Goal: Task Accomplishment & Management: Manage account settings

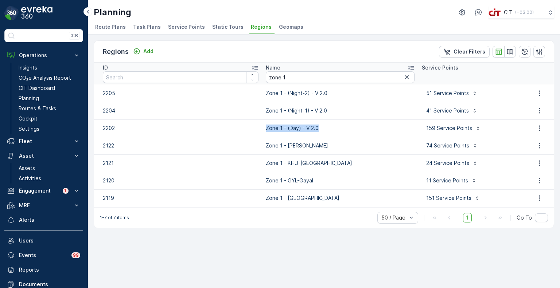
copy p "Zone 1 - (Day) - V 2.0"
drag, startPoint x: 318, startPoint y: 131, endPoint x: 261, endPoint y: 129, distance: 56.9
click at [266, 129] on p "Zone 1 - (Day) - V 2.0" at bounding box center [340, 128] width 149 height 7
click at [540, 128] on icon "button" at bounding box center [539, 128] width 7 height 7
click at [529, 139] on span "Edit Region" at bounding box center [536, 138] width 28 height 7
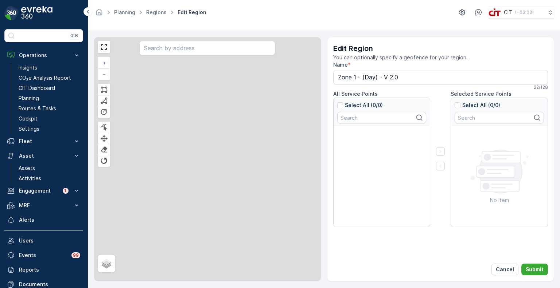
type input "Zone 1 - (Day) - V 2.0"
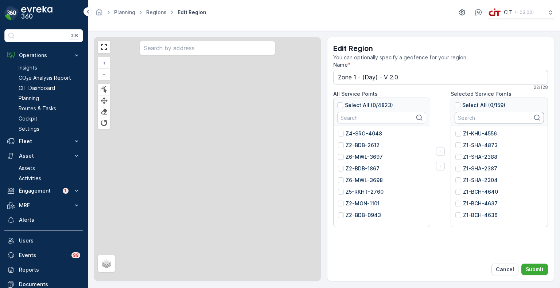
click at [489, 120] on input "text" at bounding box center [499, 118] width 89 height 12
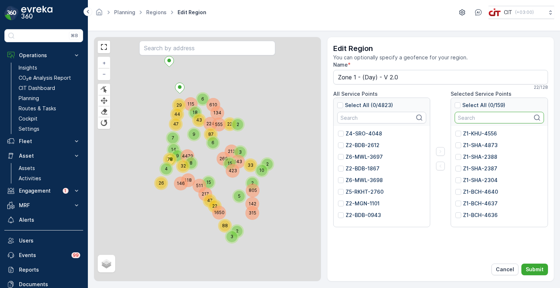
paste input "4617"
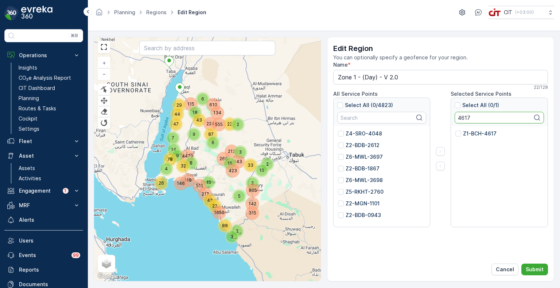
click at [482, 136] on p "Z1-BCH-4617" at bounding box center [480, 133] width 34 height 7
click at [455, 130] on input "Z1-BCH-4617" at bounding box center [455, 130] width 0 height 0
click at [466, 118] on input "4617" at bounding box center [499, 118] width 89 height 12
paste input "40"
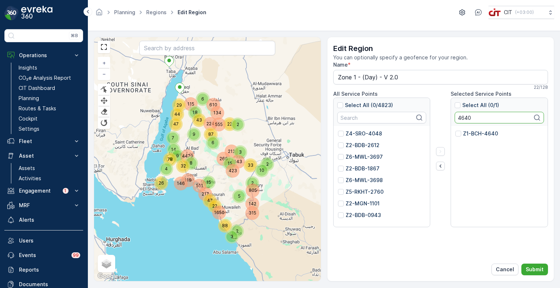
type input "4640"
click at [470, 132] on p "Z1-BCH-4640" at bounding box center [480, 133] width 35 height 7
click at [455, 130] on input "Z1-BCH-4640" at bounding box center [455, 130] width 0 height 0
click at [440, 167] on icon "button" at bounding box center [440, 166] width 7 height 7
click at [461, 113] on input "4640" at bounding box center [499, 118] width 89 height 12
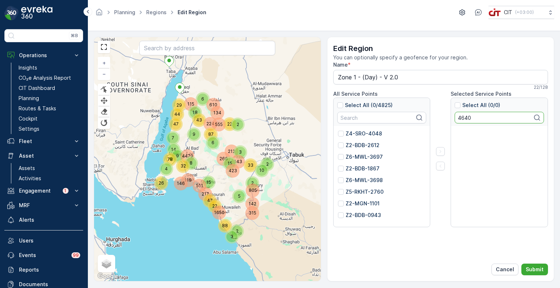
click at [461, 113] on input "4640" at bounding box center [499, 118] width 89 height 12
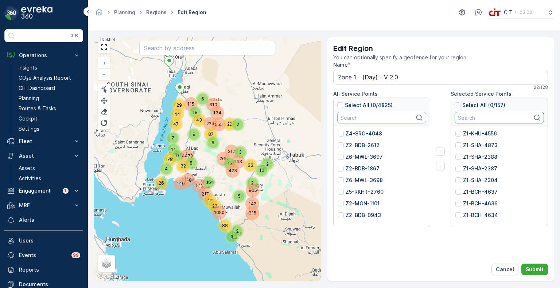
click at [355, 117] on input "text" at bounding box center [381, 118] width 89 height 12
paste input "2398"
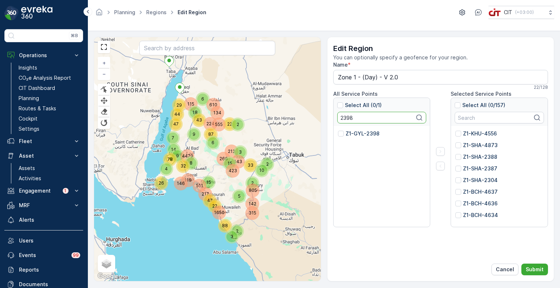
click at [360, 132] on p "Z1-GYL-2398" at bounding box center [363, 133] width 34 height 7
click at [338, 130] on input "Z1-GYL-2398" at bounding box center [338, 130] width 0 height 0
click at [347, 116] on input "2398" at bounding box center [381, 118] width 89 height 12
paste input "4776"
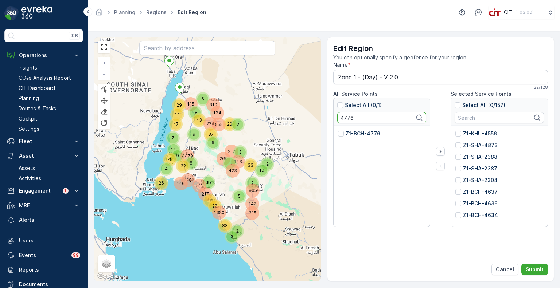
click at [352, 131] on p "Z1-BCH-4776" at bounding box center [363, 133] width 35 height 7
click at [338, 130] on input "Z1-BCH-4776" at bounding box center [338, 130] width 0 height 0
click at [347, 118] on input "4776" at bounding box center [381, 118] width 89 height 12
paste input "7"
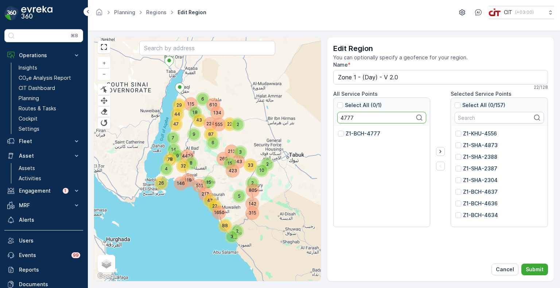
click at [354, 132] on p "Z1-BCH-4777" at bounding box center [363, 133] width 35 height 7
click at [338, 130] on input "Z1-BCH-4777" at bounding box center [338, 130] width 0 height 0
click at [344, 119] on input "4777" at bounding box center [381, 118] width 89 height 12
paste input "89"
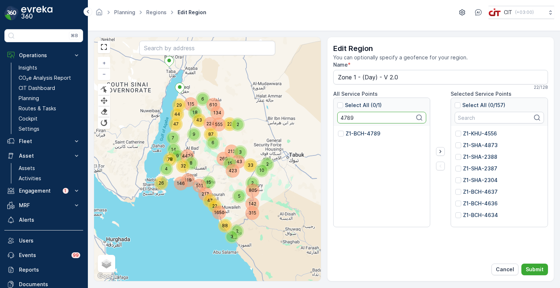
click at [357, 132] on p "Z1-BCH-4789" at bounding box center [363, 133] width 35 height 7
click at [338, 130] on input "Z1-BCH-4789" at bounding box center [338, 130] width 0 height 0
click at [346, 116] on input "4789" at bounding box center [381, 118] width 89 height 12
paste input "8"
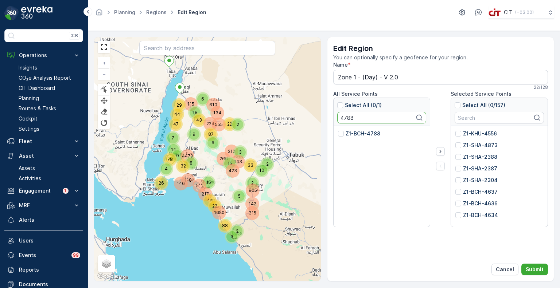
click at [353, 133] on p "Z1-BCH-4788" at bounding box center [363, 133] width 35 height 7
click at [338, 130] on input "Z1-BCH-4788" at bounding box center [338, 130] width 0 height 0
click at [346, 115] on input "4788" at bounding box center [381, 118] width 89 height 12
paste input "15"
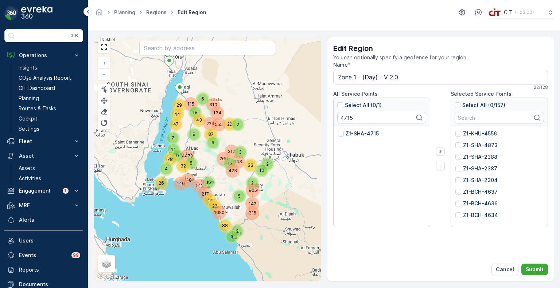
click at [354, 133] on p "Z1-SHA-4715" at bounding box center [362, 133] width 33 height 7
click at [338, 130] on input "Z1-SHA-4715" at bounding box center [338, 130] width 0 height 0
click at [347, 118] on input "4715" at bounding box center [381, 118] width 89 height 12
paste input "867"
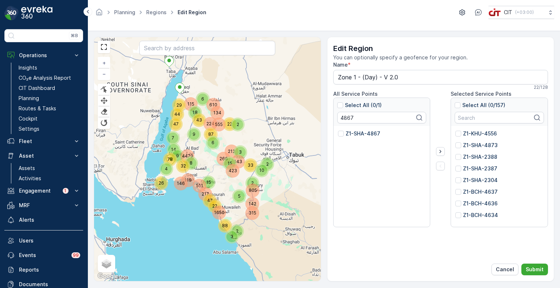
click at [354, 136] on p "Z1-SHA-4867" at bounding box center [363, 133] width 35 height 7
click at [338, 130] on input "Z1-SHA-4867" at bounding box center [338, 130] width 0 height 0
click at [344, 119] on input "4867" at bounding box center [381, 118] width 89 height 12
paste input "2384"
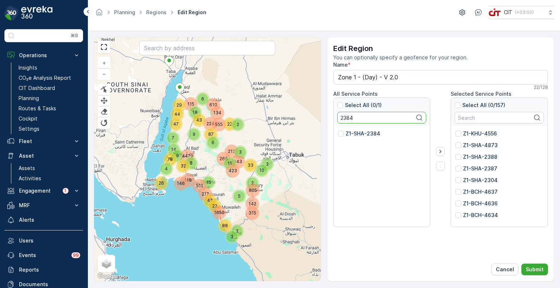
click at [354, 132] on p "Z1-SHA-2384" at bounding box center [363, 133] width 35 height 7
click at [338, 130] on input "Z1-SHA-2384" at bounding box center [338, 130] width 0 height 0
click at [342, 119] on input "2384" at bounding box center [381, 118] width 89 height 12
paste input "4717"
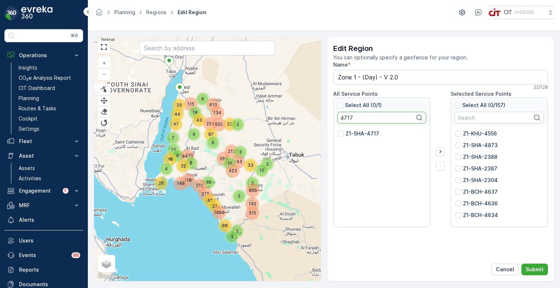
click at [354, 133] on p "Z1-SHA-4717" at bounding box center [363, 133] width 34 height 7
click at [338, 130] on input "Z1-SHA-4717" at bounding box center [338, 130] width 0 height 0
click at [348, 116] on input "4717" at bounding box center [381, 118] width 89 height 12
paste input "860"
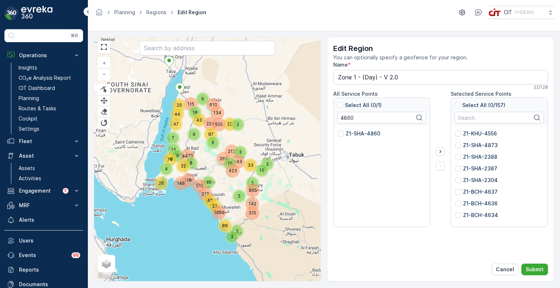
click at [357, 132] on p "Z1-SHA-4860" at bounding box center [363, 133] width 35 height 7
click at [338, 130] on input "Z1-SHA-4860" at bounding box center [338, 130] width 0 height 0
click at [348, 119] on input "4860" at bounding box center [381, 118] width 89 height 12
paste input "2"
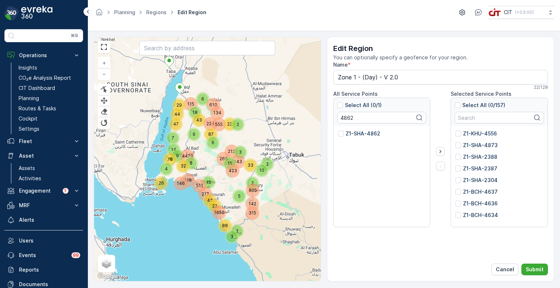
click at [360, 133] on p "Z1-SHA-4862" at bounding box center [363, 133] width 35 height 7
click at [338, 130] on input "Z1-SHA-4862" at bounding box center [338, 130] width 0 height 0
click at [346, 118] on input "4862" at bounding box center [381, 118] width 89 height 12
paste input "3"
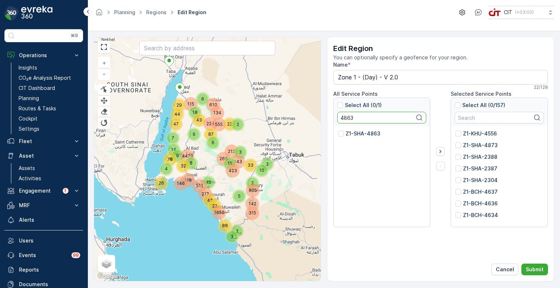
click at [354, 133] on p "Z1-SHA-4863" at bounding box center [363, 133] width 35 height 7
click at [338, 130] on input "Z1-SHA-4863" at bounding box center [338, 130] width 0 height 0
click at [341, 118] on input "4863" at bounding box center [381, 118] width 89 height 12
paste input "58"
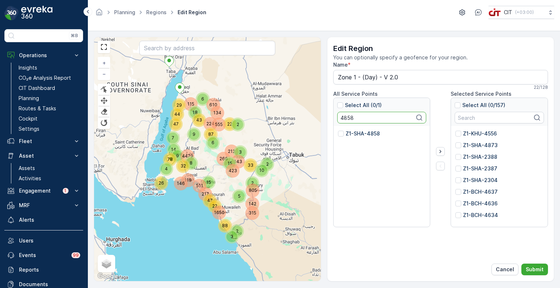
click at [353, 133] on p "Z1-SHA-4858" at bounding box center [363, 133] width 34 height 7
click at [338, 130] on input "Z1-SHA-4858" at bounding box center [338, 130] width 0 height 0
click at [346, 118] on input "4858" at bounding box center [381, 118] width 89 height 12
paste input "7"
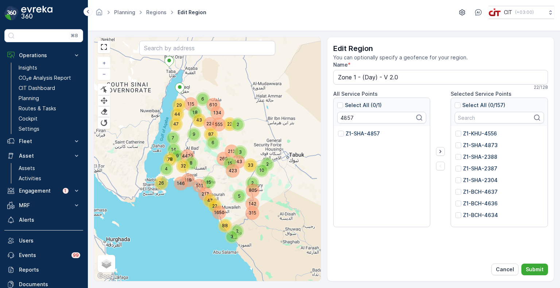
click at [356, 137] on p "Z1-SHA-4857" at bounding box center [363, 133] width 34 height 7
click at [338, 130] on input "Z1-SHA-4857" at bounding box center [338, 130] width 0 height 0
click at [347, 118] on input "4857" at bounding box center [381, 118] width 89 height 12
paste input "6"
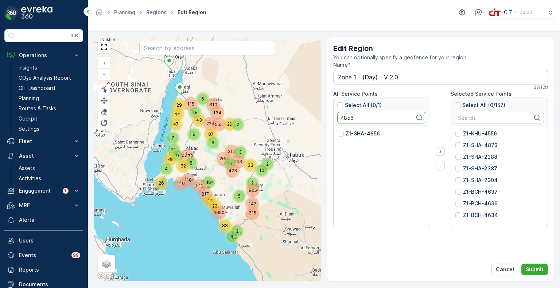
click at [354, 136] on p "Z1-SHA-4856" at bounding box center [363, 133] width 34 height 7
click at [338, 130] on input "Z1-SHA-4856" at bounding box center [338, 130] width 0 height 0
click at [347, 119] on input "4856" at bounding box center [381, 118] width 89 height 12
paste input "3"
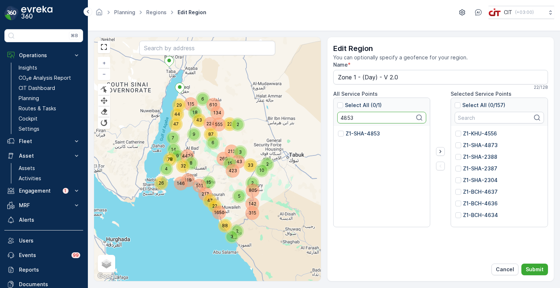
click at [357, 133] on p "Z1-SHA-4853" at bounding box center [363, 133] width 34 height 7
click at [338, 130] on input "Z1-SHA-4853" at bounding box center [338, 130] width 0 height 0
click at [351, 116] on input "4853" at bounding box center [381, 118] width 89 height 12
paste input "752"
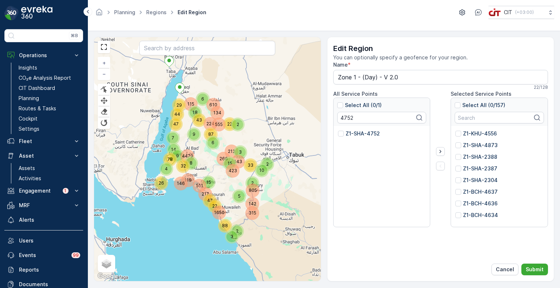
click at [361, 132] on p "Z1-SHA-4752" at bounding box center [363, 133] width 34 height 7
click at [338, 130] on input "Z1-SHA-4752" at bounding box center [338, 130] width 0 height 0
click at [346, 121] on input "4752" at bounding box center [381, 118] width 89 height 12
paste input "0"
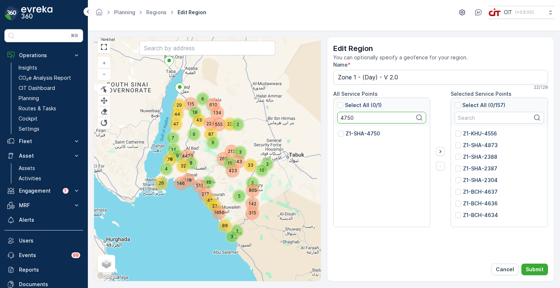
click at [351, 132] on p "Z1-SHA-4750" at bounding box center [363, 133] width 34 height 7
click at [338, 130] on input "Z1-SHA-4750" at bounding box center [338, 130] width 0 height 0
click at [346, 118] on input "4750" at bounding box center [381, 118] width 89 height 12
paste input "48"
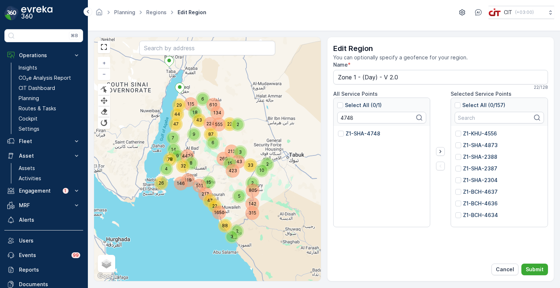
click at [356, 133] on p "Z1-SHA-4748" at bounding box center [363, 133] width 35 height 7
click at [338, 130] on input "Z1-SHA-4748" at bounding box center [338, 130] width 0 height 0
click at [347, 114] on input "4748" at bounding box center [381, 118] width 89 height 12
paste input "9"
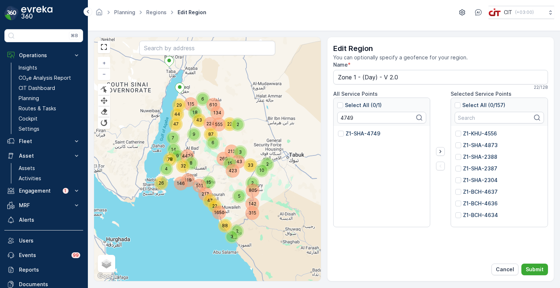
click at [353, 132] on p "Z1-SHA-4749" at bounding box center [363, 133] width 35 height 7
click at [338, 130] on input "Z1-SHA-4749" at bounding box center [338, 130] width 0 height 0
click at [341, 119] on input "4749" at bounding box center [381, 118] width 89 height 12
paste input "4"
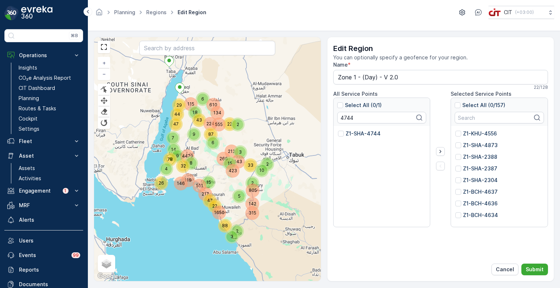
click at [352, 132] on p "Z1-SHA-4744" at bounding box center [363, 133] width 35 height 7
click at [338, 130] on input "Z1-SHA-4744" at bounding box center [338, 130] width 0 height 0
click at [351, 118] on input "4744" at bounding box center [381, 118] width 89 height 12
paste input "2"
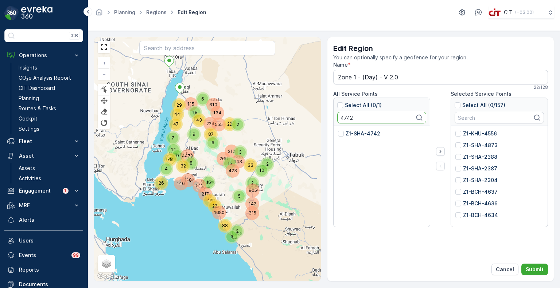
click at [354, 135] on p "Z1-SHA-4742" at bounding box center [363, 133] width 35 height 7
click at [338, 130] on input "Z1-SHA-4742" at bounding box center [338, 130] width 0 height 0
click at [351, 119] on input "4742" at bounding box center [381, 118] width 89 height 12
paste input "1"
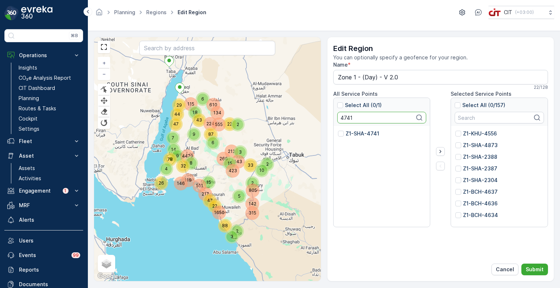
click at [355, 133] on p "Z1-SHA-4741" at bounding box center [363, 133] width 34 height 7
click at [338, 130] on input "Z1-SHA-4741" at bounding box center [338, 130] width 0 height 0
click at [346, 114] on input "4741" at bounding box center [381, 118] width 89 height 12
paste input "38"
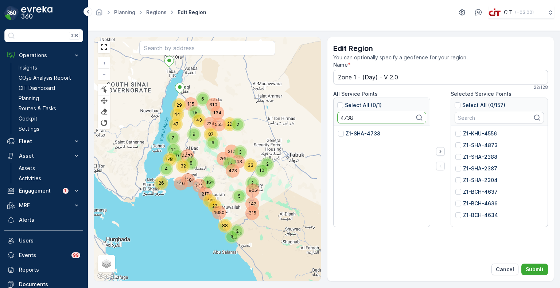
click at [350, 134] on p "Z1-SHA-4738" at bounding box center [363, 133] width 35 height 7
click at [338, 130] on input "Z1-SHA-4738" at bounding box center [338, 130] width 0 height 0
click at [345, 118] on input "4738" at bounding box center [381, 118] width 89 height 12
paste input "9"
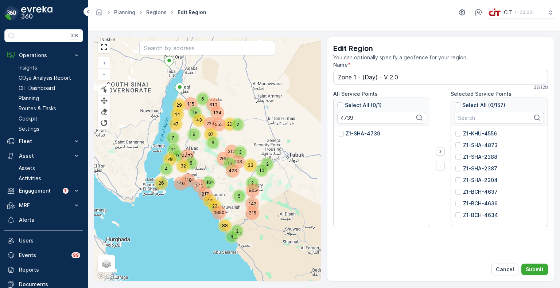
click at [355, 135] on p "Z1-SHA-4739" at bounding box center [363, 133] width 35 height 7
click at [338, 130] on input "Z1-SHA-4739" at bounding box center [338, 130] width 0 height 0
click at [347, 121] on input "4739" at bounding box center [381, 118] width 89 height 12
paste input "865"
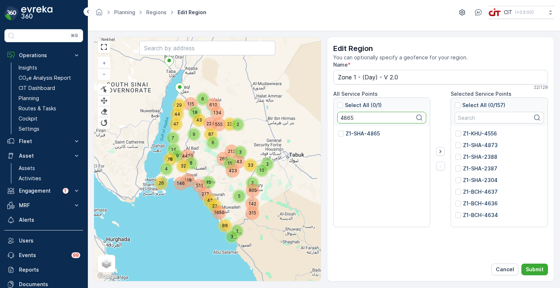
click at [350, 135] on p "Z1-SHA-4865" at bounding box center [363, 133] width 34 height 7
click at [338, 130] on input "Z1-SHA-4865" at bounding box center [338, 130] width 0 height 0
click at [347, 120] on input "4865" at bounding box center [381, 118] width 89 height 12
paste input "4"
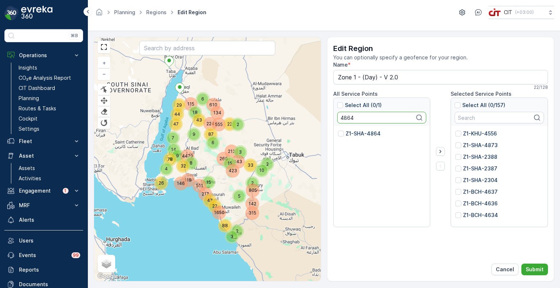
click at [355, 134] on p "Z1-SHA-4864" at bounding box center [363, 133] width 35 height 7
click at [338, 130] on input "Z1-SHA-4864" at bounding box center [338, 130] width 0 height 0
click at [344, 117] on input "4864" at bounding box center [381, 118] width 89 height 12
paste input "735"
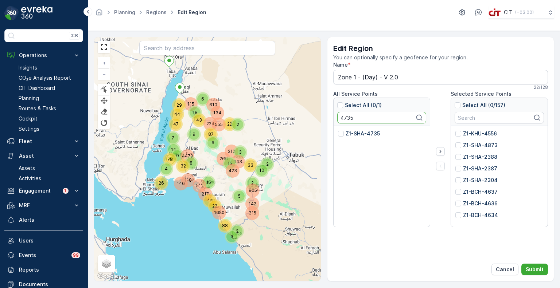
click at [357, 135] on p "Z1-SHA-4735" at bounding box center [363, 133] width 34 height 7
click at [338, 130] on input "Z1-SHA-4735" at bounding box center [338, 130] width 0 height 0
click at [343, 118] on input "4735" at bounding box center [381, 118] width 89 height 12
paste input "1"
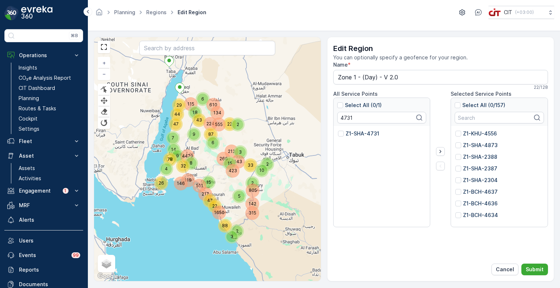
click at [350, 132] on p "Z1-SHA-4731" at bounding box center [363, 133] width 34 height 7
click at [338, 130] on input "Z1-SHA-4731" at bounding box center [338, 130] width 0 height 0
click at [343, 119] on input "4731" at bounding box center [381, 118] width 89 height 12
paste input "27"
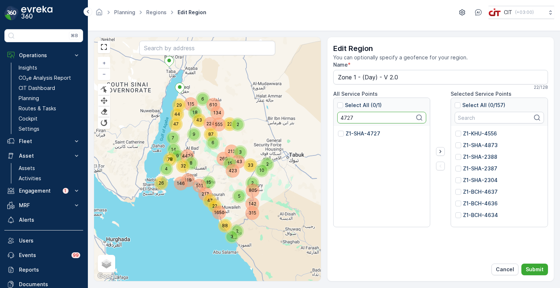
click at [349, 135] on p "Z1-SHA-4727" at bounding box center [363, 133] width 35 height 7
click at [338, 130] on input "Z1-SHA-4727" at bounding box center [338, 130] width 0 height 0
click at [348, 116] on input "4727" at bounding box center [381, 118] width 89 height 12
paste input "8"
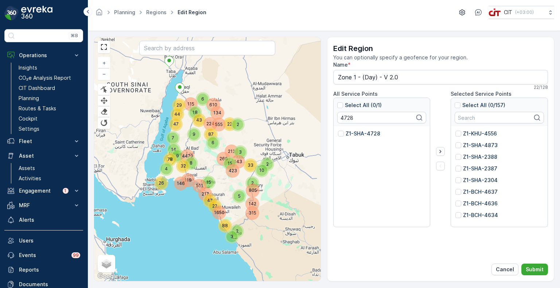
click at [353, 133] on p "Z1-SHA-4728" at bounding box center [363, 133] width 35 height 7
click at [338, 130] on input "Z1-SHA-4728" at bounding box center [338, 130] width 0 height 0
click at [342, 113] on input "4728" at bounding box center [381, 118] width 89 height 12
paste input "4"
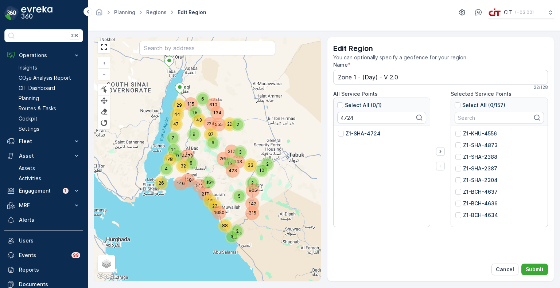
click at [350, 134] on p "Z1-SHA-4724" at bounding box center [363, 133] width 35 height 7
click at [338, 130] on input "Z1-SHA-4724" at bounding box center [338, 130] width 0 height 0
click at [348, 117] on input "4724" at bounding box center [381, 118] width 89 height 12
paste input "46"
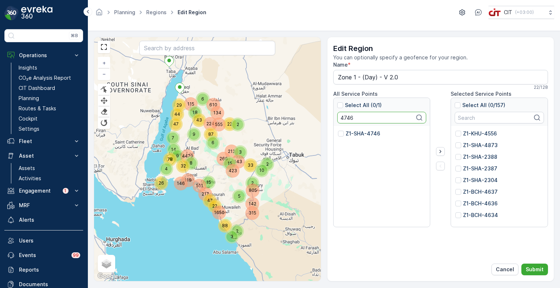
click at [351, 135] on p "Z1-SHA-4746" at bounding box center [363, 133] width 35 height 7
click at [338, 130] on input "Z1-SHA-4746" at bounding box center [338, 130] width 0 height 0
click at [343, 116] on input "4746" at bounding box center [381, 118] width 89 height 12
paste input "23"
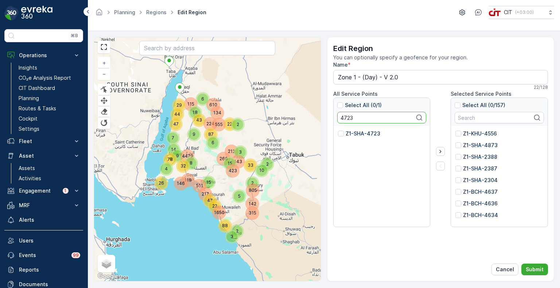
click at [352, 135] on p "Z1-SHA-4723" at bounding box center [363, 133] width 35 height 7
click at [338, 130] on input "Z1-SHA-4723" at bounding box center [338, 130] width 0 height 0
click at [346, 119] on input "4723" at bounding box center [381, 118] width 89 height 12
paste input "0"
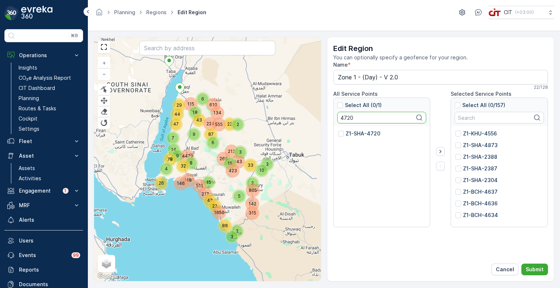
click at [350, 133] on p "Z1-SHA-4720" at bounding box center [363, 133] width 35 height 7
click at [338, 130] on input "Z1-SHA-4720" at bounding box center [338, 130] width 0 height 0
click at [344, 117] on input "4720" at bounding box center [381, 118] width 89 height 12
paste input "19"
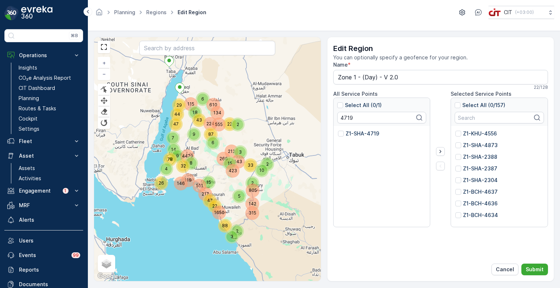
click at [358, 135] on p "Z1-SHA-4719" at bounding box center [363, 133] width 34 height 7
click at [338, 130] on input "Z1-SHA-4719" at bounding box center [338, 130] width 0 height 0
click at [346, 119] on input "4719" at bounding box center [381, 118] width 89 height 12
paste input "2375"
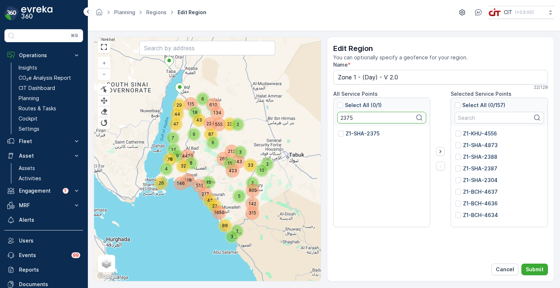
click at [357, 135] on p "Z1-SHA-2375" at bounding box center [363, 133] width 34 height 7
click at [338, 130] on input "Z1-SHA-2375" at bounding box center [338, 130] width 0 height 0
click at [346, 118] on input "2375" at bounding box center [381, 118] width 89 height 12
paste input "5752"
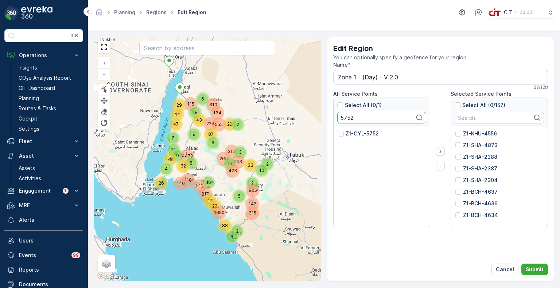
click at [355, 132] on p "Z1-GYL-5752" at bounding box center [362, 133] width 33 height 7
click at [338, 130] on input "Z1-GYL-5752" at bounding box center [338, 130] width 0 height 0
click at [345, 118] on input "5752" at bounding box center [381, 118] width 89 height 12
paste input "0"
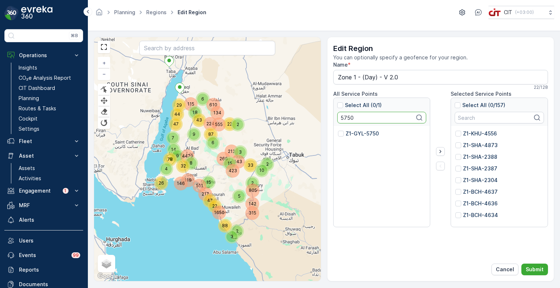
click at [353, 136] on p "Z1-GYL-5750" at bounding box center [362, 133] width 33 height 7
click at [338, 130] on input "Z1-GYL-5750" at bounding box center [338, 130] width 0 height 0
click at [347, 120] on input "5750" at bounding box center [381, 118] width 89 height 12
paste input "1"
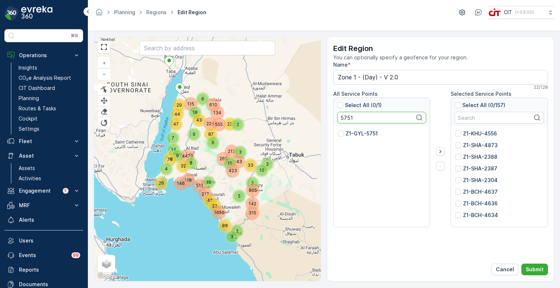
click at [358, 132] on p "Z1-GYL-5751" at bounding box center [362, 133] width 32 height 7
click at [338, 130] on input "Z1-GYL-5751" at bounding box center [338, 130] width 0 height 0
click at [343, 119] on input "5751" at bounding box center [381, 118] width 89 height 12
paste input "4655"
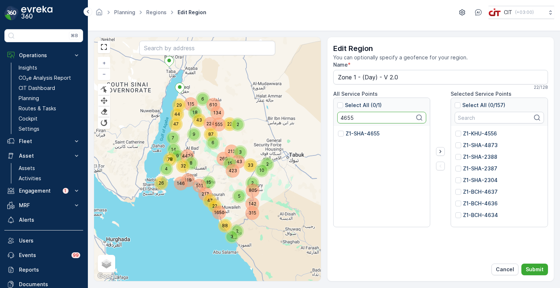
click at [354, 133] on p "Z1-SHA-4655" at bounding box center [363, 133] width 34 height 7
click at [338, 130] on input "Z1-SHA-4655" at bounding box center [338, 130] width 0 height 0
click at [344, 120] on input "4655" at bounding box center [381, 118] width 89 height 12
paste input "1366"
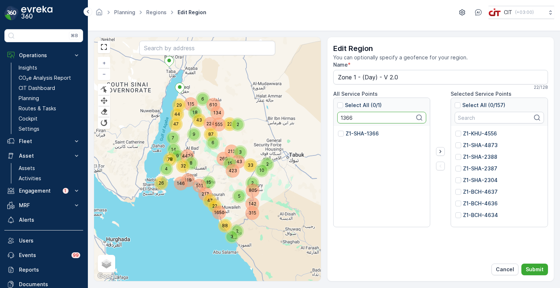
click at [351, 133] on p "Z1-SHA-1366" at bounding box center [362, 133] width 33 height 7
click at [338, 130] on input "Z1-SHA-1366" at bounding box center [338, 130] width 0 height 0
click at [342, 117] on input "1366" at bounding box center [381, 118] width 89 height 12
paste input "960"
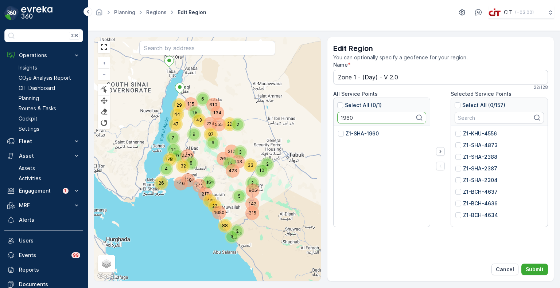
click at [353, 131] on p "Z1-SHA-1960" at bounding box center [362, 133] width 33 height 7
click at [338, 130] on input "Z1-SHA-1960" at bounding box center [338, 130] width 0 height 0
click at [346, 115] on input "1960" at bounding box center [381, 118] width 89 height 12
paste input "5721"
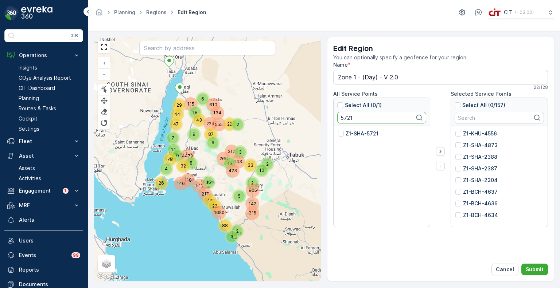
click at [360, 136] on p "Z1-SHA-5721" at bounding box center [362, 133] width 33 height 7
click at [338, 130] on input "Z1-SHA-5721" at bounding box center [338, 130] width 0 height 0
click at [342, 119] on input "5721" at bounding box center [381, 118] width 89 height 12
paste input "535"
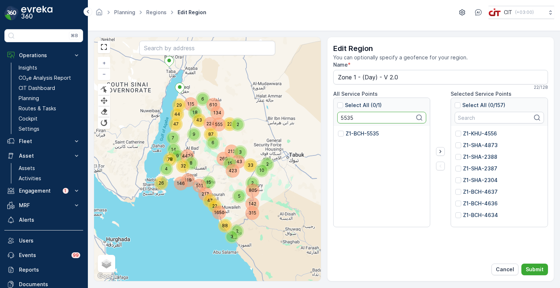
click at [356, 132] on p "Z1-BCH-5535" at bounding box center [362, 133] width 33 height 7
click at [338, 130] on input "Z1-BCH-5535" at bounding box center [338, 130] width 0 height 0
click at [346, 119] on input "5535" at bounding box center [381, 118] width 89 height 12
paste input "767"
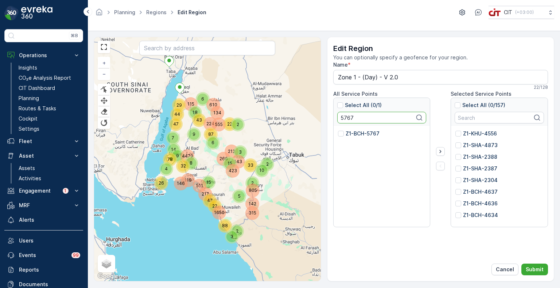
click at [357, 135] on p "Z1-BCH-5767" at bounding box center [363, 133] width 34 height 7
click at [338, 130] on input "Z1-BCH-5767" at bounding box center [338, 130] width 0 height 0
click at [347, 116] on input "5767" at bounding box center [381, 118] width 89 height 12
paste input "536"
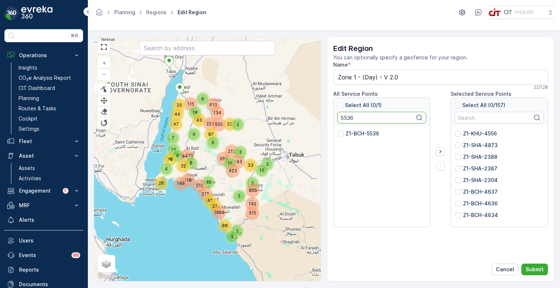
click at [353, 133] on p "Z1-BCH-5536" at bounding box center [363, 133] width 34 height 7
click at [338, 130] on input "Z1-BCH-5536" at bounding box center [338, 130] width 0 height 0
click at [344, 117] on input "5536" at bounding box center [381, 118] width 89 height 12
paste input "2311"
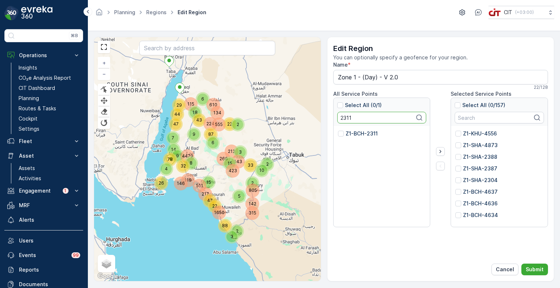
click at [351, 136] on p "Z1-BCH-2311" at bounding box center [362, 133] width 32 height 7
click at [338, 130] on input "Z1-BCH-2311" at bounding box center [338, 130] width 0 height 0
click at [342, 118] on input "2311" at bounding box center [381, 118] width 89 height 12
paste input "5783"
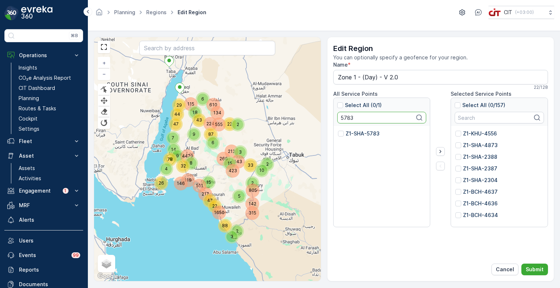
click at [354, 134] on p "Z1-SHA-5783" at bounding box center [363, 133] width 34 height 7
click at [338, 130] on input "Z1-SHA-5783" at bounding box center [338, 130] width 0 height 0
click at [349, 116] on input "5783" at bounding box center [381, 118] width 89 height 12
paste input "2872"
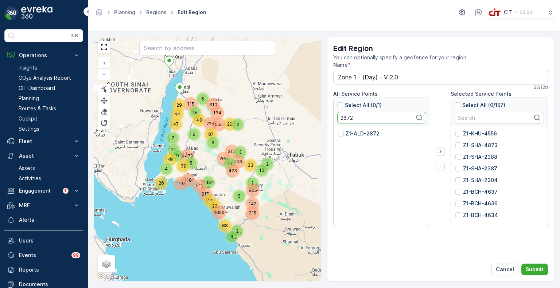
click at [356, 135] on p "Z1-ALD-2872" at bounding box center [363, 133] width 34 height 7
click at [338, 130] on input "Z1-ALD-2872" at bounding box center [338, 130] width 0 height 0
click at [346, 134] on p "Z1-ALD-2872" at bounding box center [363, 133] width 34 height 7
click at [338, 130] on input "Z1-ALD-2872" at bounding box center [338, 130] width 0 height 0
click at [338, 116] on input "2872" at bounding box center [381, 118] width 89 height 12
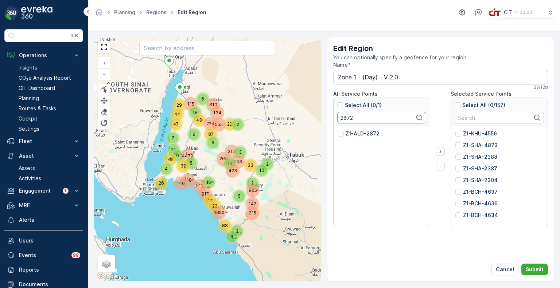
click at [338, 116] on input "2872" at bounding box center [381, 118] width 89 height 12
paste input "0750"
click at [346, 117] on input "0750" at bounding box center [381, 118] width 89 height 12
paste input "4413"
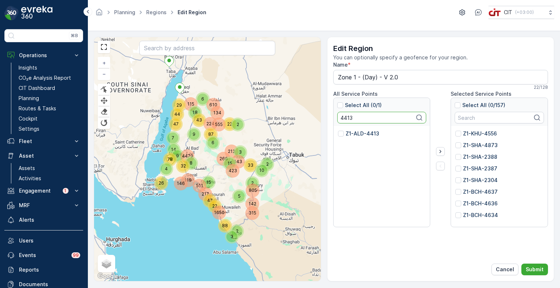
click at [344, 116] on input "4413" at bounding box center [381, 118] width 89 height 12
paste input "3150"
click at [345, 120] on input "3150" at bounding box center [381, 118] width 89 height 12
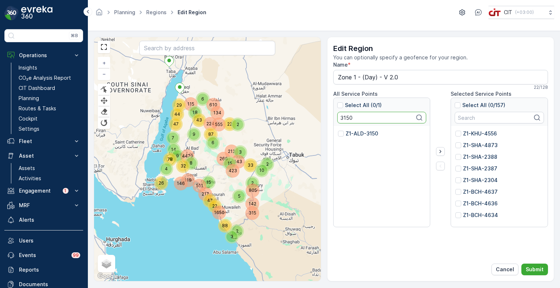
paste input "5183"
click at [352, 133] on p "Z1-BCH-5183" at bounding box center [362, 133] width 33 height 7
click at [338, 130] on input "Z1-BCH-5183" at bounding box center [338, 130] width 0 height 0
click at [340, 116] on input "5183" at bounding box center [381, 118] width 89 height 12
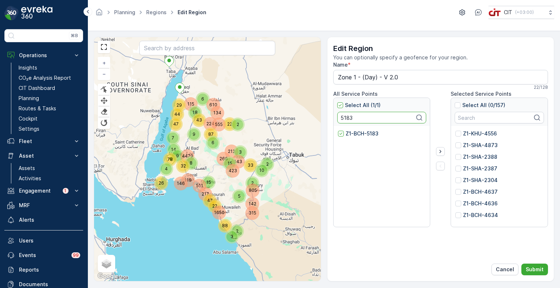
paste input "1958"
click at [348, 135] on p "Z1-BCH-1958" at bounding box center [362, 133] width 33 height 7
click at [338, 130] on input "Z1-BCH-1958" at bounding box center [338, 130] width 0 height 0
click at [344, 117] on input "1958" at bounding box center [381, 118] width 89 height 12
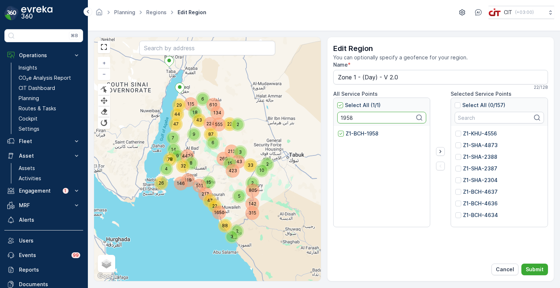
paste input "2575"
click at [349, 133] on p "Z1-BCH-2575" at bounding box center [363, 133] width 34 height 7
click at [338, 130] on input "Z1-BCH-2575" at bounding box center [338, 130] width 0 height 0
click at [348, 116] on input "2575" at bounding box center [381, 118] width 89 height 12
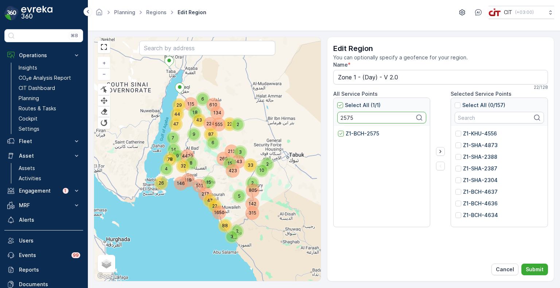
paste input "3621"
click at [359, 134] on p "Z1-BCH-3621" at bounding box center [362, 133] width 33 height 7
click at [338, 130] on input "Z1-BCH-3621" at bounding box center [338, 130] width 0 height 0
click at [346, 117] on input "3621" at bounding box center [381, 118] width 89 height 12
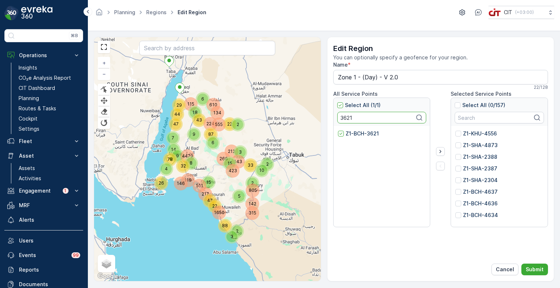
paste input "2899"
click at [353, 134] on p "Z1-BCH-2899" at bounding box center [363, 133] width 34 height 7
click at [338, 130] on input "Z1-BCH-2899" at bounding box center [338, 130] width 0 height 0
click at [343, 117] on input "2899" at bounding box center [381, 118] width 89 height 12
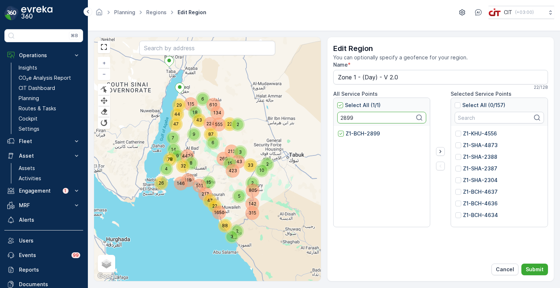
paste input "3126"
click at [353, 133] on p "Z1-BCH-3126" at bounding box center [362, 133] width 33 height 7
click at [338, 130] on input "Z1-BCH-3126" at bounding box center [338, 130] width 0 height 0
click at [348, 117] on input "3126" at bounding box center [381, 118] width 89 height 12
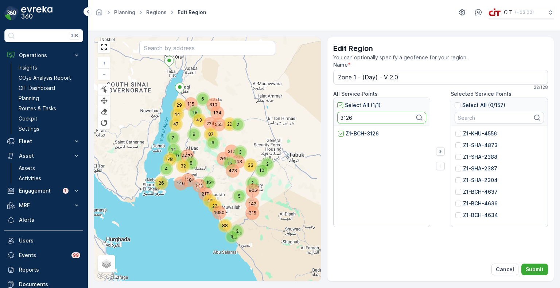
paste input "0120"
type input "0120"
click at [357, 136] on p "Z1-BCH-0120" at bounding box center [362, 133] width 33 height 7
click at [338, 130] on input "Z1-BCH-0120" at bounding box center [338, 130] width 0 height 0
click at [442, 152] on icon "button" at bounding box center [440, 151] width 7 height 7
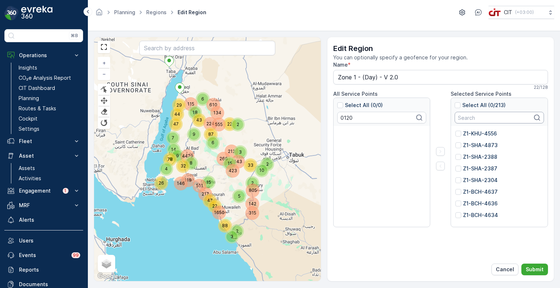
click at [475, 122] on input "text" at bounding box center [499, 118] width 89 height 12
type input "z"
drag, startPoint x: 404, startPoint y: 79, endPoint x: 322, endPoint y: 79, distance: 81.7
click at [322, 79] on div "4479 423 511 44 29 143 610 118 22 212 33 9 555 224 78 7 1650 805 9 134 18 43 11…" at bounding box center [324, 159] width 460 height 245
click at [532, 271] on p "Submit" at bounding box center [535, 269] width 18 height 7
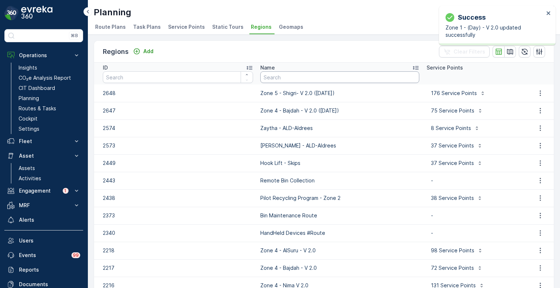
click at [312, 81] on input "text" at bounding box center [339, 77] width 159 height 12
type input "zone 1"
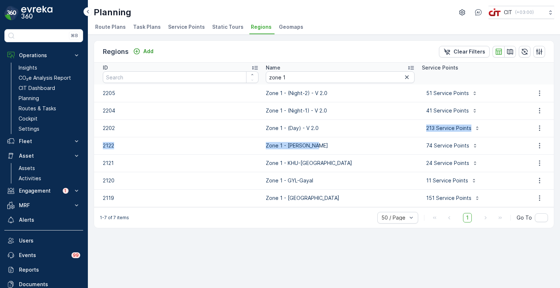
drag, startPoint x: 355, startPoint y: 138, endPoint x: 316, endPoint y: 132, distance: 39.1
click at [316, 132] on tbody "2205 Zone 1 - (Night-2) - V 2.0 51 Service Points 2204 Zone 1 - (Night-1) - V 2…" at bounding box center [324, 146] width 460 height 122
click at [327, 112] on p "Zone 1 - (Night-1) - V 2.0" at bounding box center [340, 110] width 149 height 7
drag, startPoint x: 326, startPoint y: 110, endPoint x: 260, endPoint y: 112, distance: 66.0
click at [262, 112] on td "Zone 1 - (Night-1) - V 2.0" at bounding box center [340, 110] width 156 height 17
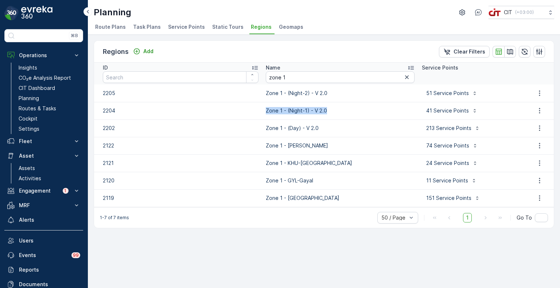
copy p "Zone 1 - (Night-1) - V 2.0"
click at [538, 107] on icon "button" at bounding box center [539, 110] width 7 height 7
click at [540, 121] on span "Edit Region" at bounding box center [536, 121] width 28 height 7
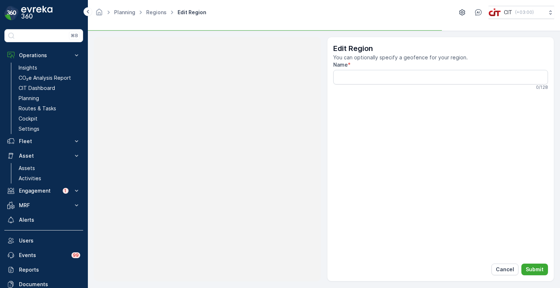
type input "Zone 1 - (Night-1) - V 2.0"
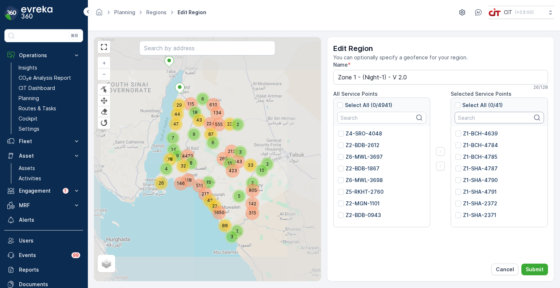
click at [476, 118] on input "text" at bounding box center [499, 118] width 89 height 12
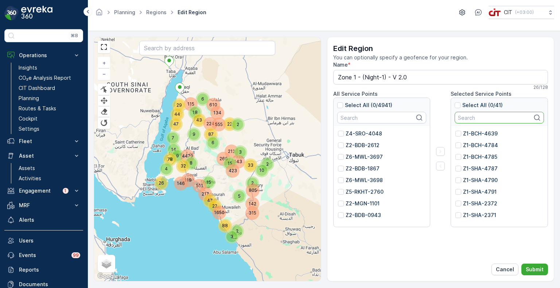
paste input "4639"
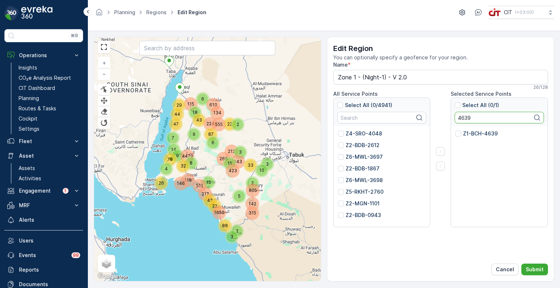
click at [468, 134] on p "Z1-BCH-4639" at bounding box center [480, 133] width 35 height 7
click at [455, 130] on input "Z1-BCH-4639" at bounding box center [455, 130] width 0 height 0
click at [464, 116] on input "4639" at bounding box center [499, 118] width 89 height 12
paste input "794"
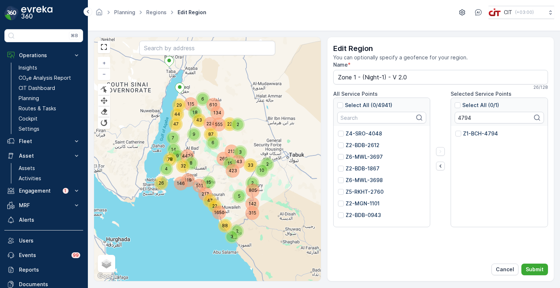
click at [469, 135] on p "Z1-BCH-4794" at bounding box center [480, 133] width 35 height 7
click at [455, 130] on input "Z1-BCH-4794" at bounding box center [455, 130] width 0 height 0
click at [465, 116] on input "4794" at bounding box center [499, 118] width 89 height 12
paste input "3"
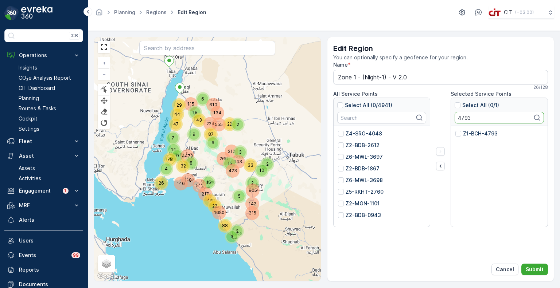
click at [475, 134] on p "Z1-BCH-4793" at bounding box center [480, 133] width 35 height 7
click at [455, 130] on input "Z1-BCH-4793" at bounding box center [455, 130] width 0 height 0
click at [461, 118] on input "4793" at bounding box center [499, 118] width 89 height 12
paste input "0"
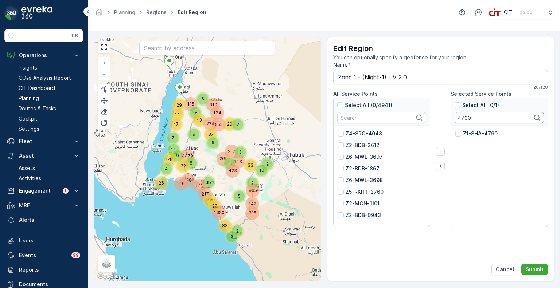
click at [468, 136] on p "Z1-SHA-4790" at bounding box center [480, 133] width 35 height 7
click at [455, 130] on input "Z1-SHA-4790" at bounding box center [455, 130] width 0 height 0
click at [452, 0] on html "⌘B Operations Insights CO₂e Analysis Report CIT Dashboard Planning Routes & Tas…" at bounding box center [280, 144] width 560 height 288
click at [465, 119] on input "4790" at bounding box center [499, 118] width 89 height 12
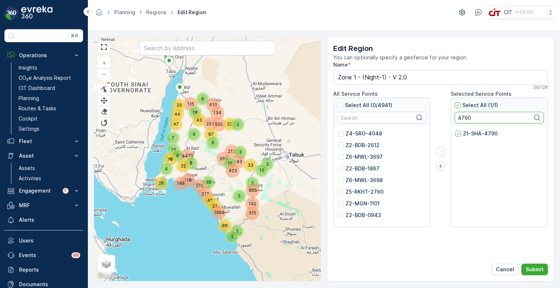
paste input "62"
click at [468, 134] on p "Z1-BCH-4762" at bounding box center [480, 133] width 35 height 7
click at [455, 130] on input "Z1-BCH-4762" at bounding box center [455, 130] width 0 height 0
click at [469, 118] on input "4762" at bounding box center [499, 118] width 89 height 12
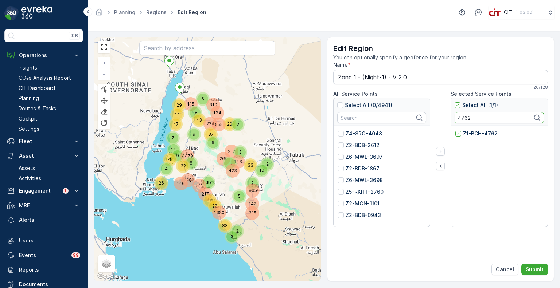
paste input "3"
click at [475, 136] on p "Z1-BCH-4763" at bounding box center [480, 133] width 35 height 7
click at [455, 130] on input "Z1-BCH-4763" at bounding box center [455, 130] width 0 height 0
click at [466, 119] on input "4763" at bounding box center [499, 118] width 89 height 12
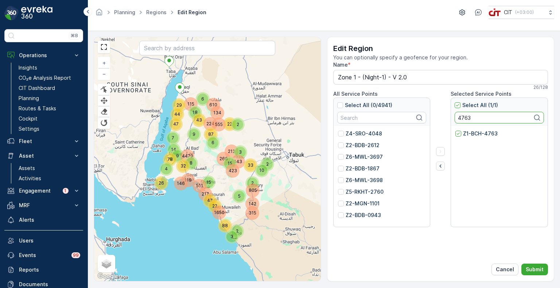
paste input "602"
click at [465, 131] on p "Z1-BCH-4602" at bounding box center [480, 133] width 35 height 7
click at [455, 130] on input "Z1-BCH-4602" at bounding box center [455, 130] width 0 height 0
click at [462, 118] on input "4602" at bounding box center [499, 118] width 89 height 12
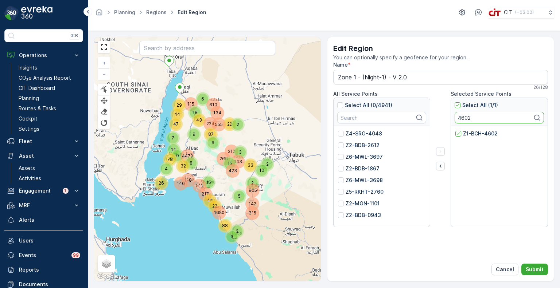
paste input "40"
type input "4640"
click at [472, 135] on p "Z1-BCH-4640" at bounding box center [480, 133] width 35 height 7
click at [455, 130] on input "Z1-BCH-4640" at bounding box center [455, 130] width 0 height 0
click at [439, 166] on icon "button" at bounding box center [440, 166] width 7 height 7
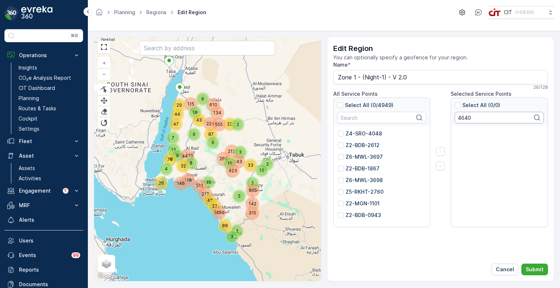
click at [464, 117] on input "4640" at bounding box center [499, 118] width 89 height 12
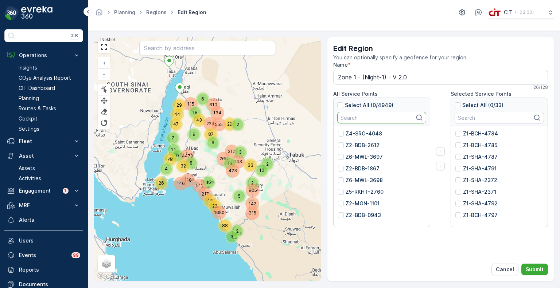
click at [359, 118] on input "text" at bounding box center [381, 118] width 89 height 12
paste input "2398"
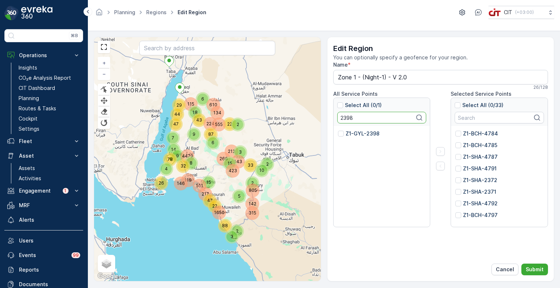
click at [363, 135] on p "Z1-GYL-2398" at bounding box center [363, 133] width 34 height 7
click at [338, 130] on input "Z1-GYL-2398" at bounding box center [338, 130] width 0 height 0
click at [341, 116] on input "2398" at bounding box center [381, 118] width 89 height 12
click at [348, 117] on input "2398" at bounding box center [381, 118] width 89 height 12
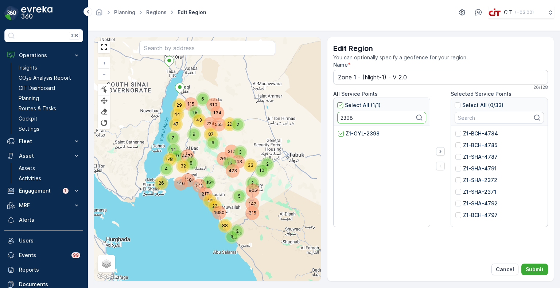
paste input "65"
click at [355, 129] on div "Z1-KHU-2365" at bounding box center [382, 177] width 97 height 102
click at [356, 133] on p "Z1-KHU-2365" at bounding box center [363, 133] width 34 height 7
click at [338, 130] on input "Z1-KHU-2365" at bounding box center [338, 130] width 0 height 0
click at [345, 118] on input "2365" at bounding box center [381, 118] width 89 height 12
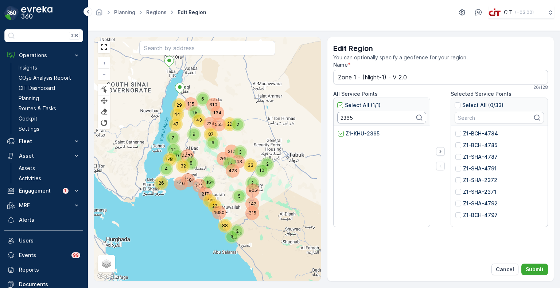
click at [345, 118] on input "2365" at bounding box center [381, 118] width 89 height 12
paste input "1"
click at [360, 134] on p "Z1-KHU-2361" at bounding box center [362, 133] width 33 height 7
click at [338, 130] on input "Z1-KHU-2361" at bounding box center [338, 130] width 0 height 0
click at [350, 118] on input "2361" at bounding box center [381, 118] width 89 height 12
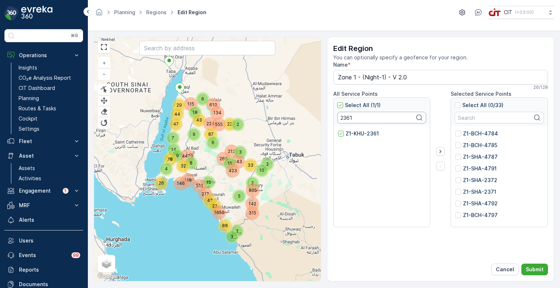
click at [350, 118] on input "2361" at bounding box center [381, 118] width 89 height 12
paste input "4773"
click at [361, 133] on p "Z1-KHU-4773" at bounding box center [363, 133] width 35 height 7
click at [338, 130] on input "Z1-KHU-4773" at bounding box center [338, 130] width 0 height 0
click at [348, 115] on input "4773" at bounding box center [381, 118] width 89 height 12
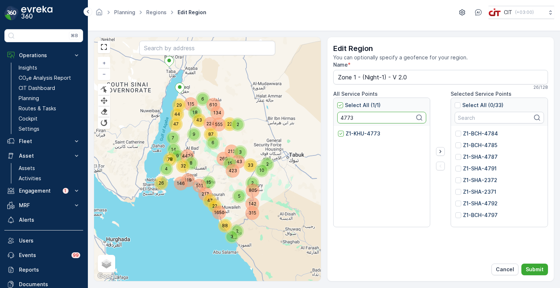
click at [347, 115] on input "4773" at bounding box center [381, 118] width 89 height 12
paste input "2"
click at [359, 132] on p "Z1-KHU-4772" at bounding box center [363, 133] width 35 height 7
click at [338, 130] on input "Z1-KHU-4772" at bounding box center [338, 130] width 0 height 0
click at [349, 120] on input "4772" at bounding box center [381, 118] width 89 height 12
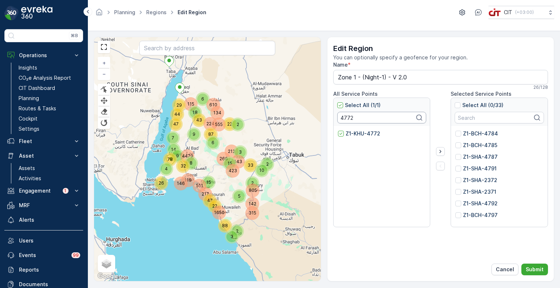
click at [349, 120] on input "4772" at bounding box center [381, 118] width 89 height 12
paste input "86"
click at [357, 136] on p "Z1-BCH-4786" at bounding box center [363, 133] width 35 height 7
click at [338, 130] on input "Z1-BCH-4786" at bounding box center [338, 130] width 0 height 0
click at [347, 118] on input "4786" at bounding box center [381, 118] width 89 height 12
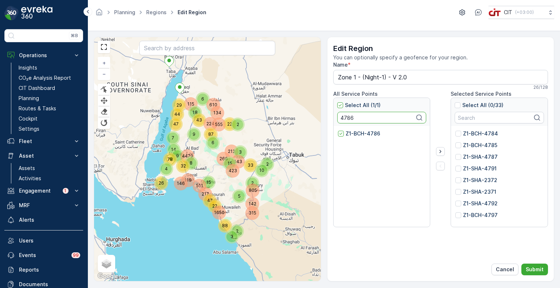
click at [347, 118] on input "4786" at bounding box center [381, 118] width 89 height 12
paste input "654"
click at [358, 135] on p "Z1-GYL-4654" at bounding box center [363, 133] width 34 height 7
click at [338, 130] on input "Z1-GYL-4654" at bounding box center [338, 130] width 0 height 0
click at [347, 117] on input "4654" at bounding box center [381, 118] width 89 height 12
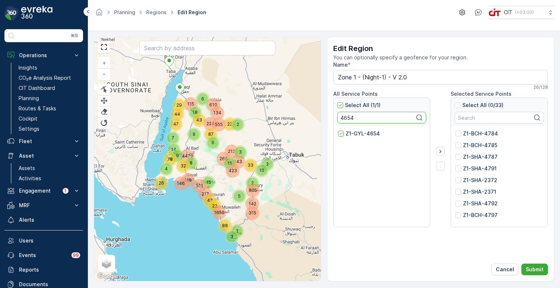
click at [347, 117] on input "4654" at bounding box center [381, 118] width 89 height 12
paste input "2370"
click at [363, 136] on p "Z1-BCH-2370" at bounding box center [363, 133] width 34 height 7
click at [338, 130] on input "Z1-BCH-2370" at bounding box center [338, 130] width 0 height 0
click at [344, 118] on input "2370" at bounding box center [381, 118] width 89 height 12
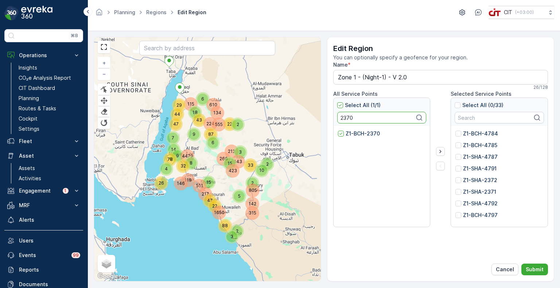
click at [344, 118] on input "2370" at bounding box center [381, 118] width 89 height 12
paste input "5721"
click at [355, 133] on p "Z1-SHA-5721" at bounding box center [362, 133] width 33 height 7
click at [338, 130] on input "Z1-SHA-5721" at bounding box center [338, 130] width 0 height 0
click at [342, 121] on input "5721" at bounding box center [381, 118] width 89 height 12
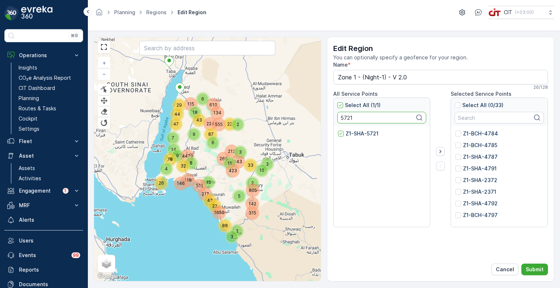
click at [342, 121] on input "5721" at bounding box center [381, 118] width 89 height 12
paste input "1960"
click at [353, 135] on p "Z1-SHA-1960" at bounding box center [362, 133] width 33 height 7
click at [338, 130] on input "Z1-SHA-1960" at bounding box center [338, 130] width 0 height 0
click at [343, 118] on input "1960" at bounding box center [381, 118] width 89 height 12
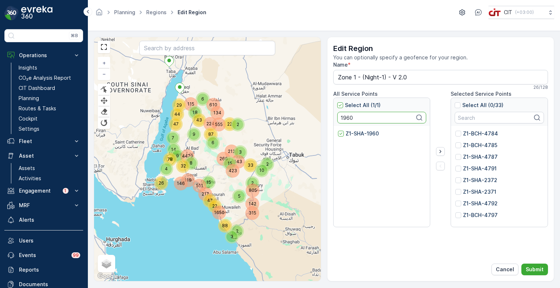
click at [343, 118] on input "1960" at bounding box center [381, 118] width 89 height 12
paste input "366"
click at [353, 133] on p "Z1-SHA-1366" at bounding box center [362, 133] width 33 height 7
click at [338, 130] on input "Z1-SHA-1366" at bounding box center [338, 130] width 0 height 0
click at [344, 119] on input "1366" at bounding box center [381, 118] width 89 height 12
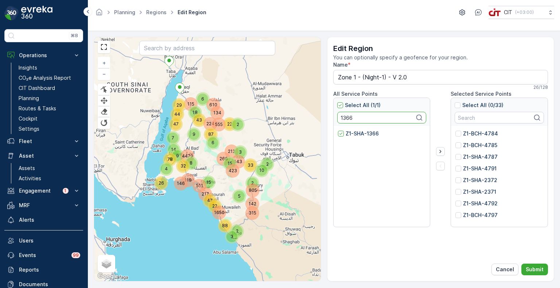
click at [344, 119] on input "1366" at bounding box center [381, 118] width 89 height 12
paste input "312"
click at [354, 133] on p "Z1-BCH-3126" at bounding box center [362, 133] width 33 height 7
click at [338, 130] on input "Z1-BCH-3126" at bounding box center [338, 130] width 0 height 0
click at [343, 117] on input "3126" at bounding box center [381, 118] width 89 height 12
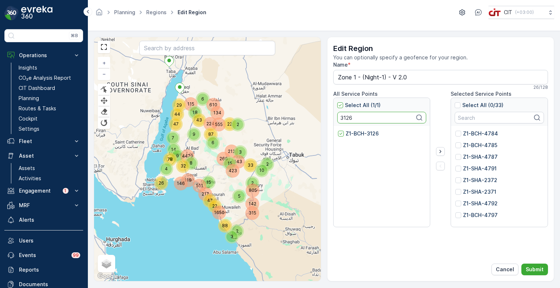
click at [343, 117] on input "3126" at bounding box center [381, 118] width 89 height 12
paste input "0120"
click at [355, 133] on p "Z1-BCH-0120" at bounding box center [362, 133] width 33 height 7
click at [338, 130] on input "Z1-BCH-0120" at bounding box center [338, 130] width 0 height 0
click at [347, 119] on input "0120" at bounding box center [381, 118] width 89 height 12
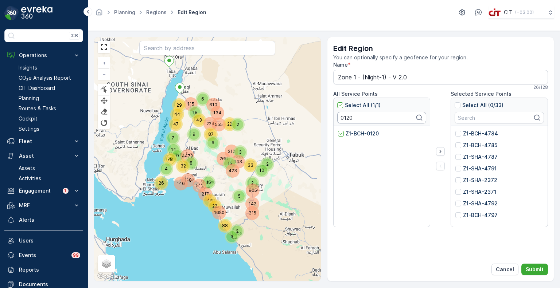
click at [347, 119] on input "0120" at bounding box center [381, 118] width 89 height 12
paste input "511"
click at [357, 135] on p "Z1-ALD-0511" at bounding box center [361, 133] width 31 height 7
click at [338, 130] on input "Z1-ALD-0511" at bounding box center [338, 130] width 0 height 0
click at [355, 133] on p "Z1-ALD-0511" at bounding box center [361, 133] width 31 height 7
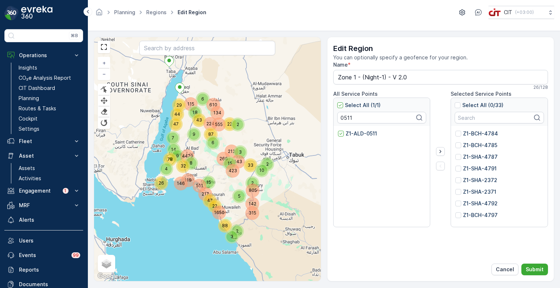
click at [338, 130] on input "Z1-ALD-0511" at bounding box center [338, 130] width 0 height 0
click at [345, 118] on input "0511" at bounding box center [381, 118] width 89 height 12
paste input "4415"
click at [346, 117] on input "4415" at bounding box center [381, 118] width 89 height 12
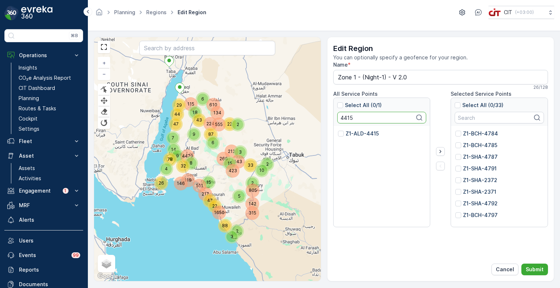
click at [346, 117] on input "4415" at bounding box center [381, 118] width 89 height 12
paste input "1579"
click at [343, 117] on input "1579" at bounding box center [381, 118] width 89 height 12
paste input "293"
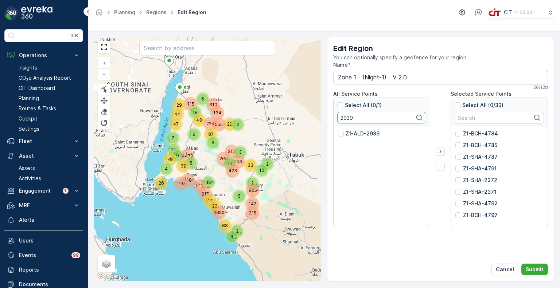
click at [345, 116] on input "2939" at bounding box center [381, 118] width 89 height 12
paste input "46"
click at [346, 117] on input "2469" at bounding box center [381, 118] width 89 height 12
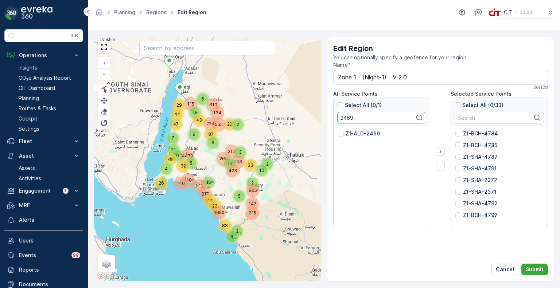
paste input "750"
click at [346, 116] on input "2750" at bounding box center [381, 118] width 89 height 12
paste input "278"
click at [343, 116] on input "2278" at bounding box center [381, 118] width 89 height 12
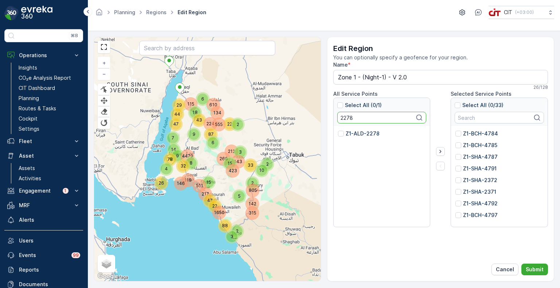
click at [343, 116] on input "2278" at bounding box center [381, 118] width 89 height 12
paste input "1186"
click at [348, 119] on input "1186" at bounding box center [381, 118] width 89 height 12
paste input "3905"
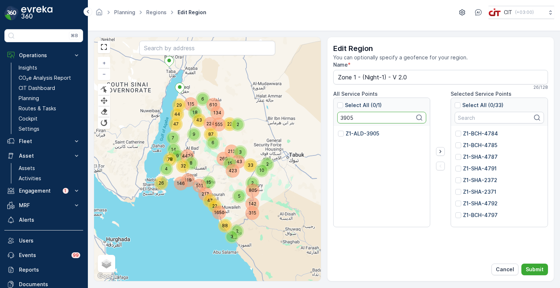
click at [345, 118] on input "3905" at bounding box center [381, 118] width 89 height 12
paste input "094"
click at [347, 117] on input "3094" at bounding box center [381, 118] width 89 height 12
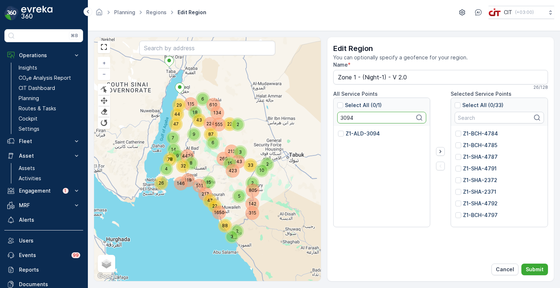
paste input "4777"
click at [351, 132] on p "Z1-BCH-4777" at bounding box center [363, 133] width 35 height 7
click at [338, 130] on input "Z1-BCH-4777" at bounding box center [338, 130] width 0 height 0
click at [349, 115] on input "4777" at bounding box center [381, 118] width 89 height 12
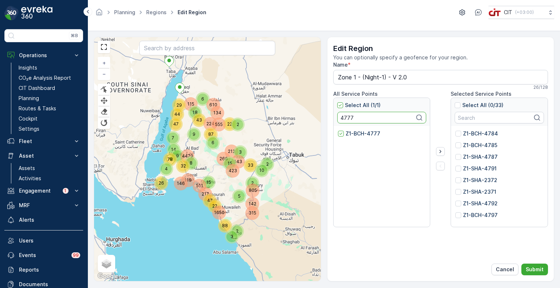
paste input "4"
click at [356, 135] on p "Z1-BCH-4774" at bounding box center [363, 133] width 35 height 7
click at [338, 130] on input "Z1-BCH-4774" at bounding box center [338, 130] width 0 height 0
click at [344, 118] on input "4774" at bounding box center [381, 118] width 89 height 12
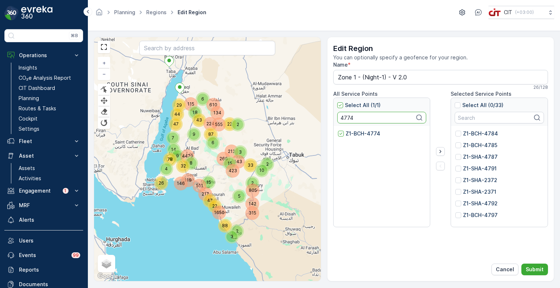
paste input "6"
click at [353, 135] on p "Z1-BCH-4776" at bounding box center [363, 133] width 35 height 7
click at [338, 130] on input "Z1-BCH-4776" at bounding box center [338, 130] width 0 height 0
click at [347, 115] on input "4776" at bounding box center [381, 118] width 89 height 12
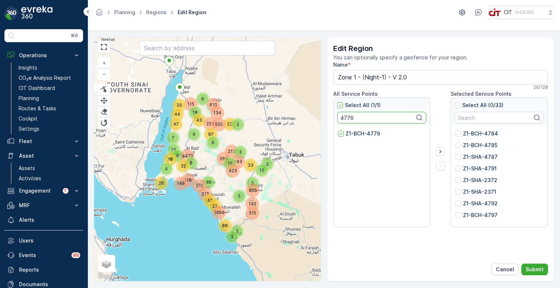
paste input "8"
click at [354, 132] on p "Z1-BCH-4778" at bounding box center [363, 133] width 35 height 7
click at [338, 130] on input "Z1-BCH-4778" at bounding box center [338, 130] width 0 height 0
click at [344, 117] on input "4778" at bounding box center [381, 118] width 89 height 12
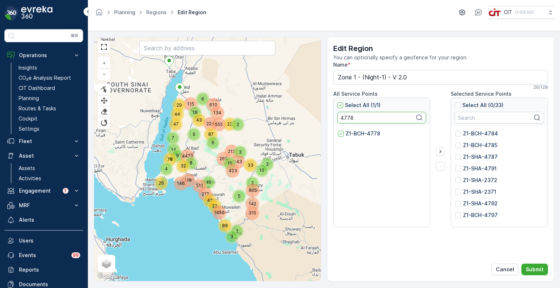
paste input "89"
click at [350, 134] on p "Z1-BCH-4789" at bounding box center [363, 133] width 35 height 7
click at [338, 130] on input "Z1-BCH-4789" at bounding box center [338, 130] width 0 height 0
click at [346, 116] on input "4789" at bounding box center [381, 118] width 89 height 12
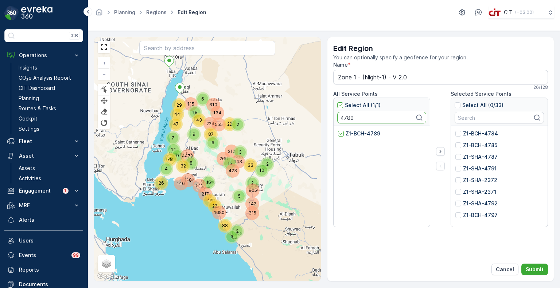
paste input "7"
click at [355, 133] on p "Z1-BCH-4779" at bounding box center [363, 133] width 35 height 7
click at [338, 130] on input "Z1-BCH-4779" at bounding box center [338, 130] width 0 height 0
click at [347, 118] on input "4779" at bounding box center [381, 118] width 89 height 12
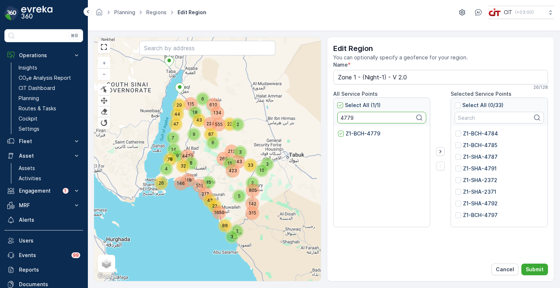
paste input "80"
click at [359, 132] on p "Z1-BCH-4780" at bounding box center [363, 133] width 35 height 7
click at [338, 130] on input "Z1-BCH-4780" at bounding box center [338, 130] width 0 height 0
click at [350, 119] on input "4780" at bounding box center [381, 118] width 89 height 12
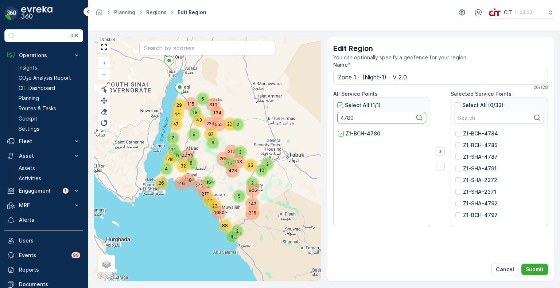
paste
click at [357, 136] on p "Z1-BCH-4781" at bounding box center [363, 133] width 34 height 7
click at [338, 130] on input "Z1-BCH-4781" at bounding box center [338, 130] width 0 height 0
click at [344, 118] on input "4781" at bounding box center [381, 118] width 89 height 12
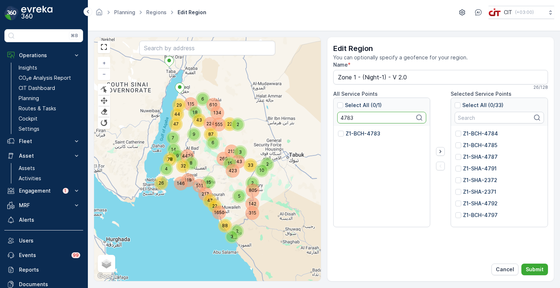
click at [357, 135] on p "Z1-BCH-4783" at bounding box center [363, 133] width 35 height 7
click at [338, 130] on input "Z1-BCH-4783" at bounding box center [338, 130] width 0 height 0
click at [347, 116] on input "4783" at bounding box center [381, 118] width 89 height 12
type input "4775"
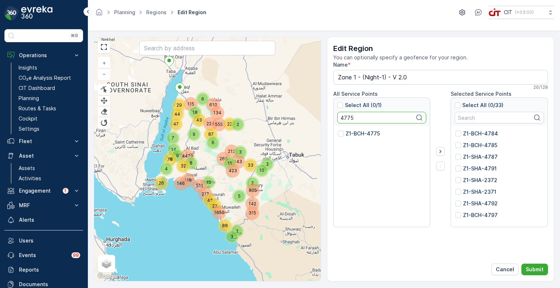
click at [361, 136] on p "Z1-BCH-4775" at bounding box center [363, 133] width 34 height 7
click at [338, 130] on input "Z1-BCH-4775" at bounding box center [338, 130] width 0 height 0
click at [440, 151] on icon "button" at bounding box center [440, 151] width 7 height 7
click at [532, 268] on p "Submit" at bounding box center [535, 269] width 18 height 7
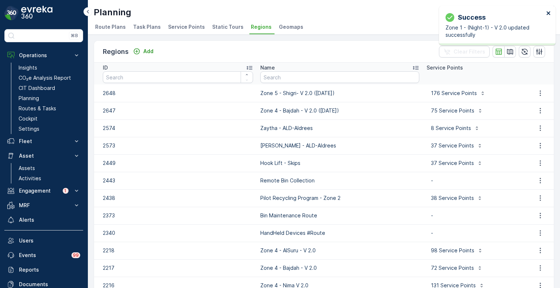
click at [547, 14] on icon "close" at bounding box center [548, 13] width 4 height 4
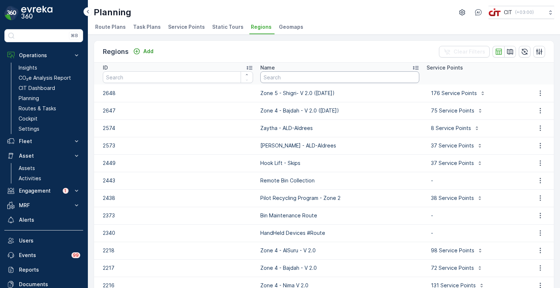
click at [308, 80] on input "text" at bounding box center [339, 77] width 159 height 12
type input "zone 1"
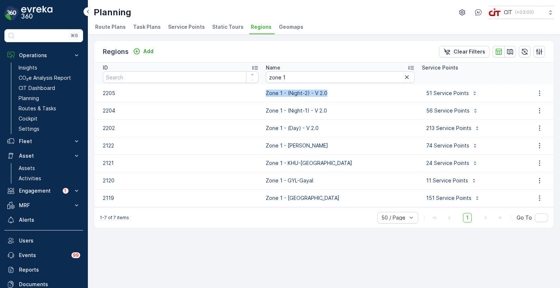
copy p "Zone 1 - (Night-2) - V 2.0"
drag, startPoint x: 324, startPoint y: 93, endPoint x: 262, endPoint y: 98, distance: 62.2
click at [262, 98] on td "Zone 1 - (Night-2) - V 2.0" at bounding box center [340, 93] width 156 height 17
click at [538, 91] on icon "button" at bounding box center [539, 93] width 7 height 7
click at [530, 103] on span "Edit Region" at bounding box center [536, 103] width 28 height 7
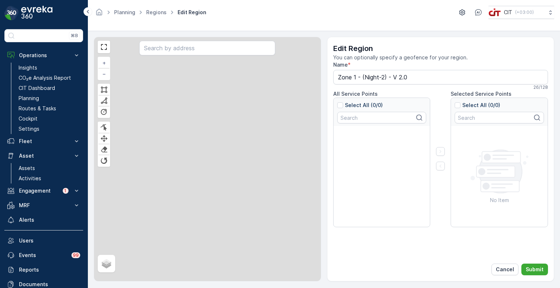
type input "Zone 1 - (Night-2) - V 2.0"
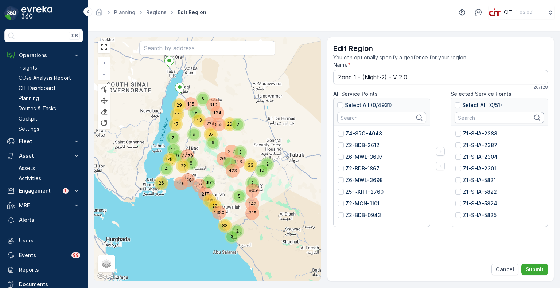
click at [478, 114] on input "text" at bounding box center [499, 118] width 89 height 12
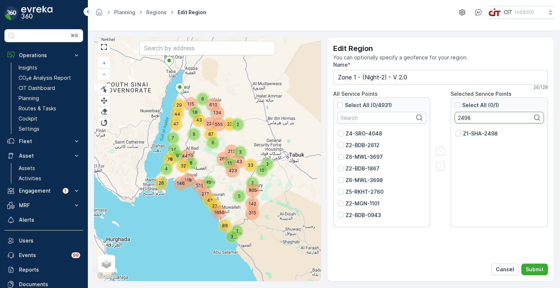
click at [482, 132] on p "Z1-SHA-2498" at bounding box center [480, 133] width 35 height 7
click at [455, 130] on input "Z1-SHA-2498" at bounding box center [455, 130] width 0 height 0
click at [467, 118] on input "2498" at bounding box center [499, 118] width 89 height 12
click at [474, 131] on p "Z1-SHA-4885" at bounding box center [480, 133] width 34 height 7
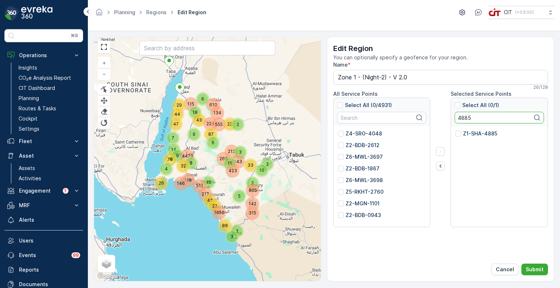
click at [455, 130] on input "Z1-SHA-4885" at bounding box center [455, 130] width 0 height 0
click at [461, 116] on input "4885" at bounding box center [499, 118] width 89 height 12
click at [475, 135] on p "Z1-SHA-2315" at bounding box center [479, 133] width 33 height 7
click at [455, 130] on input "Z1-SHA-2315" at bounding box center [455, 130] width 0 height 0
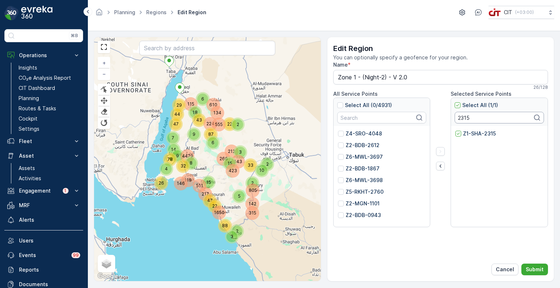
click at [470, 117] on input "2315" at bounding box center [499, 118] width 89 height 12
click at [479, 136] on p "Z1-SHA-5824" at bounding box center [480, 133] width 34 height 7
click at [455, 130] on input "Z1-SHA-5824" at bounding box center [455, 130] width 0 height 0
click at [467, 117] on input "5824" at bounding box center [499, 118] width 89 height 12
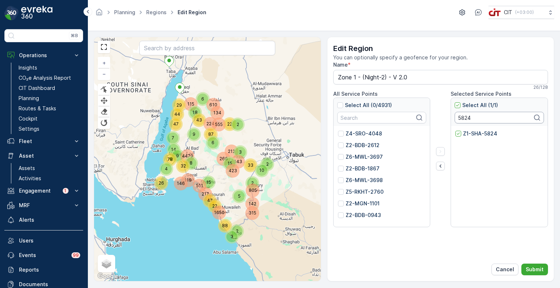
click at [467, 117] on input "5824" at bounding box center [499, 118] width 89 height 12
click at [474, 131] on p "Z1-SHA-5799" at bounding box center [480, 133] width 34 height 7
click at [455, 130] on input "Z1-SHA-5799" at bounding box center [455, 130] width 0 height 0
click at [468, 117] on input "5799" at bounding box center [499, 118] width 89 height 12
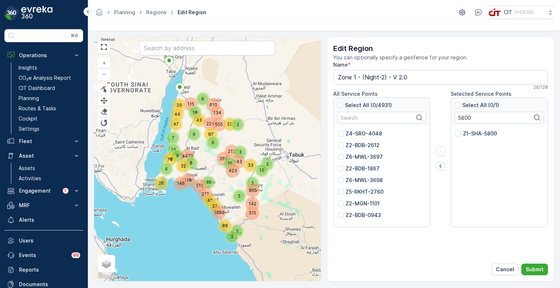
click at [479, 133] on p "Z1-SHA-5800" at bounding box center [480, 133] width 34 height 7
click at [455, 130] on input "Z1-SHA-5800" at bounding box center [455, 130] width 0 height 0
click at [461, 113] on input "5800" at bounding box center [499, 118] width 89 height 12
click at [478, 135] on p "Z1-SHA-5785" at bounding box center [480, 133] width 34 height 7
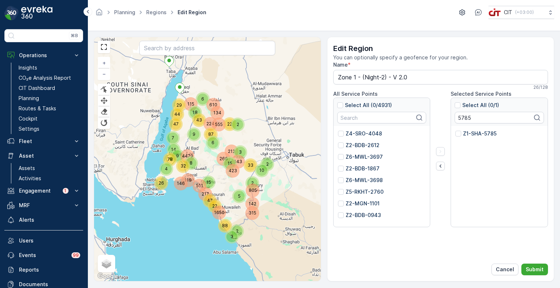
click at [455, 130] on input "Z1-SHA-5785" at bounding box center [455, 130] width 0 height 0
click at [467, 119] on input "5785" at bounding box center [499, 118] width 89 height 12
click at [473, 132] on p "Z1-SHA-5781" at bounding box center [479, 133] width 33 height 7
click at [455, 130] on input "Z1-SHA-5781" at bounding box center [455, 130] width 0 height 0
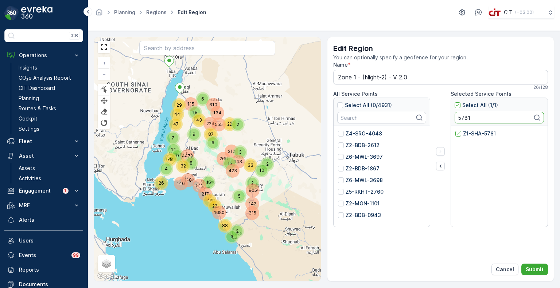
click at [468, 115] on input "5781" at bounding box center [499, 118] width 89 height 12
click at [475, 132] on p "Z1-SHA-5774" at bounding box center [480, 133] width 34 height 7
click at [455, 130] on input "Z1-SHA-5774" at bounding box center [455, 130] width 0 height 0
click at [464, 115] on input "5774" at bounding box center [499, 118] width 89 height 12
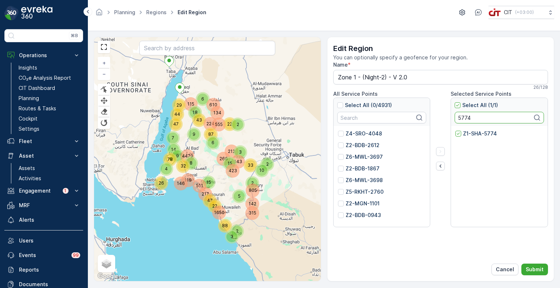
click at [464, 115] on input "5774" at bounding box center [499, 118] width 89 height 12
click at [472, 133] on p "Z1-SHA-5784" at bounding box center [480, 133] width 34 height 7
click at [455, 130] on input "Z1-SHA-5784" at bounding box center [455, 130] width 0 height 0
click at [465, 118] on input "5784" at bounding box center [499, 118] width 89 height 12
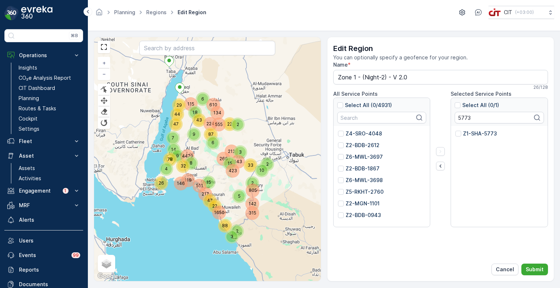
click at [474, 134] on p "Z1-SHA-5773" at bounding box center [480, 133] width 34 height 7
click at [455, 130] on input "Z1-SHA-5773" at bounding box center [455, 130] width 0 height 0
click at [464, 117] on input "5773" at bounding box center [499, 118] width 89 height 12
click at [473, 139] on div "Z1-SHA-5783" at bounding box center [499, 136] width 88 height 12
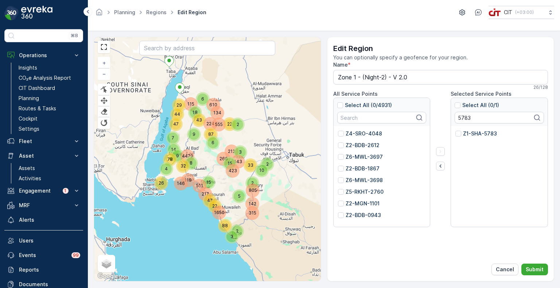
click at [474, 136] on p "Z1-SHA-5783" at bounding box center [480, 133] width 34 height 7
click at [455, 130] on input "Z1-SHA-5783" at bounding box center [455, 130] width 0 height 0
click at [464, 117] on input "5783" at bounding box center [499, 118] width 89 height 12
click at [479, 132] on p "Z1-SHA-5782" at bounding box center [480, 133] width 34 height 7
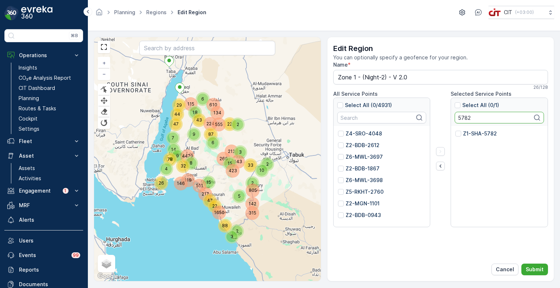
click at [455, 130] on input "Z1-SHA-5782" at bounding box center [455, 130] width 0 height 0
click at [465, 118] on input "5782" at bounding box center [499, 118] width 89 height 12
click at [475, 134] on p "Z1-SHA-5775" at bounding box center [480, 133] width 34 height 7
click at [455, 130] on input "Z1-SHA-5775" at bounding box center [455, 130] width 0 height 0
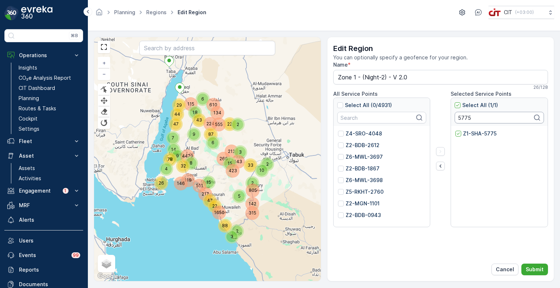
click at [461, 118] on input "5775" at bounding box center [499, 118] width 89 height 12
click at [477, 134] on p "Z1-SHA-5776" at bounding box center [480, 133] width 34 height 7
click at [455, 130] on input "Z1-SHA-5776" at bounding box center [455, 130] width 0 height 0
click at [460, 117] on input "5776" at bounding box center [499, 118] width 89 height 12
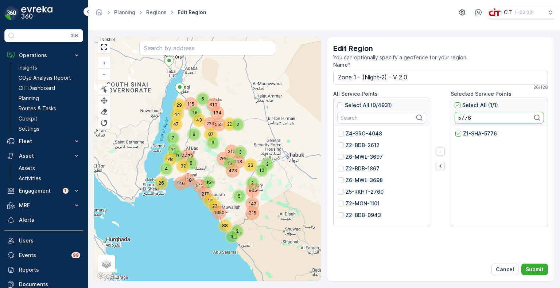
click at [460, 117] on input "5776" at bounding box center [499, 118] width 89 height 12
click at [471, 132] on p "Z1-SHA-5780" at bounding box center [480, 133] width 34 height 7
click at [455, 130] on input "Z1-SHA-5780" at bounding box center [455, 130] width 0 height 0
click at [458, 117] on input "5780" at bounding box center [499, 118] width 89 height 12
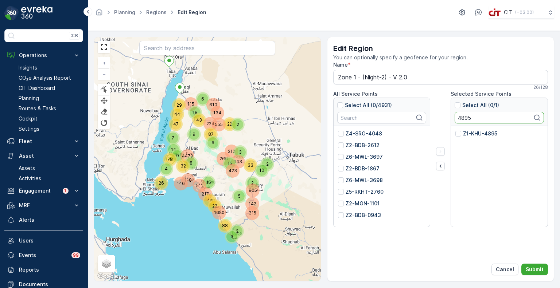
click at [470, 133] on p "Z1-KHU-4895" at bounding box center [480, 133] width 34 height 7
click at [455, 130] on input "Z1-KHU-4895" at bounding box center [455, 130] width 0 height 0
click at [462, 116] on input "4895" at bounding box center [499, 118] width 89 height 12
click at [472, 133] on p "Z1-KHU-2326" at bounding box center [480, 133] width 34 height 7
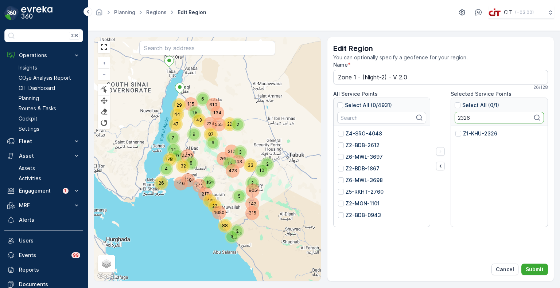
click at [455, 130] on input "Z1-KHU-2326" at bounding box center [455, 130] width 0 height 0
click at [463, 116] on input "2326" at bounding box center [499, 118] width 89 height 12
click at [472, 130] on p "Z1-KHU-2325" at bounding box center [480, 133] width 34 height 7
click at [455, 130] on input "Z1-KHU-2325" at bounding box center [455, 130] width 0 height 0
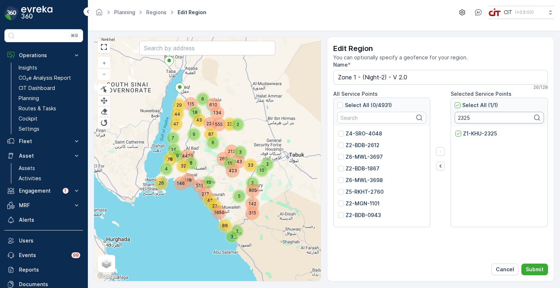
click at [460, 118] on input "2325" at bounding box center [499, 118] width 89 height 12
click at [471, 136] on p "Z1-KHU-4898" at bounding box center [480, 133] width 35 height 7
click at [455, 130] on input "Z1-KHU-4898" at bounding box center [455, 130] width 0 height 0
click at [467, 117] on input "4898" at bounding box center [499, 118] width 89 height 12
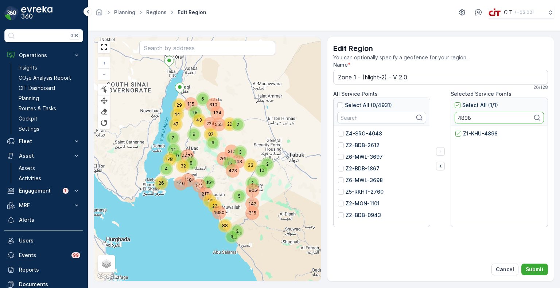
click at [467, 117] on input "4898" at bounding box center [499, 118] width 89 height 12
click at [474, 132] on p "Z1-KHU-4891" at bounding box center [480, 133] width 34 height 7
click at [455, 130] on input "Z1-KHU-4891" at bounding box center [455, 130] width 0 height 0
click at [463, 117] on input "4891" at bounding box center [499, 118] width 89 height 12
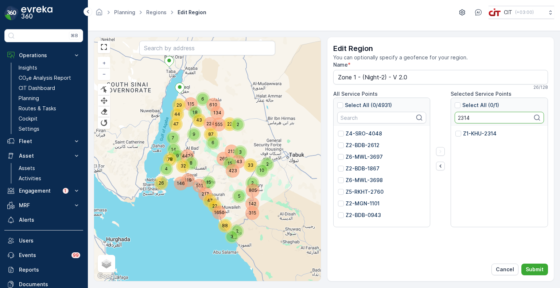
click at [476, 133] on p "Z1-KHU-2314" at bounding box center [480, 133] width 34 height 7
click at [455, 130] on input "Z1-KHU-2314" at bounding box center [455, 130] width 0 height 0
click at [461, 120] on input "2314" at bounding box center [499, 118] width 89 height 12
click at [477, 135] on p "Z1-SHA-4883" at bounding box center [480, 133] width 35 height 7
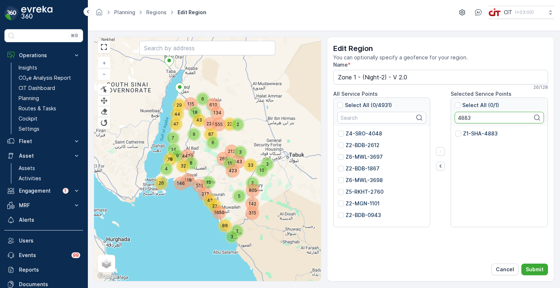
click at [455, 130] on input "Z1-SHA-4883" at bounding box center [455, 130] width 0 height 0
click at [466, 115] on input "4883" at bounding box center [499, 118] width 89 height 12
click at [476, 137] on p "Z1-SHA-4805" at bounding box center [480, 133] width 34 height 7
click at [455, 130] on input "Z1-SHA-4805" at bounding box center [455, 130] width 0 height 0
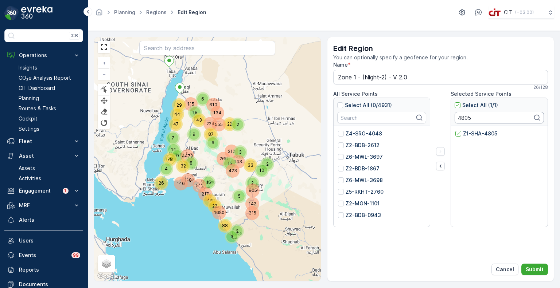
click at [460, 119] on input "4805" at bounding box center [499, 118] width 89 height 12
click at [468, 132] on p "Z1-SHA-4803" at bounding box center [480, 133] width 35 height 7
click at [455, 130] on input "Z1-SHA-4803" at bounding box center [455, 130] width 0 height 0
click at [462, 119] on input "4803" at bounding box center [499, 118] width 89 height 12
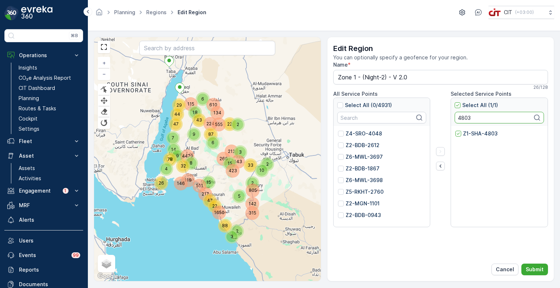
click at [462, 119] on input "4803" at bounding box center [499, 118] width 89 height 12
click at [471, 132] on p "Z1-SHA-2301" at bounding box center [479, 133] width 33 height 7
click at [455, 130] on input "Z1-SHA-2301" at bounding box center [455, 130] width 0 height 0
click at [461, 117] on input "2301" at bounding box center [499, 118] width 89 height 12
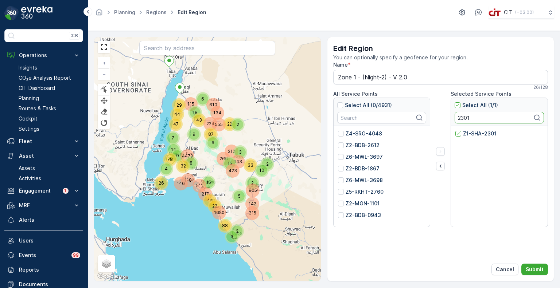
click at [461, 117] on input "2301" at bounding box center [499, 118] width 89 height 12
click at [469, 135] on p "Z1-SHA-4878" at bounding box center [480, 133] width 35 height 7
click at [455, 130] on input "Z1-SHA-4878" at bounding box center [455, 130] width 0 height 0
click at [464, 116] on input "4878" at bounding box center [499, 118] width 89 height 12
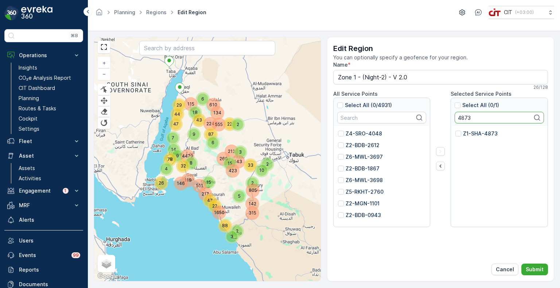
click at [471, 135] on p "Z1-SHA-4873" at bounding box center [480, 133] width 35 height 7
click at [455, 130] on input "Z1-SHA-4873" at bounding box center [455, 130] width 0 height 0
click at [463, 117] on input "4873" at bounding box center [499, 118] width 89 height 12
click at [472, 134] on p "Z1-SHA-4871" at bounding box center [480, 133] width 34 height 7
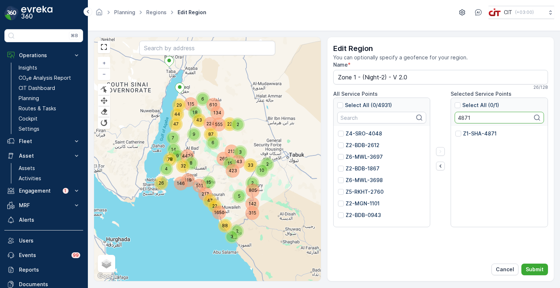
click at [455, 130] on input "Z1-SHA-4871" at bounding box center [455, 130] width 0 height 0
click at [459, 116] on input "4871" at bounding box center [499, 118] width 89 height 12
type input "2381"
click at [464, 135] on p "Z1-SHA-2381" at bounding box center [479, 133] width 33 height 7
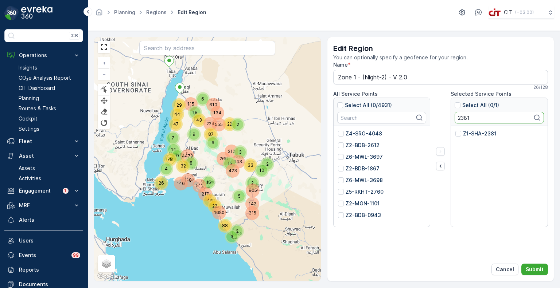
click at [455, 130] on input "Z1-SHA-2381" at bounding box center [455, 130] width 0 height 0
click at [438, 166] on icon "button" at bounding box center [440, 166] width 7 height 7
click at [463, 116] on input "2381" at bounding box center [499, 118] width 89 height 12
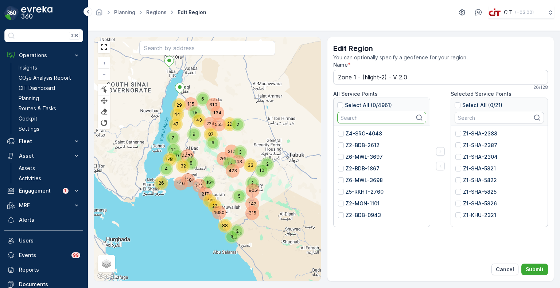
click at [360, 116] on input "text" at bounding box center [381, 118] width 89 height 12
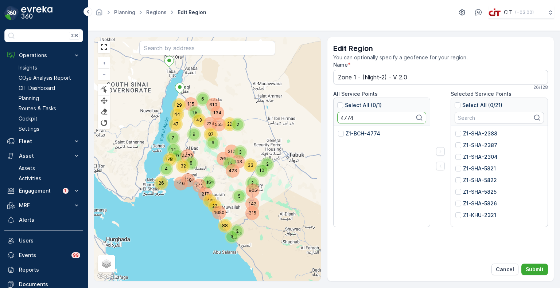
click at [369, 133] on p "Z1-BCH-4774" at bounding box center [363, 133] width 35 height 7
click at [338, 130] on input "Z1-BCH-4774" at bounding box center [338, 130] width 0 height 0
click at [345, 116] on input "4774" at bounding box center [381, 118] width 89 height 12
click at [349, 130] on p "Z1-BCH-4776" at bounding box center [363, 133] width 35 height 7
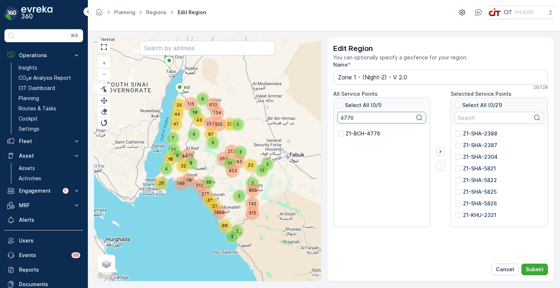
click at [338, 130] on input "Z1-BCH-4776" at bounding box center [338, 130] width 0 height 0
click at [341, 116] on input "4776" at bounding box center [381, 118] width 89 height 12
click at [350, 134] on p "Z1-BCH-4775" at bounding box center [363, 133] width 34 height 7
click at [338, 130] on input "Z1-BCH-4775" at bounding box center [338, 130] width 0 height 0
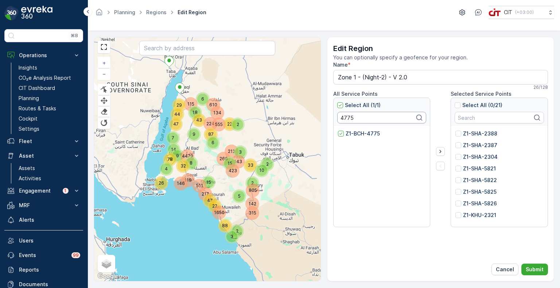
click at [349, 117] on input "4775" at bounding box center [381, 118] width 89 height 12
click at [359, 133] on p "Z1-BCH-4789" at bounding box center [363, 133] width 35 height 7
click at [338, 130] on input "Z1-BCH-4789" at bounding box center [338, 130] width 0 height 0
click at [346, 119] on input "4789" at bounding box center [381, 118] width 89 height 12
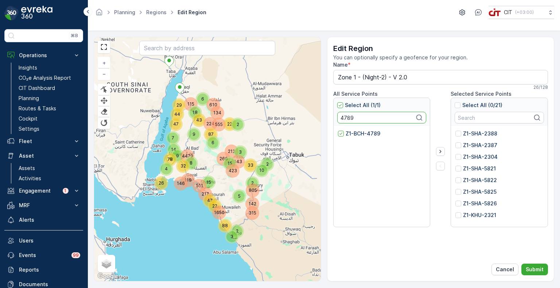
click at [346, 119] on input "4789" at bounding box center [381, 118] width 89 height 12
click at [352, 133] on p "Z1-BCH-4777" at bounding box center [363, 133] width 35 height 7
click at [338, 130] on input "Z1-BCH-4777" at bounding box center [338, 130] width 0 height 0
click at [341, 114] on input "4777" at bounding box center [381, 118] width 89 height 12
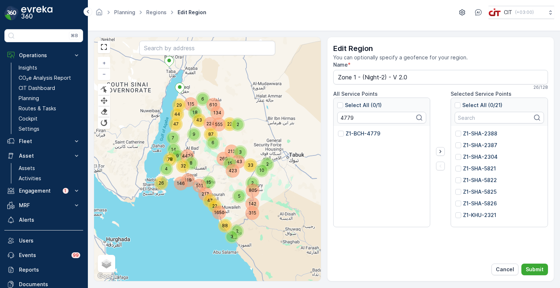
click at [356, 136] on p "Z1-BCH-4779" at bounding box center [363, 133] width 35 height 7
click at [338, 130] on input "Z1-BCH-4779" at bounding box center [338, 130] width 0 height 0
click at [346, 120] on input "4779" at bounding box center [381, 118] width 89 height 12
click at [354, 133] on p "Z1-BCH-4780" at bounding box center [363, 133] width 35 height 7
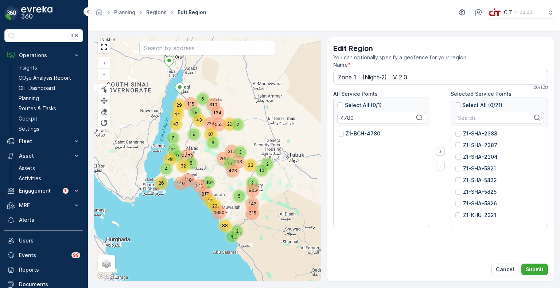
click at [338, 130] on input "Z1-BCH-4780" at bounding box center [338, 130] width 0 height 0
click at [353, 117] on input "4780" at bounding box center [381, 118] width 89 height 12
click at [359, 134] on p "Z1-BCH-4781" at bounding box center [363, 133] width 34 height 7
click at [338, 130] on input "Z1-BCH-4781" at bounding box center [338, 130] width 0 height 0
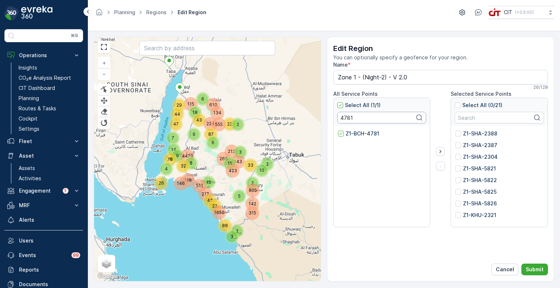
click at [344, 119] on input "4781" at bounding box center [381, 118] width 89 height 12
click at [353, 135] on p "Z1-BCH-4783" at bounding box center [363, 133] width 35 height 7
click at [338, 130] on input "Z1-BCH-4783" at bounding box center [338, 130] width 0 height 0
click at [343, 117] on input "4783" at bounding box center [381, 118] width 89 height 12
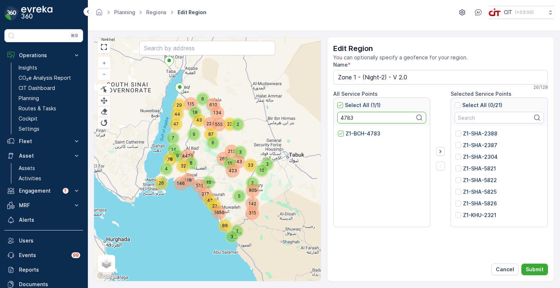
click at [343, 117] on input "4783" at bounding box center [381, 118] width 89 height 12
click at [350, 136] on p "Z1-BCH-4785" at bounding box center [363, 133] width 34 height 7
click at [338, 130] on input "Z1-BCH-4785" at bounding box center [338, 130] width 0 height 0
click at [348, 121] on input "4785" at bounding box center [381, 118] width 89 height 12
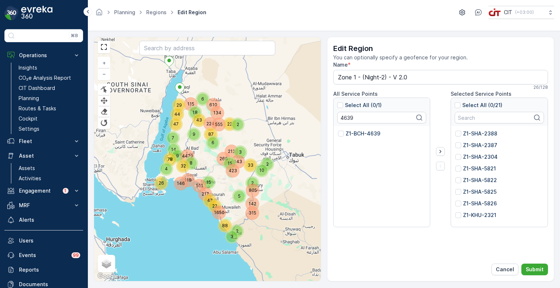
click at [360, 134] on p "Z1-BCH-4639" at bounding box center [363, 133] width 35 height 7
click at [338, 130] on input "Z1-BCH-4639" at bounding box center [338, 130] width 0 height 0
click at [343, 115] on input "4639" at bounding box center [381, 118] width 89 height 12
click at [357, 133] on p "Z1-SHA-4790" at bounding box center [363, 133] width 35 height 7
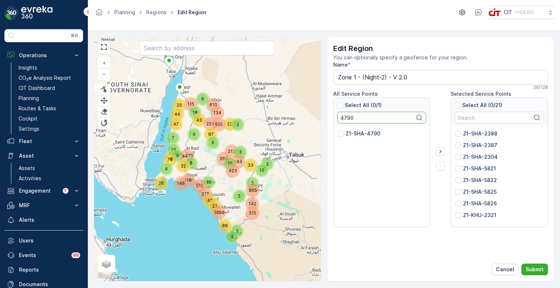
click at [338, 130] on input "Z1-SHA-4790" at bounding box center [338, 130] width 0 height 0
click at [347, 116] on input "4790" at bounding box center [381, 118] width 89 height 12
click at [354, 136] on p "Z1-BCH-4793" at bounding box center [363, 133] width 35 height 7
click at [338, 130] on input "Z1-BCH-4793" at bounding box center [338, 130] width 0 height 0
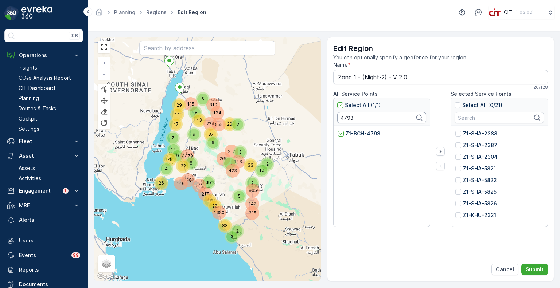
click at [347, 119] on input "4793" at bounding box center [381, 118] width 89 height 12
click at [355, 132] on p "Z1-BCH-4794" at bounding box center [363, 133] width 35 height 7
click at [338, 130] on input "Z1-BCH-4794" at bounding box center [338, 130] width 0 height 0
click at [346, 117] on input "4794" at bounding box center [381, 118] width 89 height 12
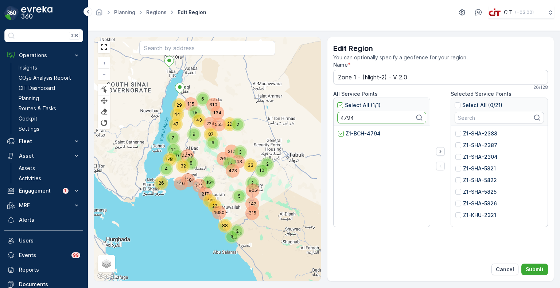
click at [346, 117] on input "4794" at bounding box center [381, 118] width 89 height 12
click at [359, 134] on p "Z1-BCH-4782" at bounding box center [363, 133] width 35 height 7
click at [338, 130] on input "Z1-BCH-4782" at bounding box center [338, 130] width 0 height 0
click at [344, 118] on input "4782" at bounding box center [381, 118] width 89 height 12
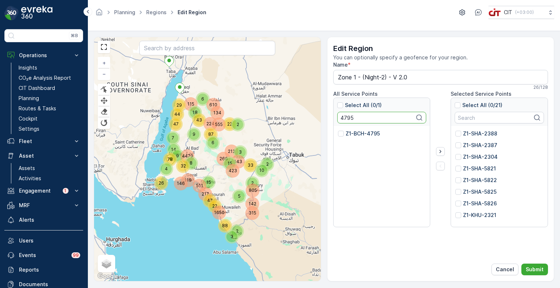
click at [354, 134] on p "Z1-BCH-4795" at bounding box center [363, 133] width 34 height 7
click at [338, 130] on input "Z1-BCH-4795" at bounding box center [338, 130] width 0 height 0
click at [348, 117] on input "4795" at bounding box center [381, 118] width 89 height 12
click at [359, 133] on p "Z1-BCH-4788" at bounding box center [363, 133] width 35 height 7
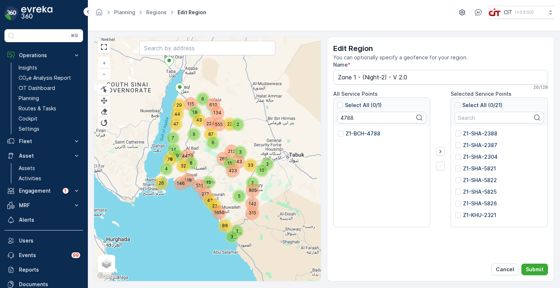
click at [338, 130] on input "Z1-BCH-4788" at bounding box center [338, 130] width 0 height 0
click at [345, 118] on input "4788" at bounding box center [381, 118] width 89 height 12
click at [356, 135] on p "Z1-BCH-4798" at bounding box center [363, 133] width 35 height 7
click at [338, 130] on input "Z1-BCH-4798" at bounding box center [338, 130] width 0 height 0
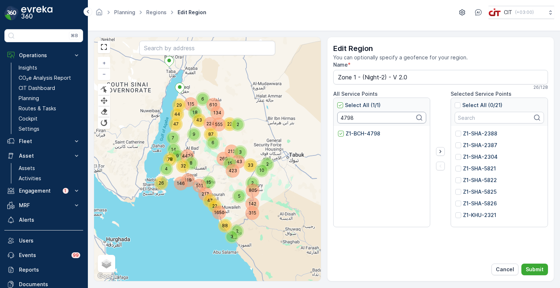
click at [342, 119] on input "4798" at bounding box center [381, 118] width 89 height 12
click at [354, 134] on p "Z1-BCH-4800" at bounding box center [363, 133] width 35 height 7
click at [338, 130] on input "Z1-BCH-4800" at bounding box center [338, 130] width 0 height 0
click at [349, 115] on input "4800" at bounding box center [381, 118] width 89 height 12
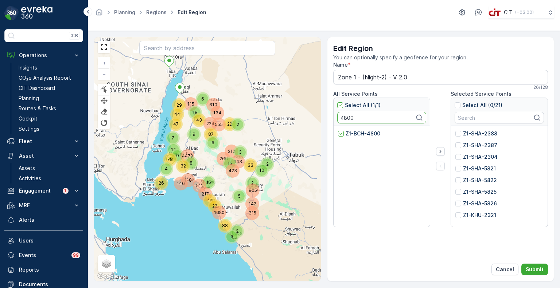
click at [349, 115] on input "4800" at bounding box center [381, 118] width 89 height 12
click at [362, 136] on p "Z1-BCH-4786" at bounding box center [363, 133] width 35 height 7
click at [338, 130] on input "Z1-BCH-4786" at bounding box center [338, 130] width 0 height 0
click at [345, 120] on input "4786" at bounding box center [381, 118] width 89 height 12
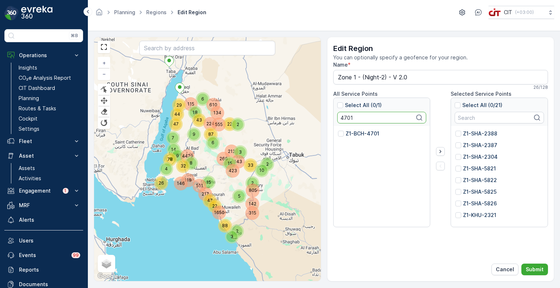
click at [349, 134] on p "Z1-BCH-4701" at bounding box center [363, 133] width 34 height 7
click at [338, 130] on input "Z1-BCH-4701" at bounding box center [338, 130] width 0 height 0
click at [348, 119] on input "4701" at bounding box center [381, 118] width 89 height 12
click at [354, 134] on p "Z1-BCH-4703" at bounding box center [363, 133] width 35 height 7
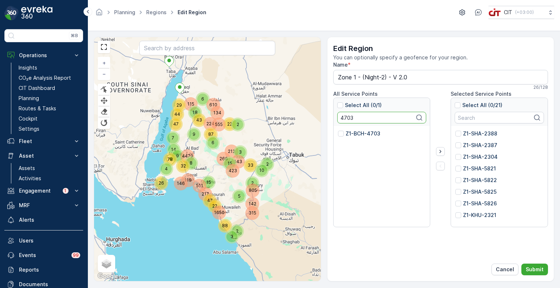
click at [338, 130] on input "Z1-BCH-4703" at bounding box center [338, 130] width 0 height 0
click at [350, 119] on input "4703" at bounding box center [381, 118] width 89 height 12
click at [361, 133] on p "Z1-BCH-4704" at bounding box center [363, 133] width 35 height 7
click at [338, 130] on input "Z1-BCH-4704" at bounding box center [338, 130] width 0 height 0
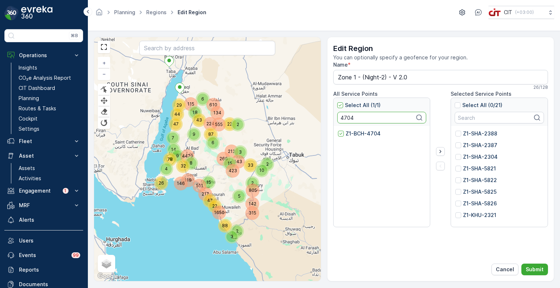
click at [346, 117] on input "4704" at bounding box center [381, 118] width 89 height 12
click at [355, 134] on p "Z1-BCH-2370" at bounding box center [363, 133] width 34 height 7
click at [338, 130] on input "Z1-BCH-2370" at bounding box center [338, 130] width 0 height 0
click at [341, 115] on input "2370" at bounding box center [381, 118] width 89 height 12
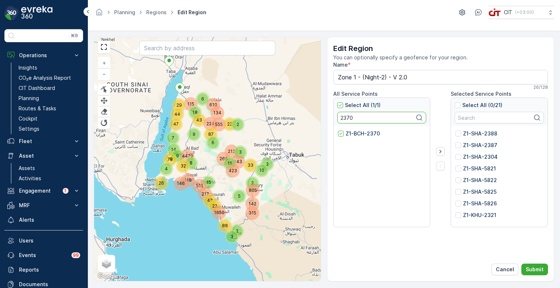
click at [341, 115] on input "2370" at bounding box center [381, 118] width 89 height 12
click at [354, 134] on p "Z1-BCH-4705" at bounding box center [363, 133] width 34 height 7
click at [338, 130] on input "Z1-BCH-4705" at bounding box center [338, 130] width 0 height 0
click at [349, 120] on input "4705" at bounding box center [381, 118] width 89 height 12
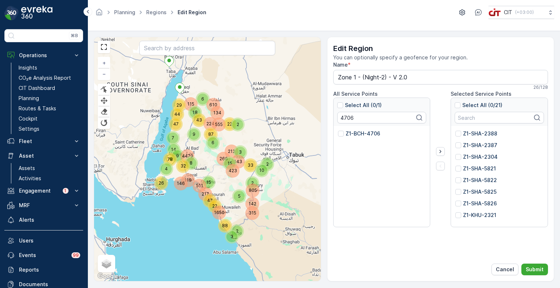
click at [358, 135] on p "Z1-BCH-4706" at bounding box center [363, 133] width 35 height 7
click at [338, 130] on input "Z1-BCH-4706" at bounding box center [338, 130] width 0 height 0
click at [350, 116] on input "4706" at bounding box center [381, 118] width 89 height 12
click at [360, 132] on p "Z1-BCH-4707" at bounding box center [363, 133] width 35 height 7
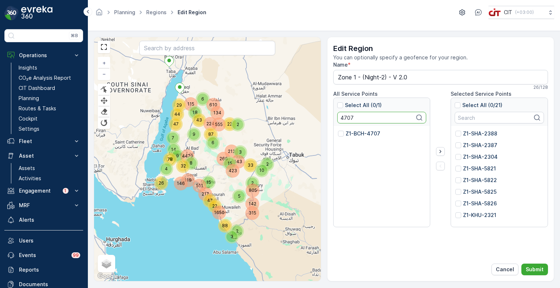
click at [338, 130] on input "Z1-BCH-4707" at bounding box center [338, 130] width 0 height 0
click at [347, 118] on input "4707" at bounding box center [381, 118] width 89 height 12
click at [362, 134] on p "Z1-BCH-4708" at bounding box center [363, 133] width 35 height 7
click at [338, 130] on input "Z1-BCH-4708" at bounding box center [338, 130] width 0 height 0
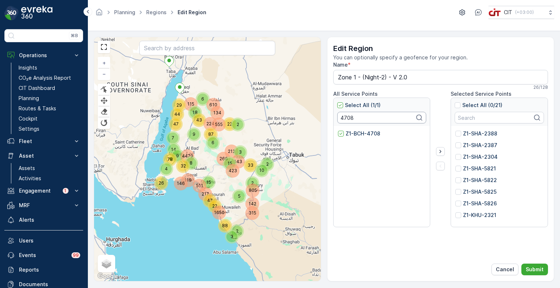
click at [350, 117] on input "4708" at bounding box center [381, 118] width 89 height 12
click at [361, 132] on p "Z1-BCH-4709" at bounding box center [363, 133] width 35 height 7
click at [338, 130] on input "Z1-BCH-4709" at bounding box center [338, 130] width 0 height 0
click at [346, 118] on input "4709" at bounding box center [381, 118] width 89 height 12
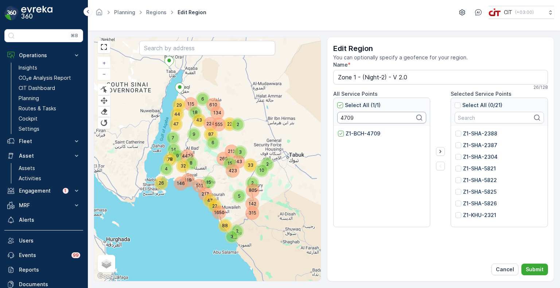
click at [346, 118] on input "4709" at bounding box center [381, 118] width 89 height 12
click at [359, 135] on p "Z1-BCH-4778" at bounding box center [363, 133] width 35 height 7
click at [338, 130] on input "Z1-BCH-4778" at bounding box center [338, 130] width 0 height 0
click at [345, 119] on input "4778" at bounding box center [381, 118] width 89 height 12
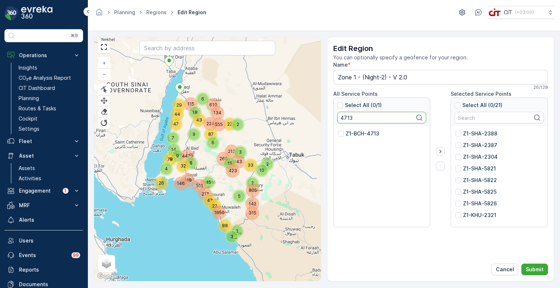
click at [355, 134] on p "Z1-BCH-4713" at bounding box center [363, 133] width 34 height 7
click at [338, 130] on input "Z1-BCH-4713" at bounding box center [338, 130] width 0 height 0
click at [343, 118] on input "4713" at bounding box center [381, 118] width 89 height 12
click at [357, 132] on p "Z1-BCH-1172" at bounding box center [362, 133] width 32 height 7
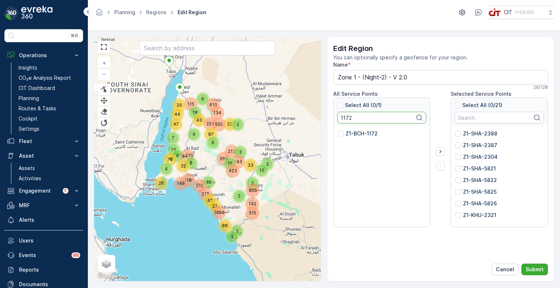
click at [338, 130] on input "Z1-BCH-1172" at bounding box center [338, 130] width 0 height 0
click at [348, 117] on input "1172" at bounding box center [381, 118] width 89 height 12
click at [356, 135] on p "Z1-SHA-4792" at bounding box center [363, 133] width 35 height 7
click at [338, 130] on input "Z1-SHA-4792" at bounding box center [338, 130] width 0 height 0
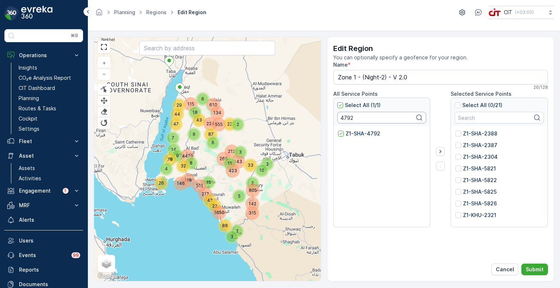
click at [343, 119] on input "4792" at bounding box center [381, 118] width 89 height 12
click at [349, 135] on p "Z1-ALD-2324" at bounding box center [363, 133] width 34 height 7
click at [338, 130] on input "Z1-ALD-2324" at bounding box center [338, 130] width 0 height 0
click at [354, 134] on p "Z1-ALD-2324" at bounding box center [363, 133] width 34 height 7
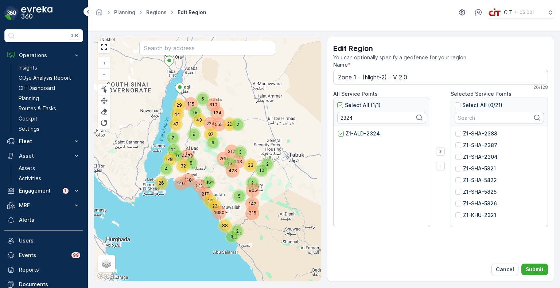
click at [338, 130] on input "Z1-ALD-2324" at bounding box center [338, 130] width 0 height 0
click at [342, 119] on input "2324" at bounding box center [381, 118] width 89 height 12
click at [342, 120] on input "3710" at bounding box center [381, 118] width 89 height 12
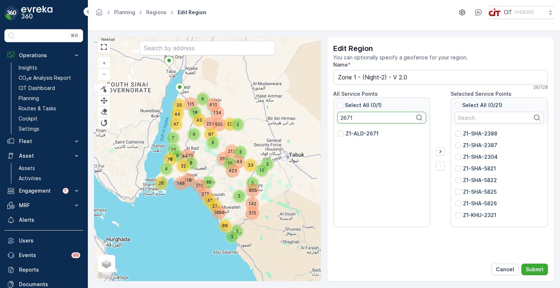
click at [350, 117] on input "2671" at bounding box center [381, 118] width 89 height 12
click at [347, 116] on input "3799" at bounding box center [381, 118] width 89 height 12
click at [349, 119] on input "0719" at bounding box center [381, 118] width 89 height 12
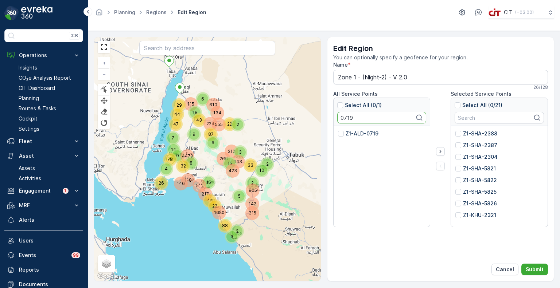
click at [349, 119] on input "0719" at bounding box center [381, 118] width 89 height 12
click at [343, 118] on input "1829" at bounding box center [381, 118] width 89 height 12
click at [346, 118] on input "0750" at bounding box center [381, 118] width 89 height 12
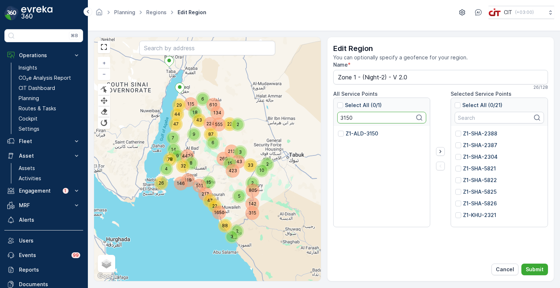
click at [342, 117] on input "3150" at bounding box center [381, 118] width 89 height 12
click at [346, 116] on input "2872" at bounding box center [381, 118] width 89 height 12
click at [344, 118] on input "4413" at bounding box center [381, 118] width 89 height 12
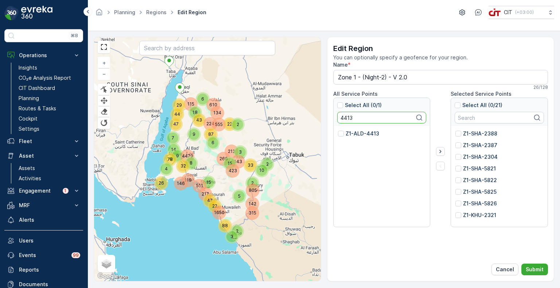
click at [344, 118] on input "4413" at bounding box center [381, 118] width 89 height 12
click at [348, 114] on input "2541" at bounding box center [381, 118] width 89 height 12
click at [347, 115] on input "2562" at bounding box center [381, 118] width 89 height 12
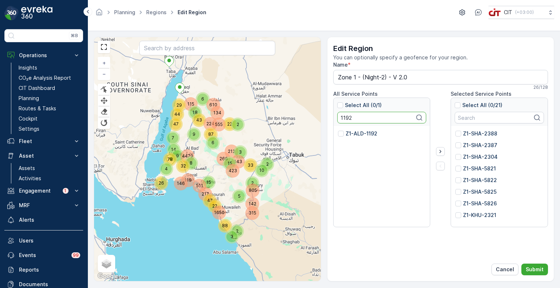
click at [344, 118] on input "1192" at bounding box center [381, 118] width 89 height 12
click at [345, 118] on input "2502" at bounding box center [381, 118] width 89 height 12
click at [347, 117] on input "3047" at bounding box center [381, 118] width 89 height 12
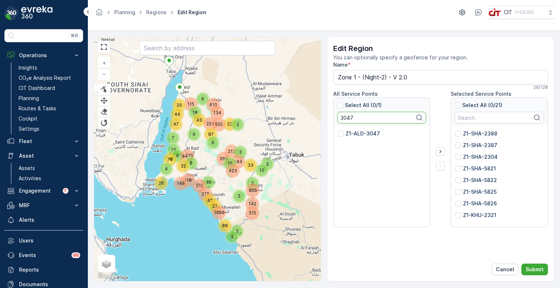
click at [347, 117] on input "3047" at bounding box center [381, 118] width 89 height 12
click at [350, 117] on input "3869" at bounding box center [381, 118] width 89 height 12
type input "2791"
click at [440, 151] on icon "button" at bounding box center [440, 151] width 7 height 7
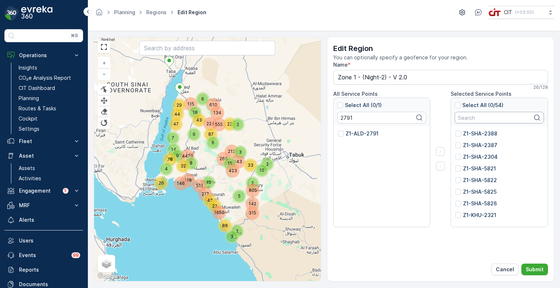
click at [471, 117] on input "text" at bounding box center [499, 118] width 89 height 12
type input "z1-a"
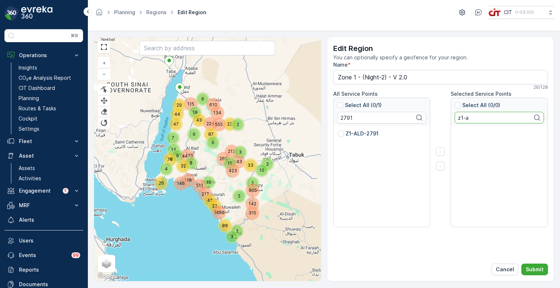
click at [473, 119] on input "z1-a" at bounding box center [499, 118] width 89 height 12
drag, startPoint x: 478, startPoint y: 119, endPoint x: 451, endPoint y: 118, distance: 27.4
click at [451, 118] on div "Select All (0/0) z1-a" at bounding box center [499, 163] width 97 height 130
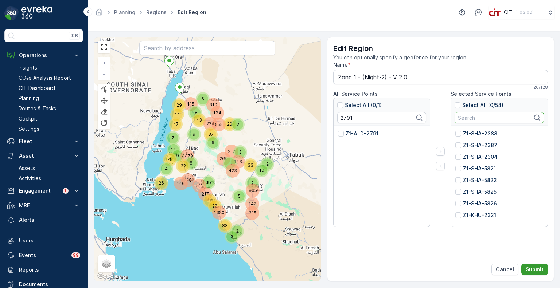
click at [530, 268] on p "Submit" at bounding box center [535, 269] width 18 height 7
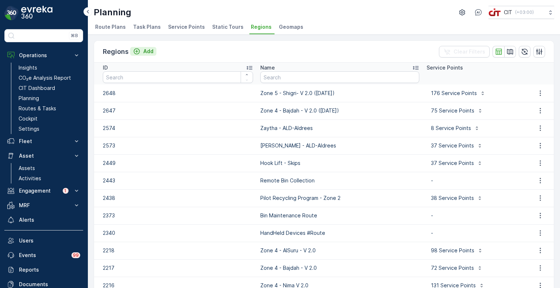
click at [139, 51] on icon "Add" at bounding box center [137, 51] width 6 height 6
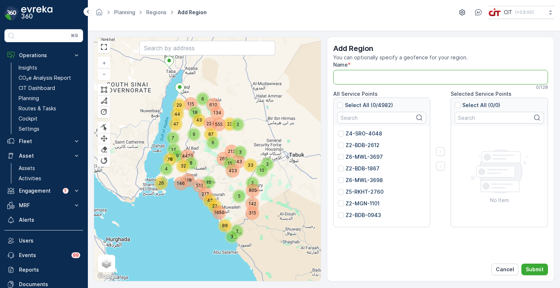
click at [362, 79] on input "Name" at bounding box center [440, 77] width 215 height 15
type input "Zone 1 (Day) - V 2.0 ([DATE])"
click at [536, 266] on p "Submit" at bounding box center [535, 269] width 18 height 7
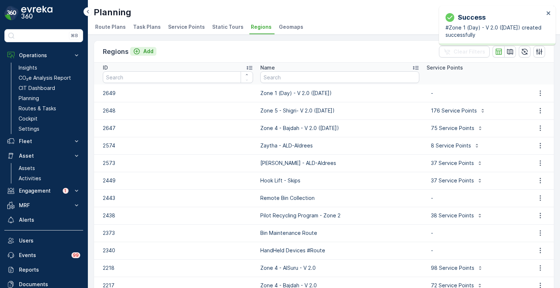
click at [143, 49] on p "Add" at bounding box center [148, 51] width 10 height 7
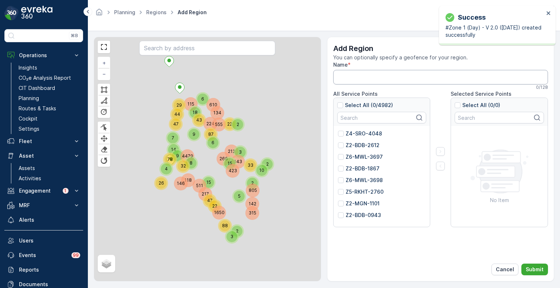
click at [343, 73] on input "Name" at bounding box center [440, 77] width 215 height 15
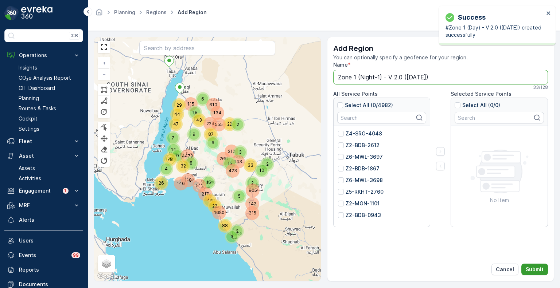
type input "Zone 1 (Night-1) - V 2.0 ([DATE])"
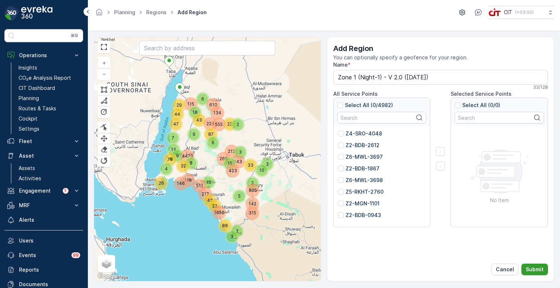
click at [536, 268] on p "Submit" at bounding box center [535, 269] width 18 height 7
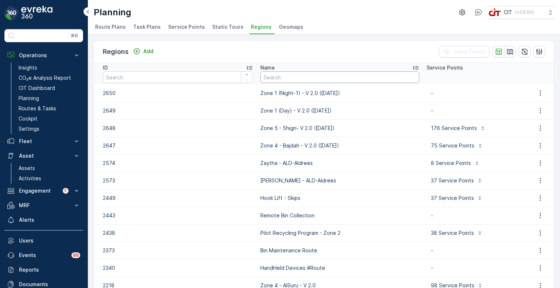
click at [296, 74] on input "text" at bounding box center [339, 77] width 159 height 12
type input "zone 2"
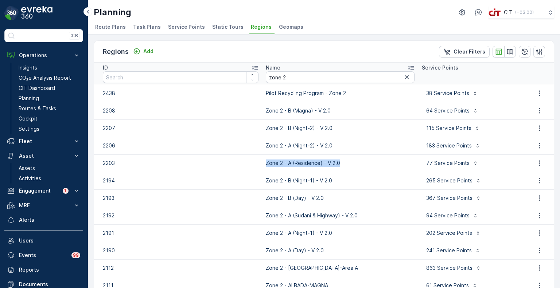
drag, startPoint x: 339, startPoint y: 163, endPoint x: 258, endPoint y: 165, distance: 81.3
click at [266, 165] on p "Zone 2 - A (Residence) - V 2.0" at bounding box center [340, 163] width 149 height 7
copy p "Zone 2 - A (Residence) - V 2.0"
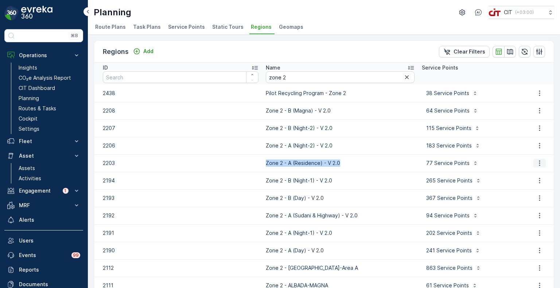
click at [537, 162] on icon "button" at bounding box center [539, 163] width 7 height 7
click at [534, 173] on span "Edit Region" at bounding box center [536, 173] width 28 height 7
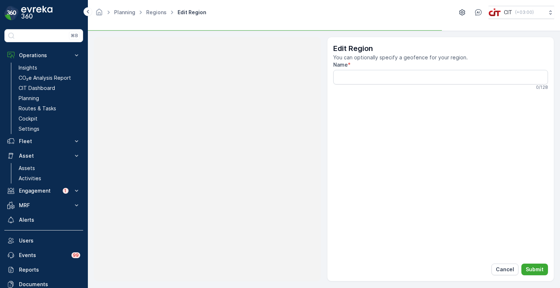
type input "Zone 2 - A (Residence) - V 2.0"
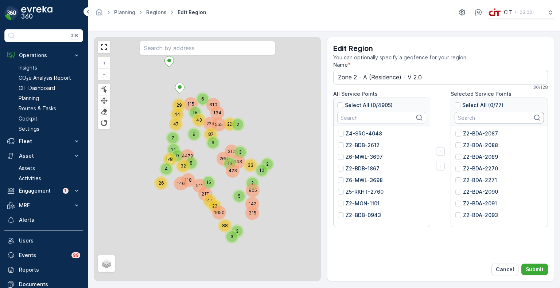
click at [472, 116] on input "text" at bounding box center [499, 118] width 89 height 12
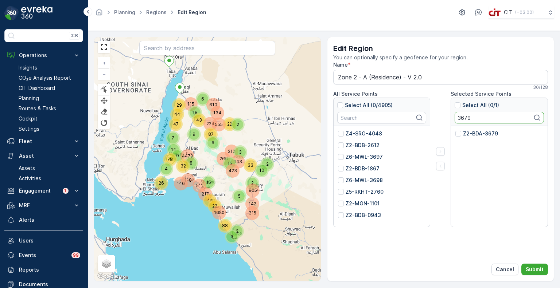
click at [469, 132] on p "Z2-BDA-3679" at bounding box center [480, 133] width 35 height 7
click at [455, 130] on input "Z2-BDA-3679" at bounding box center [455, 130] width 0 height 0
click at [465, 117] on input "3679" at bounding box center [499, 118] width 89 height 12
click at [467, 129] on div "Z2-BDA-1730" at bounding box center [499, 177] width 97 height 102
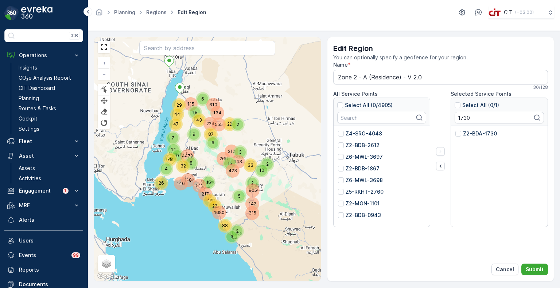
click at [468, 135] on p "Z2-BDA-1730" at bounding box center [480, 133] width 34 height 7
click at [455, 130] on input "Z2-BDA-1730" at bounding box center [455, 130] width 0 height 0
click at [464, 117] on input "1730" at bounding box center [499, 118] width 89 height 12
type input "1728"
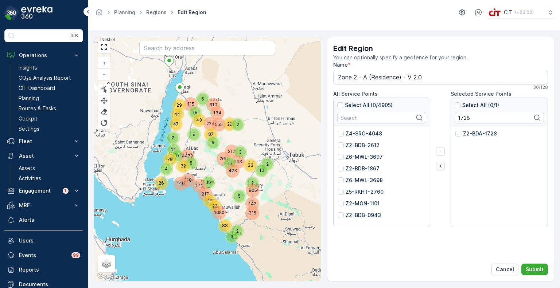
click at [475, 131] on p "Z2-BDA-1728" at bounding box center [480, 133] width 34 height 7
click at [455, 130] on input "Z2-BDA-1728" at bounding box center [455, 130] width 0 height 0
click at [442, 166] on icon "button" at bounding box center [440, 166] width 7 height 7
click at [460, 117] on input "1728" at bounding box center [499, 118] width 89 height 12
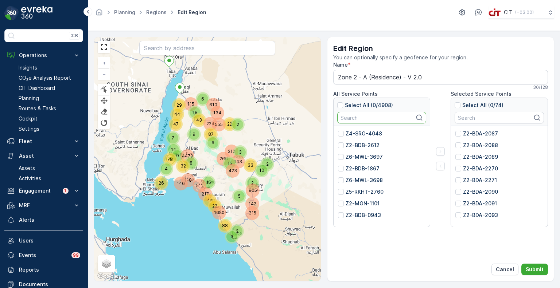
click at [378, 118] on input "text" at bounding box center [381, 118] width 89 height 12
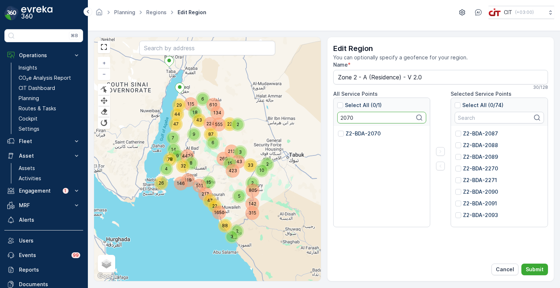
click at [359, 131] on p "Z2-BDA-2070" at bounding box center [363, 133] width 35 height 7
click at [338, 130] on input "Z2-BDA-2070" at bounding box center [338, 130] width 0 height 0
click at [343, 116] on input "2070" at bounding box center [381, 118] width 89 height 12
type input "2290"
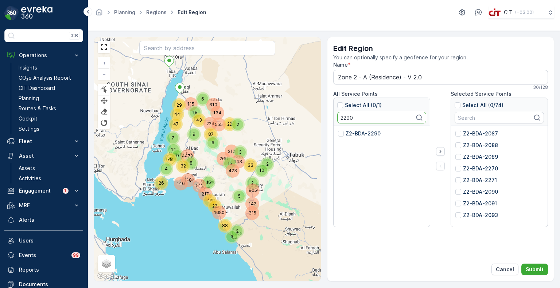
click at [353, 134] on p "Z2-BDA-2290" at bounding box center [363, 133] width 35 height 7
click at [338, 130] on input "Z2-BDA-2290" at bounding box center [338, 130] width 0 height 0
click at [439, 152] on icon "button" at bounding box center [440, 151] width 7 height 7
click at [539, 272] on p "Submit" at bounding box center [535, 269] width 18 height 7
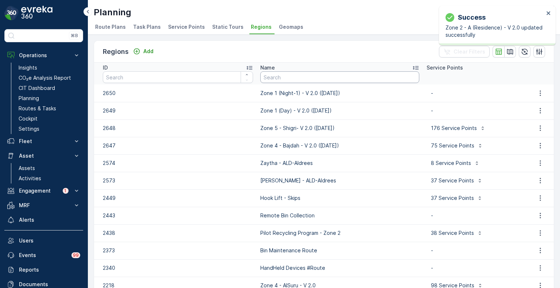
click at [321, 79] on input "text" at bounding box center [339, 77] width 159 height 12
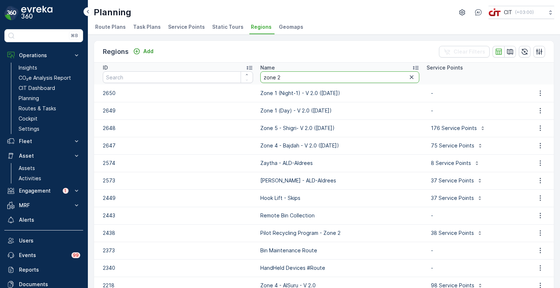
type input "zone 2"
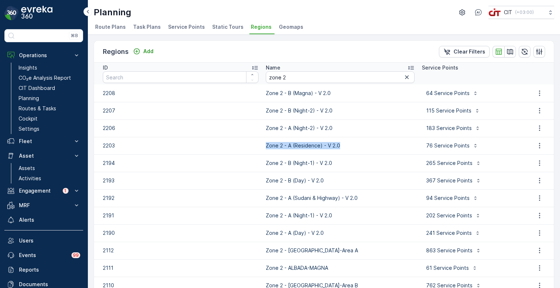
drag, startPoint x: 345, startPoint y: 149, endPoint x: 246, endPoint y: 147, distance: 98.1
click at [246, 147] on tr "2203 Zone 2 - A (Residence) - V 2.0 76 Service Points" at bounding box center [324, 145] width 460 height 17
copy tr "Zone 2 - A (Residence) - V 2.0"
click at [295, 80] on input "zone 2" at bounding box center [340, 77] width 149 height 12
type input "zone 1"
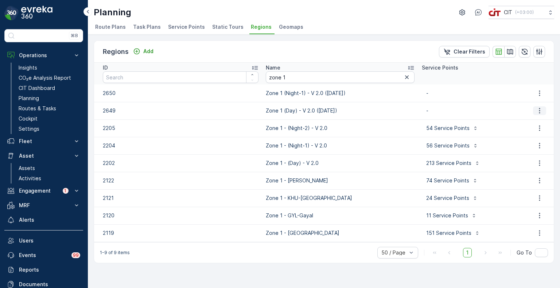
click at [541, 108] on icon "button" at bounding box center [539, 110] width 7 height 7
click at [530, 122] on span "Edit Region" at bounding box center [536, 121] width 28 height 7
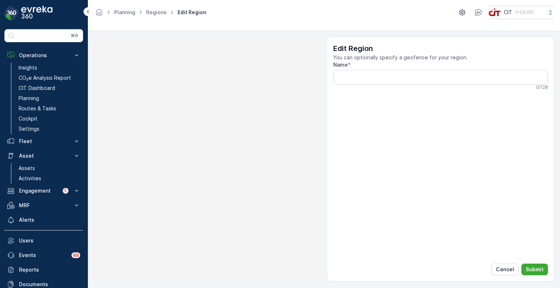
type input "Zone 1 (Day) - V 2.0 ([DATE])"
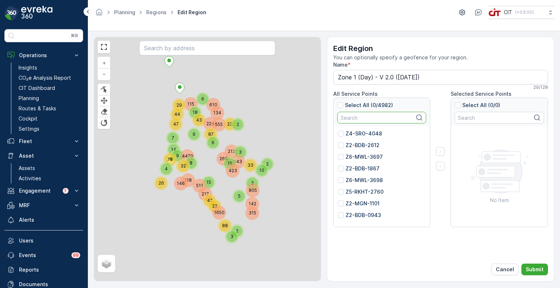
click at [379, 119] on input "text" at bounding box center [381, 118] width 89 height 12
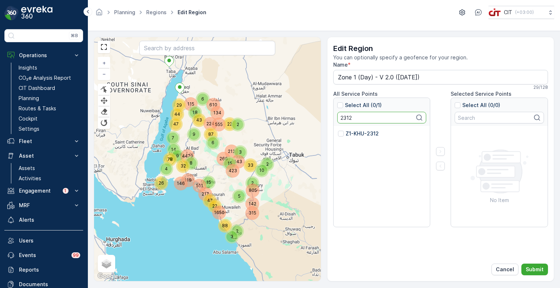
click at [370, 133] on p "Z1-KHU-2312" at bounding box center [362, 133] width 33 height 7
click at [338, 130] on input "Z1-KHU-2312" at bounding box center [338, 130] width 0 height 0
click at [341, 116] on input "2312" at bounding box center [381, 118] width 89 height 12
click at [351, 131] on p "Z1-KHU-2323" at bounding box center [363, 133] width 34 height 7
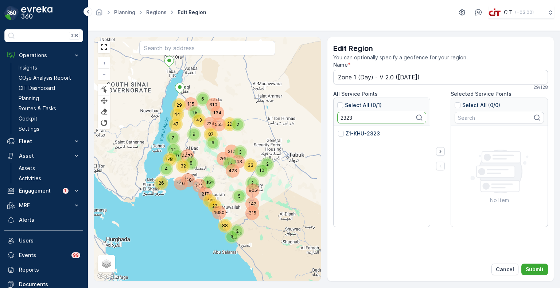
click at [338, 130] on input "Z1-KHU-2323" at bounding box center [338, 130] width 0 height 0
click at [346, 116] on input "2323" at bounding box center [381, 118] width 89 height 12
click at [353, 133] on p "Z1-BCH-4637" at bounding box center [363, 133] width 35 height 7
click at [338, 130] on input "Z1-BCH-4637" at bounding box center [338, 130] width 0 height 0
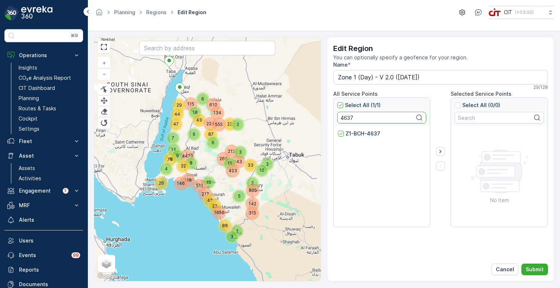
click at [348, 119] on input "4637" at bounding box center [381, 118] width 89 height 12
click at [350, 132] on p "Z1-BCH-4636" at bounding box center [363, 133] width 35 height 7
click at [338, 130] on input "Z1-BCH-4636" at bounding box center [338, 130] width 0 height 0
click at [350, 116] on input "4636" at bounding box center [381, 118] width 89 height 12
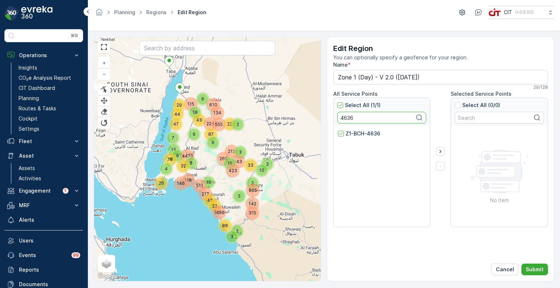
click at [350, 116] on input "4636" at bounding box center [381, 118] width 89 height 12
click at [359, 131] on p "Z1-BCH-4634" at bounding box center [363, 133] width 35 height 7
click at [338, 130] on input "Z1-BCH-4634" at bounding box center [338, 130] width 0 height 0
click at [348, 118] on input "4634" at bounding box center [381, 118] width 89 height 12
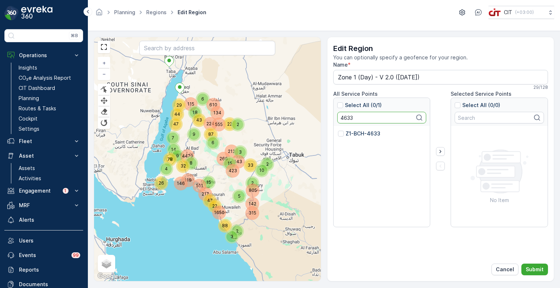
click at [353, 134] on p "Z1-BCH-4633" at bounding box center [363, 133] width 35 height 7
click at [338, 130] on input "Z1-BCH-4633" at bounding box center [338, 130] width 0 height 0
click at [345, 116] on input "4633" at bounding box center [381, 118] width 89 height 12
click at [353, 130] on p "Z1-BCH-4632" at bounding box center [363, 133] width 35 height 7
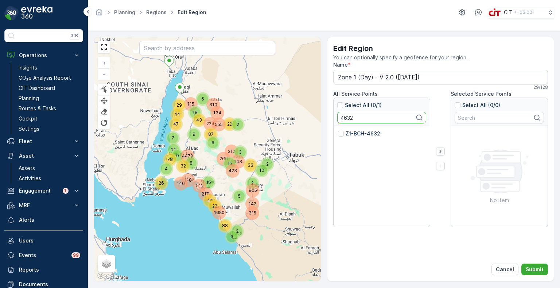
click at [338, 130] on input "Z1-BCH-4632" at bounding box center [338, 130] width 0 height 0
click at [348, 118] on input "4632" at bounding box center [381, 118] width 89 height 12
click at [354, 132] on p "Z1-BCH-4631" at bounding box center [363, 133] width 34 height 7
click at [338, 130] on input "Z1-BCH-4631" at bounding box center [338, 130] width 0 height 0
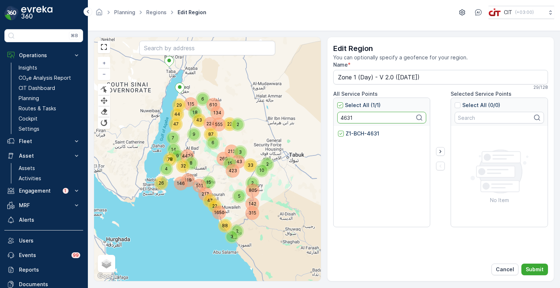
click at [349, 113] on input "4631" at bounding box center [381, 118] width 89 height 12
click at [356, 132] on p "Z1-BCH-4630" at bounding box center [363, 133] width 35 height 7
click at [338, 130] on input "Z1-BCH-4630" at bounding box center [338, 130] width 0 height 0
click at [347, 116] on input "4630" at bounding box center [381, 118] width 89 height 12
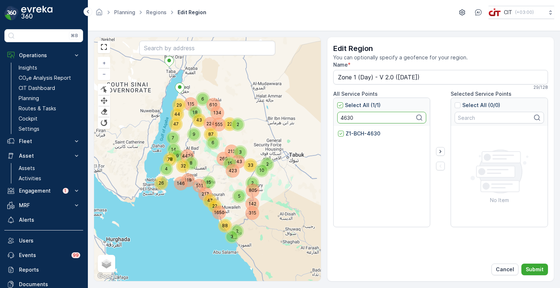
click at [347, 116] on input "4630" at bounding box center [381, 118] width 89 height 12
click at [355, 130] on p "Z1-BCH-4629" at bounding box center [363, 133] width 35 height 7
click at [338, 130] on input "Z1-BCH-4629" at bounding box center [338, 130] width 0 height 0
click at [347, 118] on input "4629" at bounding box center [381, 118] width 89 height 12
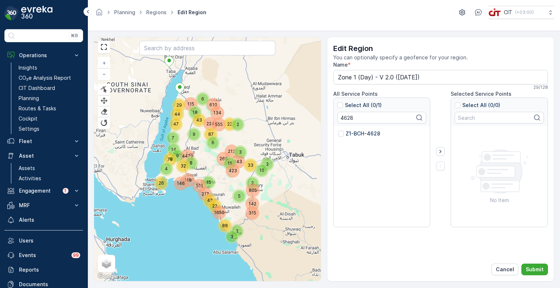
click at [358, 132] on p "Z1-BCH-4628" at bounding box center [363, 133] width 35 height 7
click at [338, 130] on input "Z1-BCH-4628" at bounding box center [338, 130] width 0 height 0
click at [347, 118] on input "4628" at bounding box center [381, 118] width 89 height 12
click at [352, 135] on p "Z1-BCH-4627" at bounding box center [363, 133] width 35 height 7
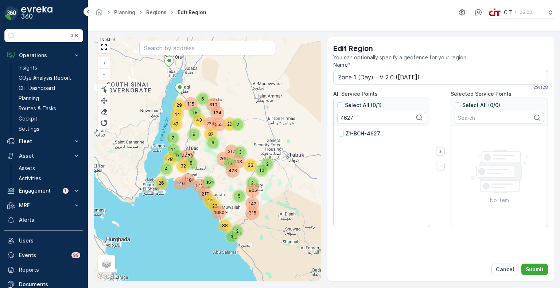
click at [338, 130] on input "Z1-BCH-4627" at bounding box center [338, 130] width 0 height 0
click at [350, 121] on input "4627" at bounding box center [381, 118] width 89 height 12
click at [355, 132] on p "Z1-BCH-4625" at bounding box center [363, 133] width 34 height 7
click at [338, 130] on input "Z1-BCH-4625" at bounding box center [338, 130] width 0 height 0
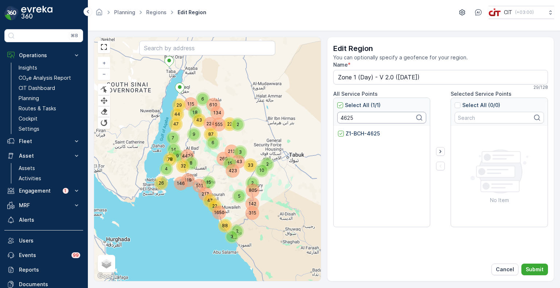
click at [343, 115] on input "4625" at bounding box center [381, 118] width 89 height 12
click at [356, 135] on p "Z1-BCH-4626" at bounding box center [363, 133] width 35 height 7
click at [338, 130] on input "Z1-BCH-4626" at bounding box center [338, 130] width 0 height 0
click at [346, 120] on input "4626" at bounding box center [381, 118] width 89 height 12
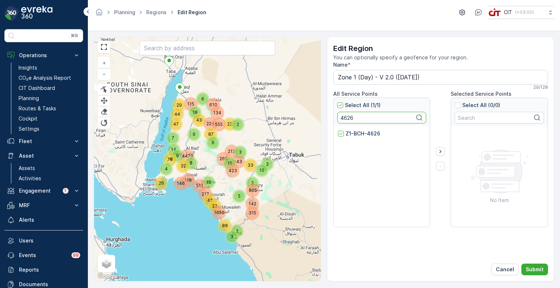
click at [346, 120] on input "4626" at bounding box center [381, 118] width 89 height 12
click at [356, 134] on p "Z1-BCH-4624" at bounding box center [363, 133] width 35 height 7
click at [338, 130] on input "Z1-BCH-4624" at bounding box center [338, 130] width 0 height 0
click at [346, 116] on input "4624" at bounding box center [381, 118] width 89 height 12
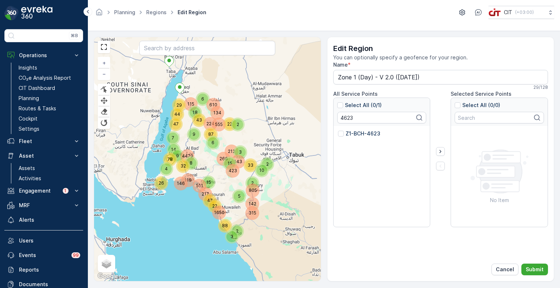
click at [355, 135] on p "Z1-BCH-4623" at bounding box center [363, 133] width 35 height 7
click at [338, 130] on input "Z1-BCH-4623" at bounding box center [338, 130] width 0 height 0
click at [346, 112] on input "4623" at bounding box center [381, 118] width 89 height 12
click at [350, 130] on p "Z1-BCH-4622" at bounding box center [363, 133] width 35 height 7
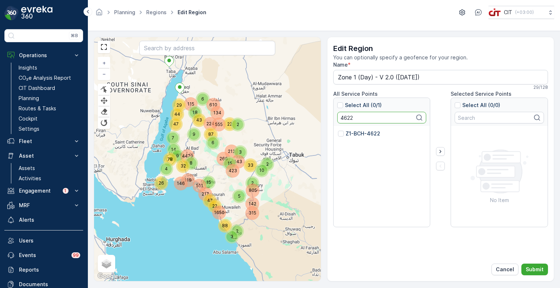
click at [338, 130] on input "Z1-BCH-4622" at bounding box center [338, 130] width 0 height 0
click at [348, 121] on input "4622" at bounding box center [381, 118] width 89 height 12
click at [351, 132] on p "Z1-BCH-4621" at bounding box center [363, 133] width 34 height 7
click at [338, 130] on input "Z1-BCH-4621" at bounding box center [338, 130] width 0 height 0
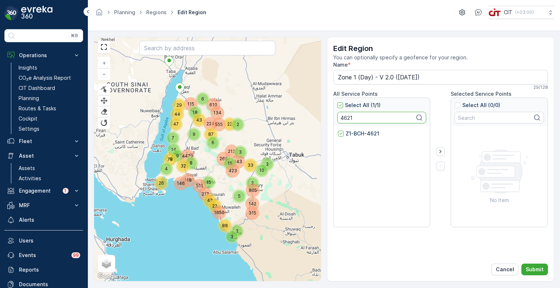
click at [349, 118] on input "4621" at bounding box center [381, 118] width 89 height 12
click at [356, 130] on p "Z1-BCH-4620" at bounding box center [363, 133] width 35 height 7
click at [338, 130] on input "Z1-BCH-4620" at bounding box center [338, 130] width 0 height 0
click at [345, 116] on input "4620" at bounding box center [381, 118] width 89 height 12
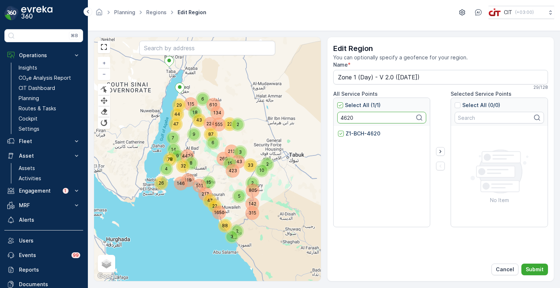
click at [345, 116] on input "4620" at bounding box center [381, 118] width 89 height 12
click at [350, 130] on p "Z1-BCH-4619" at bounding box center [363, 133] width 34 height 7
click at [338, 130] on input "Z1-BCH-4619" at bounding box center [338, 130] width 0 height 0
click at [350, 118] on input "4619" at bounding box center [381, 118] width 89 height 12
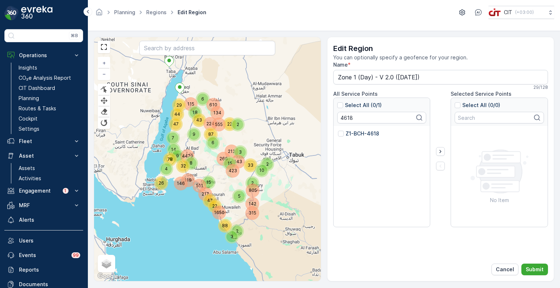
click at [360, 132] on p "Z1-BCH-4618" at bounding box center [363, 133] width 34 height 7
click at [338, 130] on input "Z1-BCH-4618" at bounding box center [338, 130] width 0 height 0
click at [348, 117] on input "4618" at bounding box center [381, 118] width 89 height 12
click at [351, 134] on p "Z1-BCH-4616" at bounding box center [363, 133] width 34 height 7
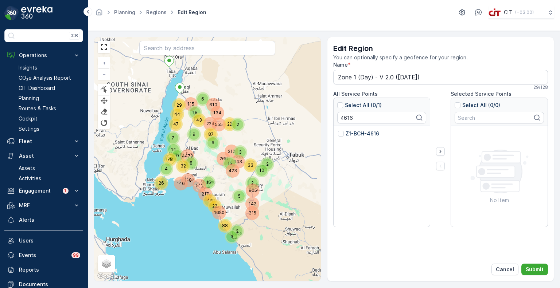
click at [338, 130] on input "Z1-BCH-4616" at bounding box center [338, 130] width 0 height 0
click at [345, 117] on input "4616" at bounding box center [381, 118] width 89 height 12
click at [357, 134] on p "Z1-BCH-4615" at bounding box center [362, 133] width 33 height 7
click at [338, 130] on input "Z1-BCH-4615" at bounding box center [338, 130] width 0 height 0
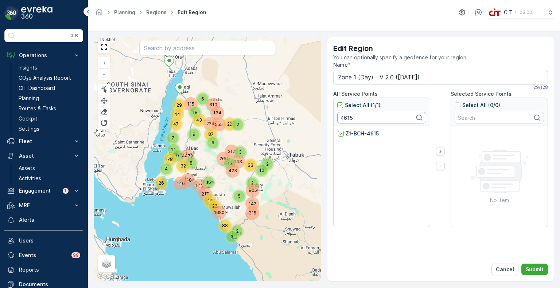
click at [346, 118] on input "4615" at bounding box center [381, 118] width 89 height 12
click at [357, 133] on p "Z1-BCH-4614" at bounding box center [363, 133] width 34 height 7
click at [338, 130] on input "Z1-BCH-4614" at bounding box center [338, 130] width 0 height 0
click at [346, 120] on input "4614" at bounding box center [381, 118] width 89 height 12
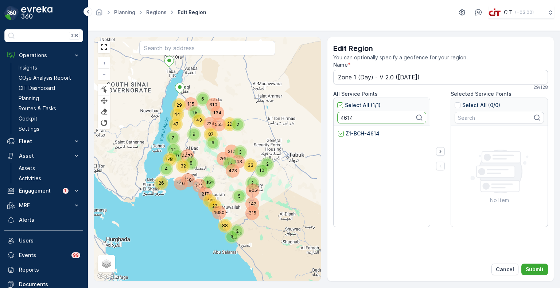
click at [346, 120] on input "4614" at bounding box center [381, 118] width 89 height 12
click at [357, 134] on p "Z1-BCH-4613" at bounding box center [363, 133] width 34 height 7
click at [338, 130] on input "Z1-BCH-4613" at bounding box center [338, 130] width 0 height 0
click at [341, 118] on input "4613" at bounding box center [381, 118] width 89 height 12
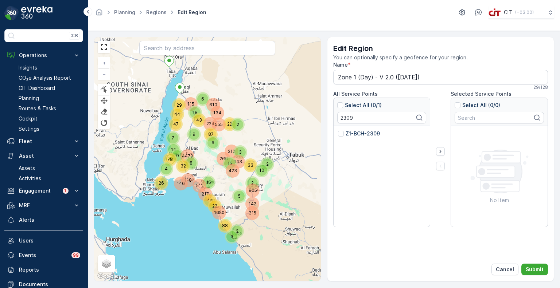
click at [351, 135] on p "Z1-BCH-2309" at bounding box center [363, 133] width 34 height 7
click at [338, 130] on input "Z1-BCH-2309" at bounding box center [338, 130] width 0 height 0
click at [339, 110] on div "Select All (1/1) 2309" at bounding box center [381, 113] width 89 height 22
click at [345, 115] on input "2309" at bounding box center [381, 118] width 89 height 12
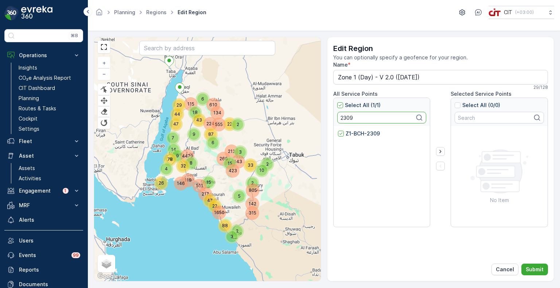
click at [345, 115] on input "2309" at bounding box center [381, 118] width 89 height 12
click at [351, 131] on p "Z1-SHA-5822" at bounding box center [363, 133] width 34 height 7
click at [338, 130] on input "Z1-SHA-5822" at bounding box center [338, 130] width 0 height 0
click at [346, 116] on input "5822" at bounding box center [381, 118] width 89 height 12
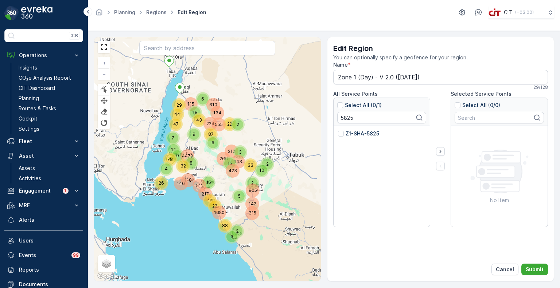
click at [358, 134] on p "Z1-SHA-5825" at bounding box center [363, 133] width 34 height 7
click at [338, 130] on input "Z1-SHA-5825" at bounding box center [338, 130] width 0 height 0
click at [345, 118] on input "5825" at bounding box center [381, 118] width 89 height 12
drag, startPoint x: 357, startPoint y: 116, endPoint x: 335, endPoint y: 115, distance: 21.2
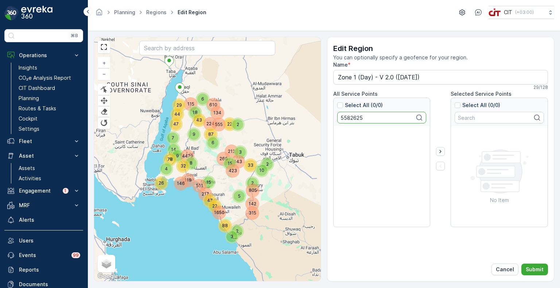
click at [335, 115] on div "Select All (0/0) 5582625" at bounding box center [382, 112] width 97 height 28
click at [357, 135] on p "Z1-SHA-5826" at bounding box center [363, 133] width 34 height 7
click at [338, 130] on input "Z1-SHA-5826" at bounding box center [338, 130] width 0 height 0
click at [346, 119] on input "5826" at bounding box center [381, 118] width 89 height 12
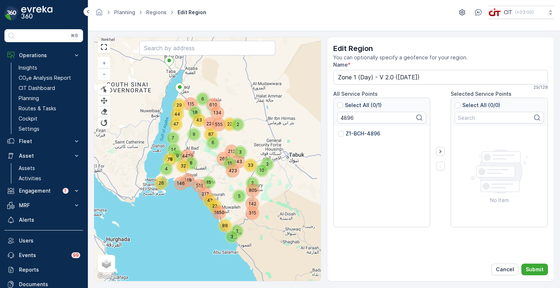
click at [357, 134] on p "Z1-BCH-4896" at bounding box center [363, 133] width 35 height 7
click at [338, 130] on input "Z1-BCH-4896" at bounding box center [338, 130] width 0 height 0
click at [345, 117] on input "4896" at bounding box center [381, 118] width 89 height 12
click at [356, 137] on p "Z1-BCH-1115" at bounding box center [361, 133] width 31 height 7
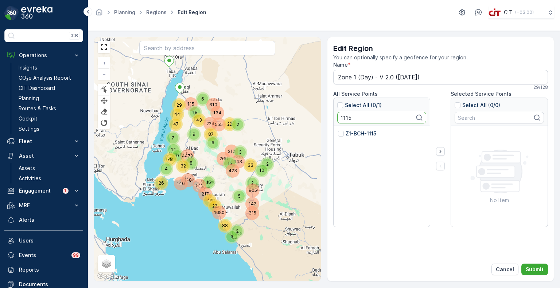
click at [338, 130] on input "Z1-BCH-1115" at bounding box center [338, 130] width 0 height 0
click at [345, 120] on input "1115" at bounding box center [381, 118] width 89 height 12
click at [357, 134] on p "Z1-BCH-4591" at bounding box center [362, 133] width 33 height 7
click at [338, 130] on input "Z1-BCH-4591" at bounding box center [338, 130] width 0 height 0
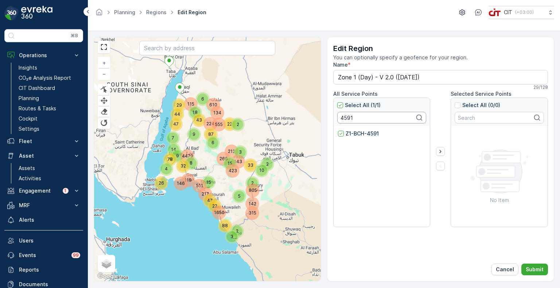
click at [344, 118] on input "4591" at bounding box center [381, 118] width 89 height 12
click at [353, 132] on p "Z1-BCH-4996" at bounding box center [363, 133] width 35 height 7
click at [338, 130] on input "Z1-BCH-4996" at bounding box center [338, 130] width 0 height 0
click at [350, 116] on input "4996" at bounding box center [381, 118] width 89 height 12
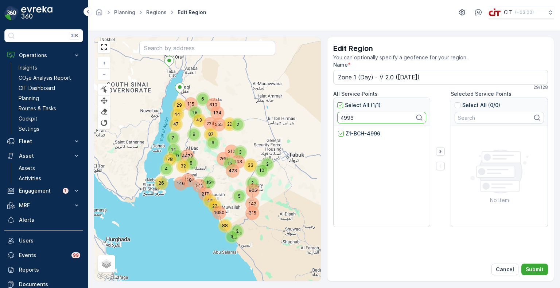
click at [350, 116] on input "4996" at bounding box center [381, 118] width 89 height 12
click at [361, 133] on p "Z1-BCH-2567" at bounding box center [363, 133] width 34 height 7
click at [338, 130] on input "Z1-BCH-2567" at bounding box center [338, 130] width 0 height 0
click at [347, 117] on input "2567" at bounding box center [381, 118] width 89 height 12
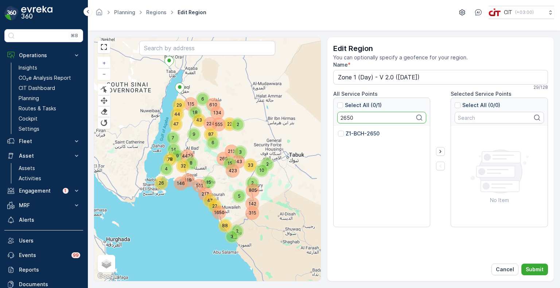
click at [357, 137] on p "Z1-BCH-2650" at bounding box center [363, 133] width 34 height 7
click at [338, 130] on input "Z1-BCH-2650" at bounding box center [338, 130] width 0 height 0
click at [341, 117] on input "2650" at bounding box center [381, 118] width 89 height 12
click at [351, 134] on p "Z1-BCH-2477" at bounding box center [363, 133] width 35 height 7
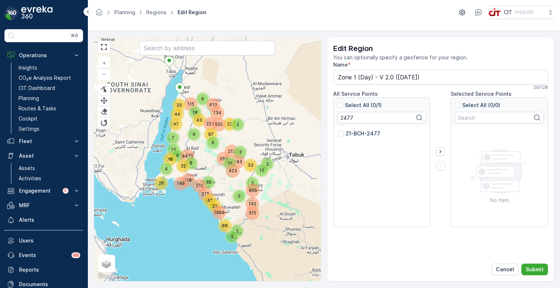
click at [338, 130] on input "Z1-BCH-2477" at bounding box center [338, 130] width 0 height 0
click at [344, 118] on input "2477" at bounding box center [381, 118] width 89 height 12
click at [349, 132] on p "Z1-BCH-4610" at bounding box center [363, 133] width 34 height 7
click at [338, 130] on input "Z1-BCH-4610" at bounding box center [338, 130] width 0 height 0
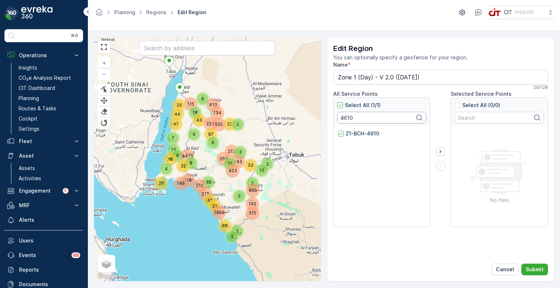
click at [347, 116] on input "4610" at bounding box center [381, 118] width 89 height 12
click at [359, 133] on p "Z1-BCH-4608" at bounding box center [363, 133] width 35 height 7
click at [338, 130] on input "Z1-BCH-4608" at bounding box center [338, 130] width 0 height 0
click at [344, 115] on input "4608" at bounding box center [381, 118] width 89 height 12
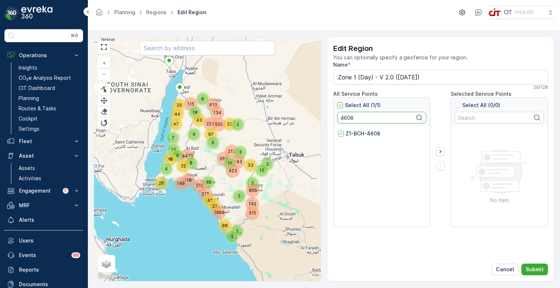
click at [344, 115] on input "4608" at bounding box center [381, 118] width 89 height 12
click at [354, 134] on p "Z1-BCH-4607" at bounding box center [363, 133] width 35 height 7
click at [338, 130] on input "Z1-BCH-4607" at bounding box center [338, 130] width 0 height 0
click at [348, 118] on input "4607" at bounding box center [381, 118] width 89 height 12
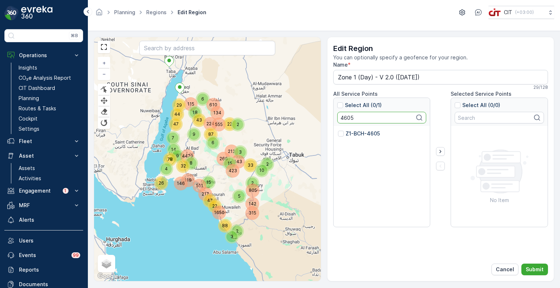
click at [353, 132] on p "Z1-BCH-4605" at bounding box center [363, 133] width 34 height 7
click at [338, 130] on input "Z1-BCH-4605" at bounding box center [338, 130] width 0 height 0
click at [347, 120] on input "4605" at bounding box center [381, 118] width 89 height 12
click at [357, 130] on p "Z1-BCH-2364" at bounding box center [363, 133] width 35 height 7
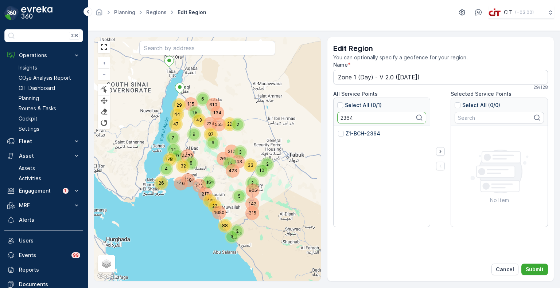
click at [338, 130] on input "Z1-BCH-2364" at bounding box center [338, 130] width 0 height 0
click at [349, 119] on input "2364" at bounding box center [381, 118] width 89 height 12
click at [353, 132] on p "Z1-BCH-2363" at bounding box center [363, 133] width 34 height 7
click at [338, 130] on input "Z1-BCH-2363" at bounding box center [338, 130] width 0 height 0
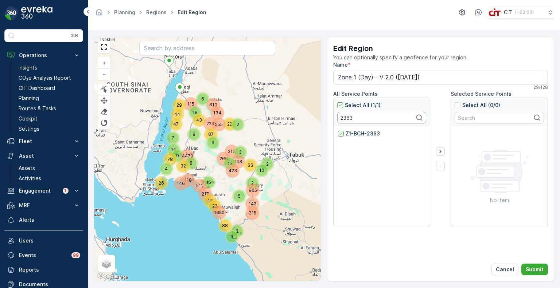
click at [349, 118] on input "2363" at bounding box center [381, 118] width 89 height 12
click at [351, 127] on div "Z1-BCH-4604" at bounding box center [382, 177] width 97 height 102
click at [348, 130] on p "Z1-BCH-4604" at bounding box center [363, 133] width 35 height 7
click at [338, 130] on input "Z1-BCH-4604" at bounding box center [338, 130] width 0 height 0
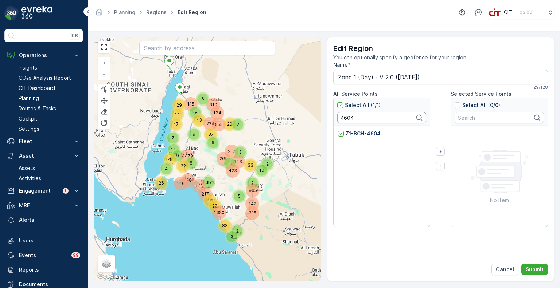
click at [349, 116] on input "4604" at bounding box center [381, 118] width 89 height 12
click at [357, 136] on p "Z1-BCH-4603" at bounding box center [363, 133] width 35 height 7
click at [338, 130] on input "Z1-BCH-4603" at bounding box center [338, 130] width 0 height 0
click at [348, 117] on input "4603" at bounding box center [381, 118] width 89 height 12
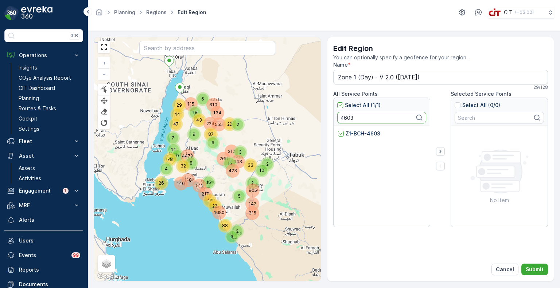
click at [348, 117] on input "4603" at bounding box center [381, 118] width 89 height 12
click at [356, 133] on p "Z1-BCH-4601" at bounding box center [363, 133] width 34 height 7
click at [338, 130] on input "Z1-BCH-4601" at bounding box center [338, 130] width 0 height 0
click at [344, 120] on input "4601" at bounding box center [381, 118] width 89 height 12
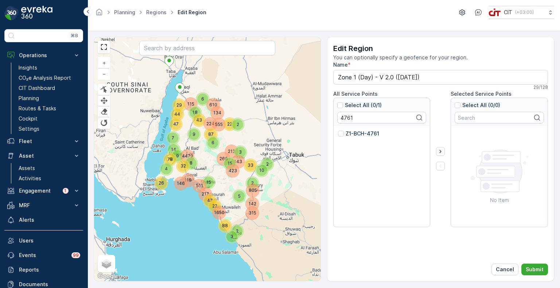
click at [350, 133] on p "Z1-BCH-4761" at bounding box center [363, 133] width 34 height 7
click at [338, 130] on input "Z1-BCH-4761" at bounding box center [338, 130] width 0 height 0
click at [345, 118] on input "4761" at bounding box center [381, 118] width 89 height 12
click at [350, 131] on p "Z1-BCH-4759" at bounding box center [363, 133] width 34 height 7
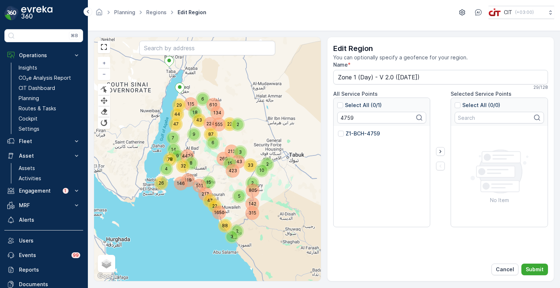
click at [338, 130] on input "Z1-BCH-4759" at bounding box center [338, 130] width 0 height 0
click at [347, 121] on input "4759" at bounding box center [381, 118] width 89 height 12
click at [356, 132] on p "Z1-BCH-4758" at bounding box center [363, 133] width 34 height 7
click at [338, 130] on input "Z1-BCH-4758" at bounding box center [338, 130] width 0 height 0
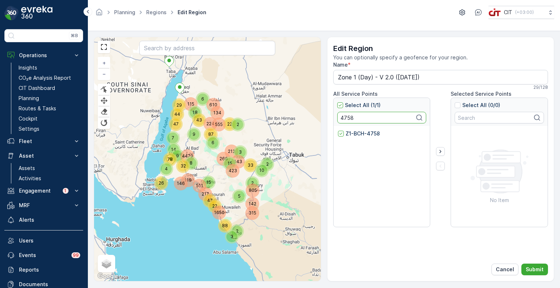
click at [340, 116] on input "4758" at bounding box center [381, 118] width 89 height 12
click at [351, 135] on p "Z1-BCH-4757" at bounding box center [363, 133] width 34 height 7
click at [338, 130] on input "Z1-BCH-4757" at bounding box center [338, 130] width 0 height 0
click at [343, 117] on input "4757" at bounding box center [381, 118] width 89 height 12
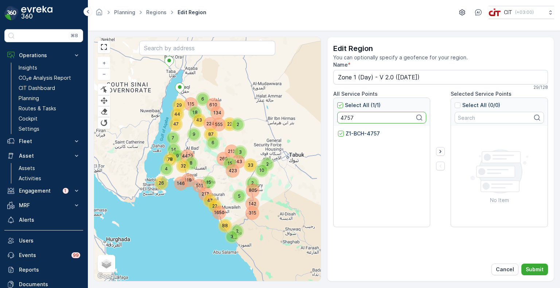
click at [343, 117] on input "4757" at bounding box center [381, 118] width 89 height 12
click at [350, 131] on p "Z1-BCH-4756" at bounding box center [363, 133] width 34 height 7
click at [338, 130] on input "Z1-BCH-4756" at bounding box center [338, 130] width 0 height 0
click at [347, 118] on input "4756" at bounding box center [381, 118] width 89 height 12
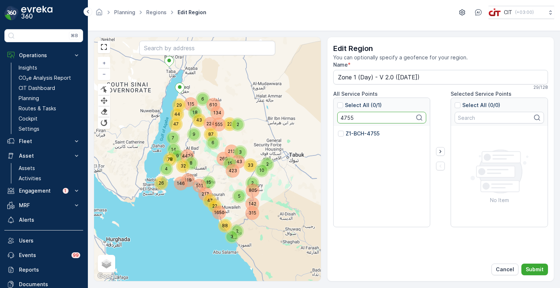
click at [355, 137] on p "Z1-BCH-4755" at bounding box center [363, 133] width 34 height 7
click at [338, 130] on input "Z1-BCH-4755" at bounding box center [338, 130] width 0 height 0
click at [349, 118] on input "4755" at bounding box center [381, 118] width 89 height 12
click at [360, 133] on p "Z1-BCH-4754" at bounding box center [363, 133] width 35 height 7
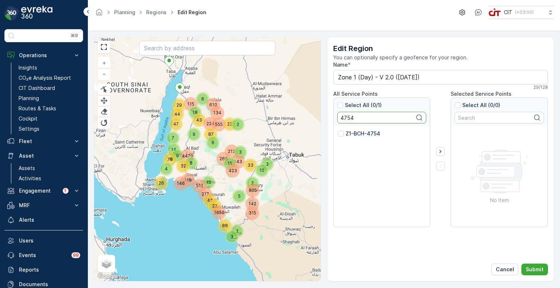
click at [338, 130] on input "Z1-BCH-4754" at bounding box center [338, 130] width 0 height 0
click at [349, 118] on input "4754" at bounding box center [381, 118] width 89 height 12
click at [359, 132] on p "Z1-BCH-4753" at bounding box center [363, 133] width 34 height 7
click at [338, 130] on input "Z1-BCH-4753" at bounding box center [338, 130] width 0 height 0
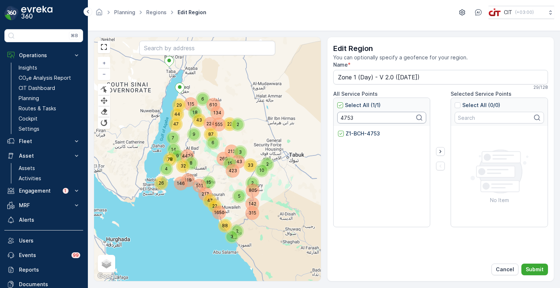
click at [347, 118] on input "4753" at bounding box center [381, 118] width 89 height 12
click at [356, 134] on p "Z1-BCH-4764" at bounding box center [363, 133] width 35 height 7
click at [338, 130] on input "Z1-BCH-4764" at bounding box center [338, 130] width 0 height 0
click at [346, 119] on input "4764" at bounding box center [381, 118] width 89 height 12
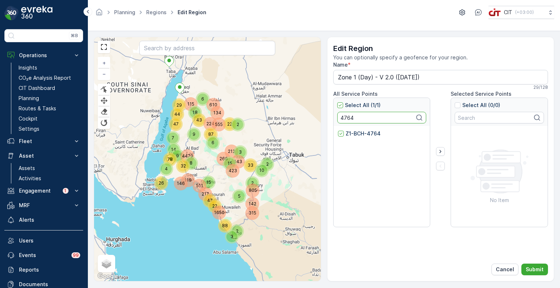
click at [346, 119] on input "4764" at bounding box center [381, 118] width 89 height 12
click at [352, 132] on p "Z1-BCH-4765" at bounding box center [363, 133] width 34 height 7
click at [338, 130] on input "Z1-BCH-4765" at bounding box center [338, 130] width 0 height 0
click at [345, 119] on input "4765" at bounding box center [381, 118] width 89 height 12
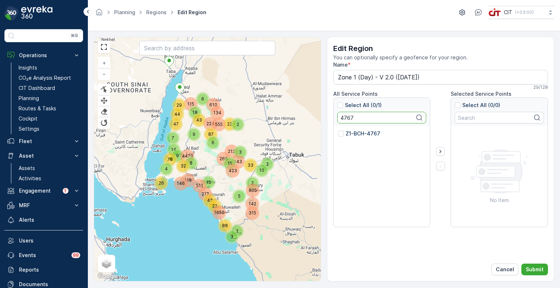
click at [354, 136] on p "Z1-BCH-4767" at bounding box center [363, 133] width 35 height 7
click at [338, 130] on input "Z1-BCH-4767" at bounding box center [338, 130] width 0 height 0
click at [342, 119] on input "4767" at bounding box center [381, 118] width 89 height 12
click at [351, 135] on p "Z1-BCH-4768" at bounding box center [363, 133] width 35 height 7
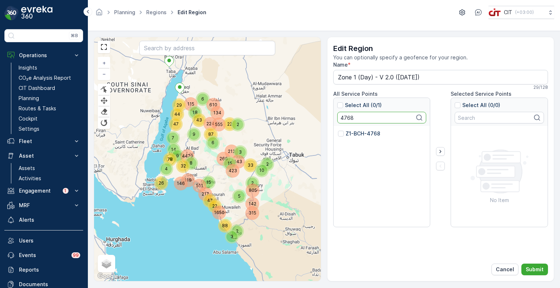
click at [338, 130] on input "Z1-BCH-4768" at bounding box center [338, 130] width 0 height 0
click at [349, 119] on input "4768" at bounding box center [381, 118] width 89 height 12
click at [357, 133] on p "Z1-BCH-4770" at bounding box center [363, 133] width 35 height 7
click at [338, 130] on input "Z1-BCH-4770" at bounding box center [338, 130] width 0 height 0
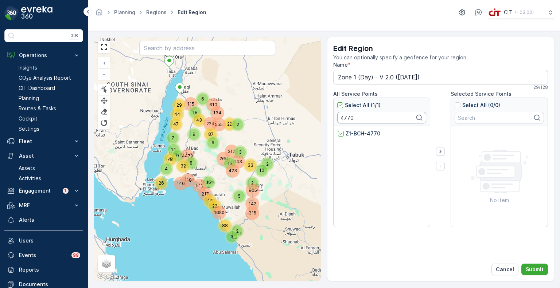
click at [347, 117] on input "4770" at bounding box center [381, 118] width 89 height 12
click at [357, 133] on p "Z1-BCH-4771" at bounding box center [363, 133] width 34 height 7
click at [338, 130] on input "Z1-BCH-4771" at bounding box center [338, 130] width 0 height 0
click at [345, 119] on input "4771" at bounding box center [381, 118] width 89 height 12
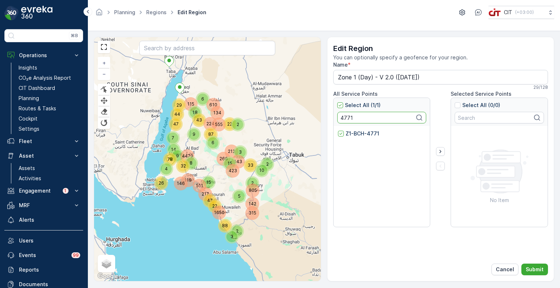
click at [345, 119] on input "4771" at bounding box center [381, 118] width 89 height 12
click at [354, 137] on p "Z1-KHU-2365" at bounding box center [363, 133] width 34 height 7
click at [338, 130] on input "Z1-KHU-2365" at bounding box center [338, 130] width 0 height 0
click at [344, 119] on input "2365" at bounding box center [381, 118] width 89 height 12
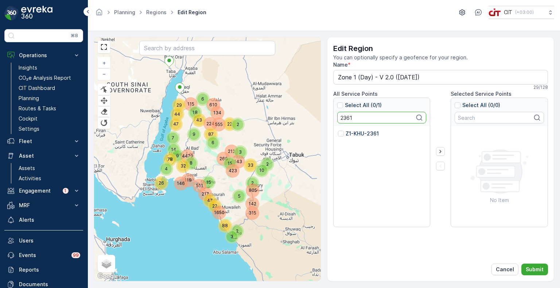
click at [352, 135] on p "Z1-KHU-2361" at bounding box center [362, 133] width 33 height 7
click at [338, 130] on input "Z1-KHU-2361" at bounding box center [338, 130] width 0 height 0
click at [343, 116] on input "2361" at bounding box center [381, 118] width 89 height 12
click
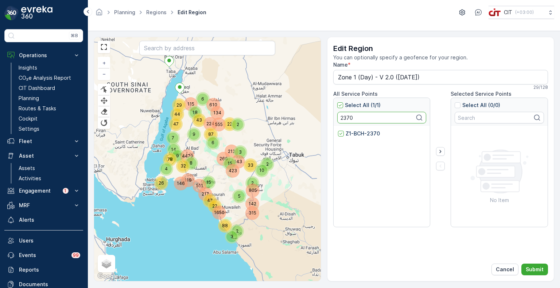
drag, startPoint x: 362, startPoint y: 119, endPoint x: 338, endPoint y: 116, distance: 23.5
drag, startPoint x: 345, startPoint y: 114, endPoint x: 330, endPoint y: 113, distance: 15.7
drag, startPoint x: 352, startPoint y: 131, endPoint x: 356, endPoint y: 134, distance: 5.0
type input "4865"
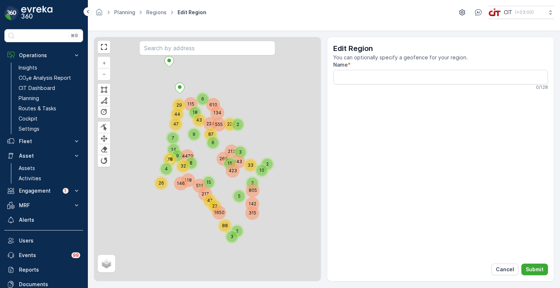
type input "Zone 1 (Night-1) - V 2.0 ([DATE])"
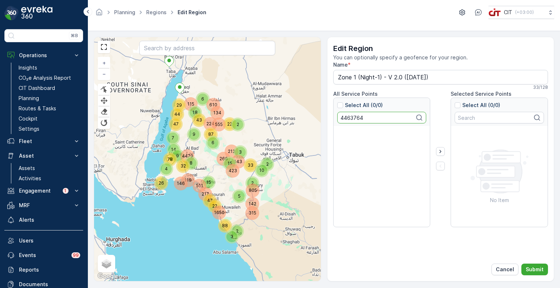
drag, startPoint x: 361, startPoint y: 114, endPoint x: 329, endPoint y: 115, distance: 31.7
drag, startPoint x: 351, startPoint y: 120, endPoint x: 355, endPoint y: 127, distance: 7.5
drag, startPoint x: 370, startPoint y: 122, endPoint x: 336, endPoint y: 122, distance: 34.6
type input "2371"
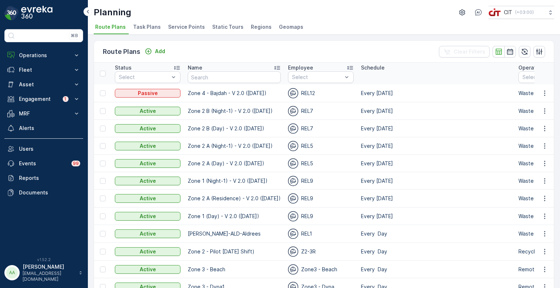
click at [191, 30] on span "Service Points" at bounding box center [186, 26] width 37 height 7
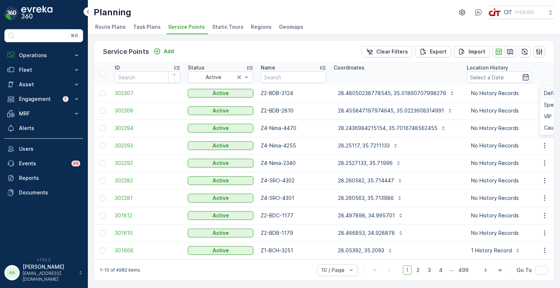
click at [540, 52] on icon "button" at bounding box center [539, 51] width 6 height 6
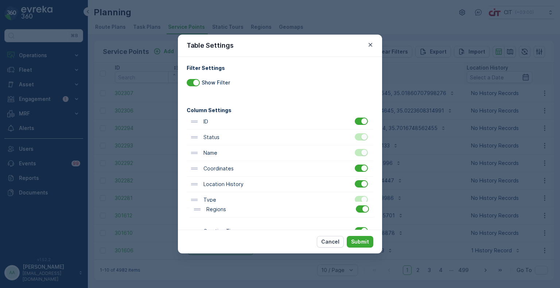
scroll to position [3, 0]
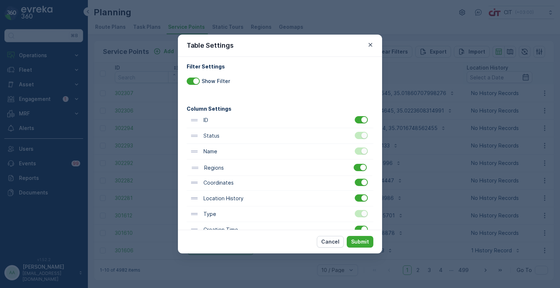
drag, startPoint x: 213, startPoint y: 218, endPoint x: 217, endPoint y: 167, distance: 51.9
click at [217, 167] on div "ID Status Name Coordinates Location History Type Regions Creation Time Operatio…" at bounding box center [280, 215] width 187 height 204
click at [367, 242] on p "Submit" at bounding box center [360, 241] width 18 height 7
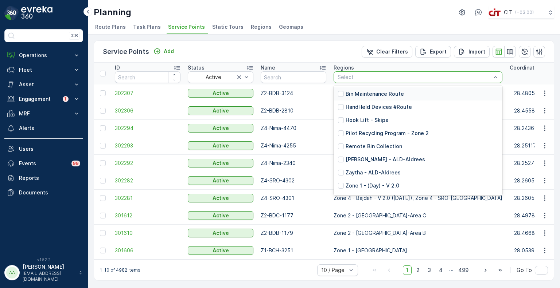
type input "Zone 1 - (Day) - V 2.0"
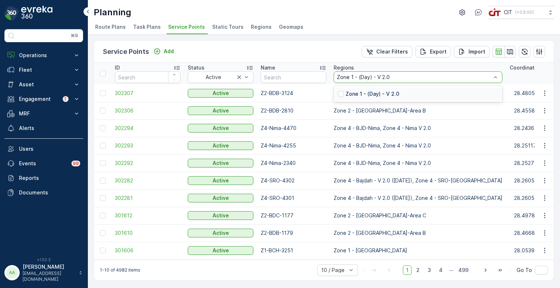
click at [362, 96] on p "Zone 1 - (Day) - V 2.0" at bounding box center [373, 93] width 54 height 7
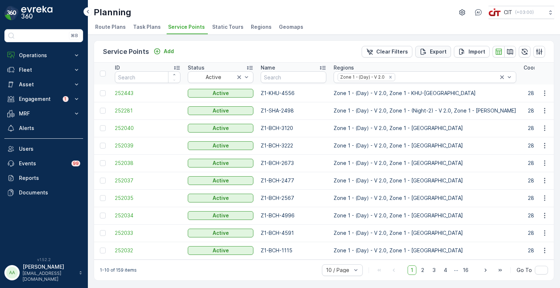
click at [426, 51] on icon "Export" at bounding box center [423, 51] width 7 height 7
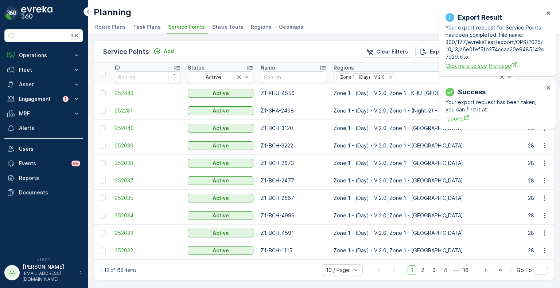
click at [465, 64] on span "Click here to see the page" at bounding box center [494, 66] width 98 height 8
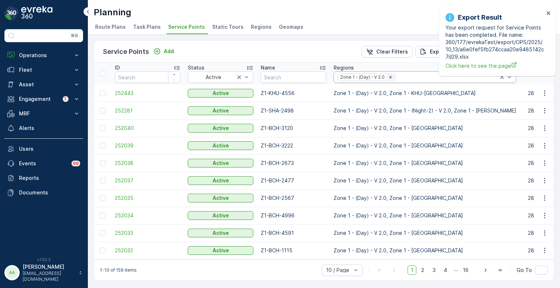
click at [391, 77] on icon "Remove Zone 1 - (Day) - V 2.0" at bounding box center [390, 77] width 5 height 5
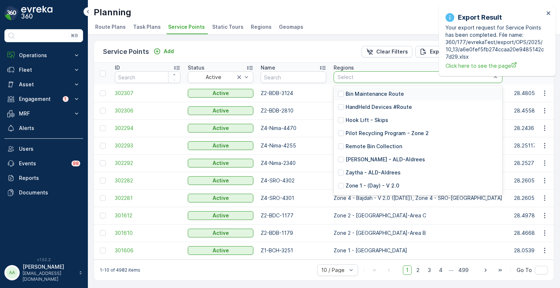
type input "Zone 1 - (Night-1) - V 2.0"
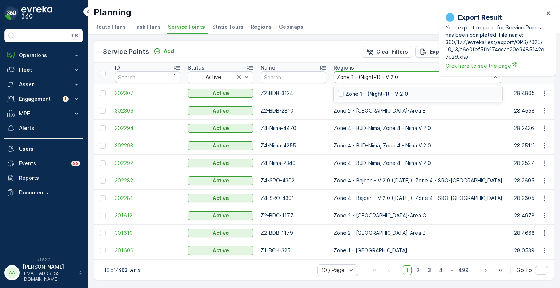
click at [374, 93] on p "Zone 1 - (Night-1) - V 2.0" at bounding box center [377, 93] width 62 height 7
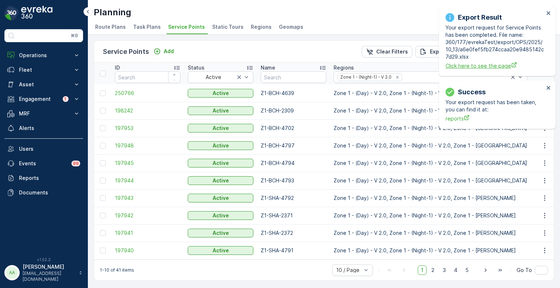
click at [465, 64] on span "Click here to see the page" at bounding box center [494, 66] width 98 height 8
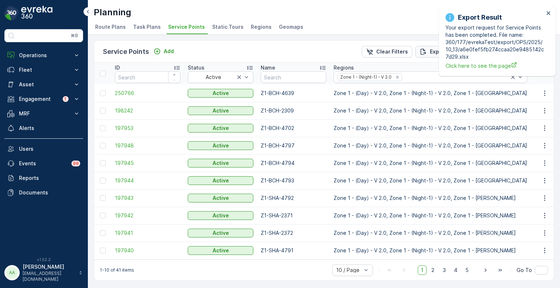
click at [430, 52] on p "Export" at bounding box center [438, 51] width 17 height 7
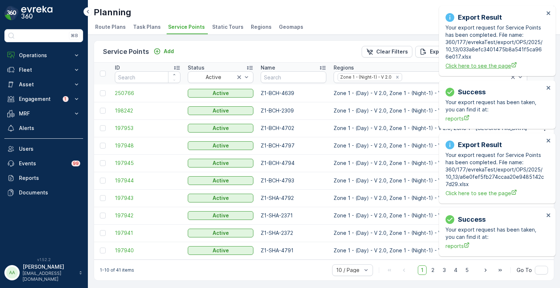
click at [472, 66] on span "Click here to see the page" at bounding box center [494, 66] width 98 height 8
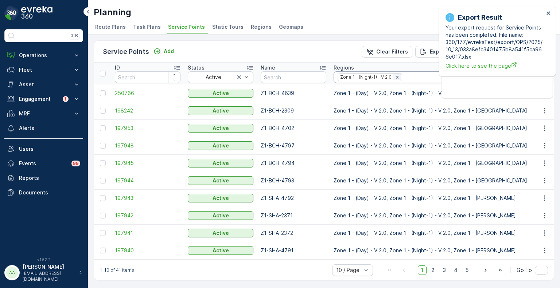
click at [399, 77] on icon "Remove Zone 1 - (Night-1) - V 2.0" at bounding box center [397, 77] width 5 height 5
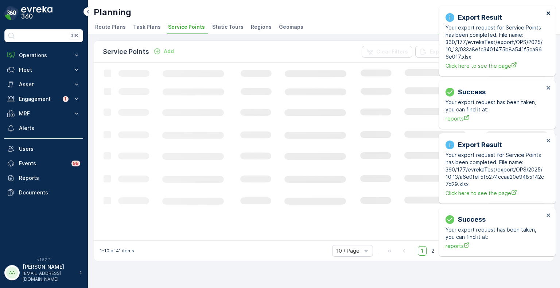
click at [550, 13] on icon "close" at bounding box center [548, 13] width 5 height 6
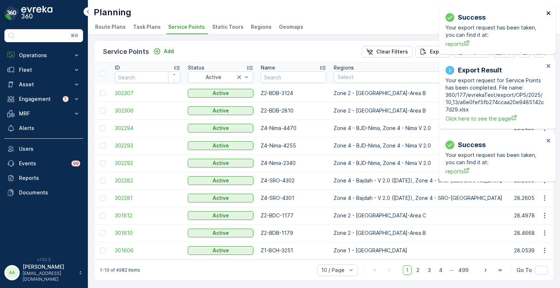
click at [549, 12] on icon "close" at bounding box center [548, 13] width 4 height 4
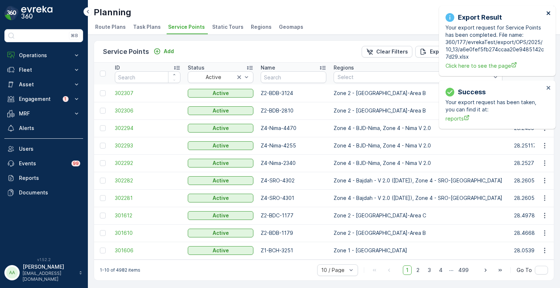
click at [548, 13] on icon "close" at bounding box center [548, 13] width 4 height 4
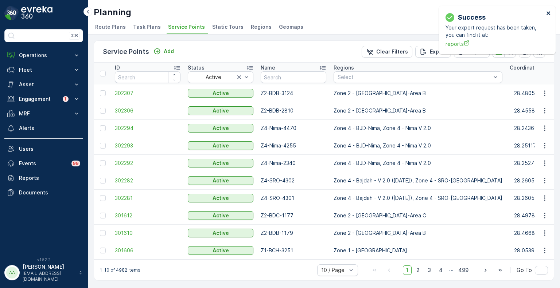
click at [550, 12] on icon "close" at bounding box center [548, 13] width 4 height 4
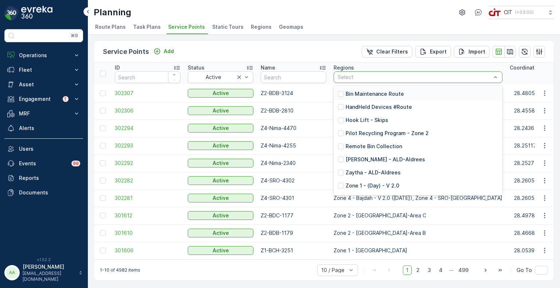
type input "Zone 1 - (Night-2) - V 2.0"
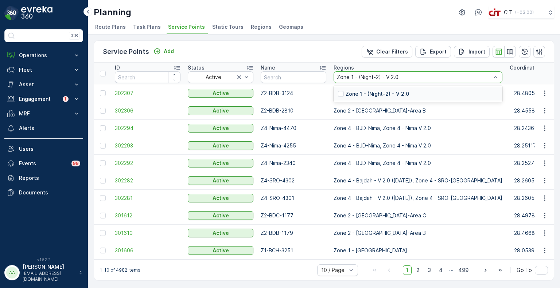
click at [368, 96] on p "Zone 1 - (Night-2) - V 2.0" at bounding box center [377, 93] width 63 height 7
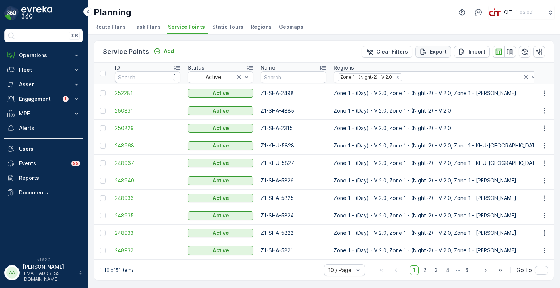
click at [440, 48] on p "Export" at bounding box center [438, 51] width 17 height 7
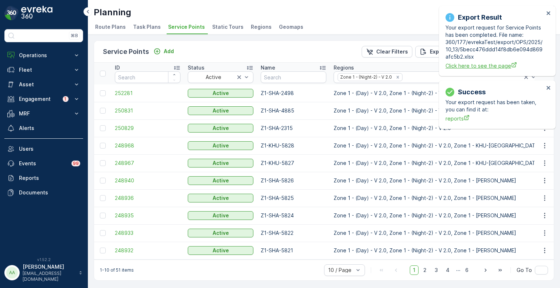
click at [465, 64] on span "Click here to see the page" at bounding box center [494, 66] width 98 height 8
click at [546, 12] on icon "close" at bounding box center [548, 13] width 5 height 6
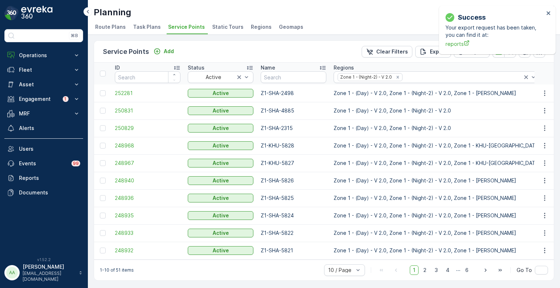
click at [105, 28] on span "Route Plans" at bounding box center [110, 26] width 31 height 7
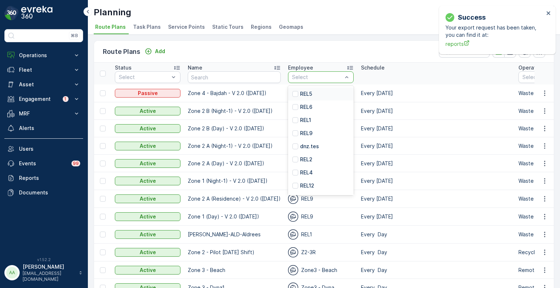
type input "9"
click at [309, 109] on p "REL9" at bounding box center [306, 107] width 12 height 7
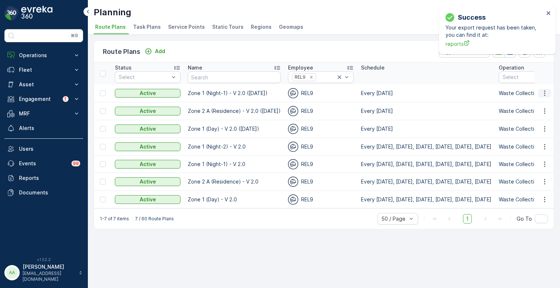
click at [543, 92] on icon "button" at bounding box center [544, 93] width 7 height 7
click at [537, 104] on span "Edit Route Plan" at bounding box center [538, 103] width 38 height 7
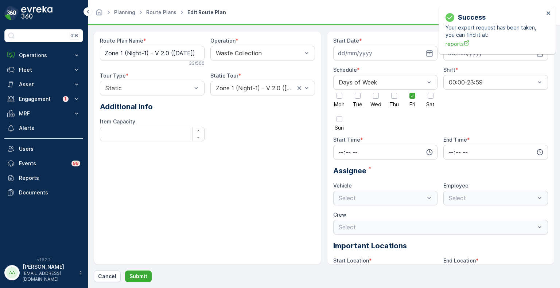
type input "06.10.2025"
type input "31.12.2026"
type input "17:59"
type input "23:00"
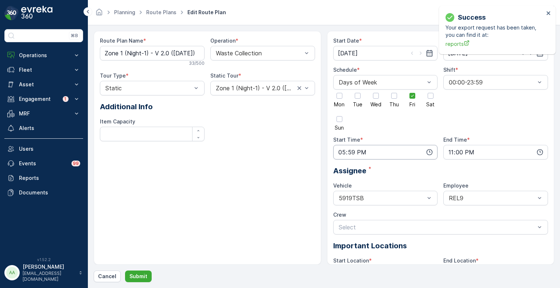
click at [364, 153] on input "17:59" at bounding box center [385, 152] width 105 height 15
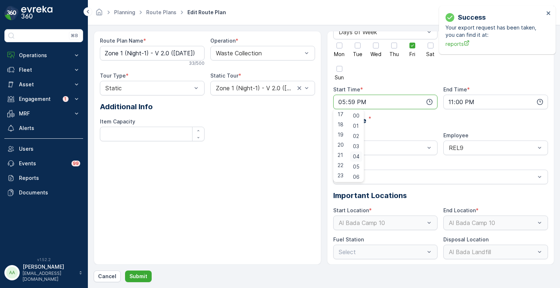
scroll to position [1, 0]
click at [340, 122] on span "18" at bounding box center [341, 124] width 6 height 7
click at [359, 125] on span "01" at bounding box center [356, 125] width 6 height 7
type input "18:01"
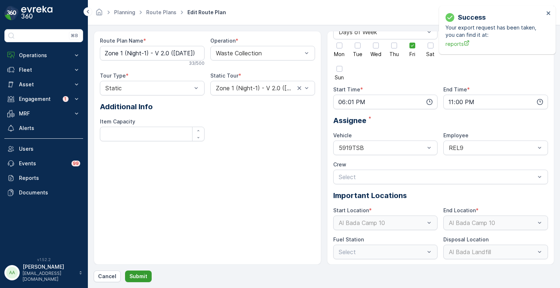
click at [133, 276] on p "Submit" at bounding box center [138, 276] width 18 height 7
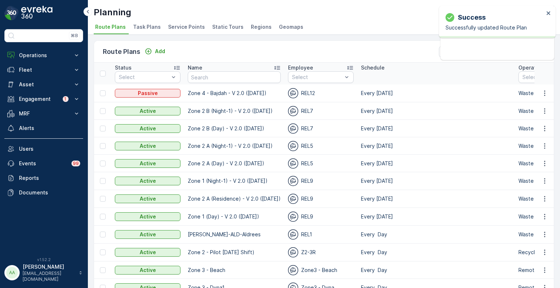
click at [188, 30] on span "Service Points" at bounding box center [186, 26] width 37 height 7
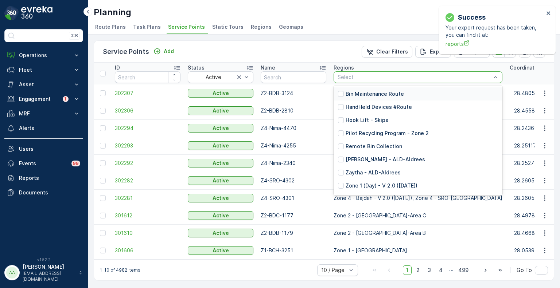
type input "Zone 2 - A (Residence) - V 2.0"
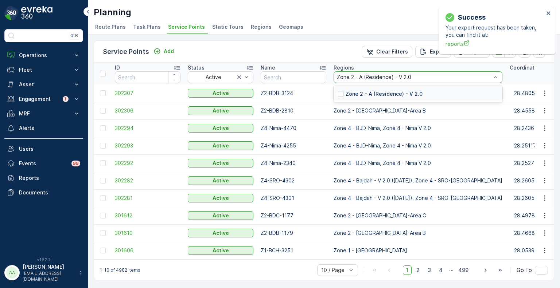
click at [379, 94] on p "Zone 2 - A (Residence) - V 2.0" at bounding box center [384, 93] width 77 height 7
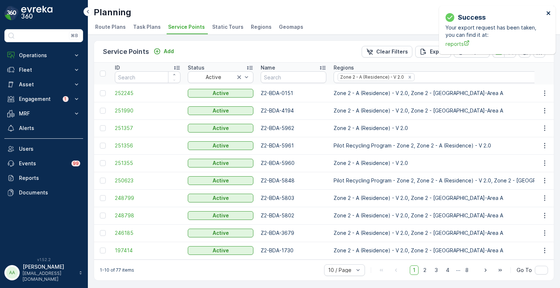
click at [548, 13] on icon "close" at bounding box center [548, 13] width 4 height 4
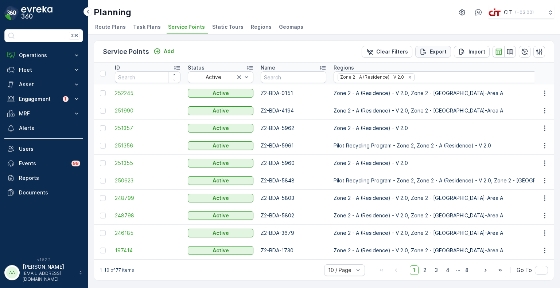
click at [430, 52] on p "Export" at bounding box center [438, 51] width 17 height 7
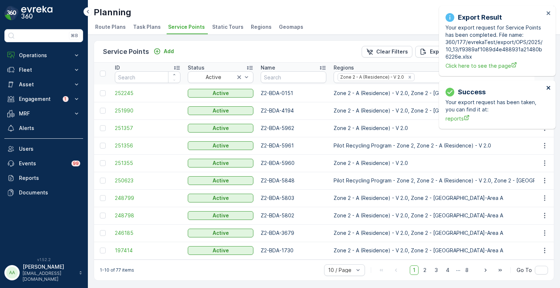
click at [548, 86] on icon "close" at bounding box center [548, 88] width 5 height 6
click at [485, 66] on span "Click here to see the page" at bounding box center [494, 66] width 98 height 8
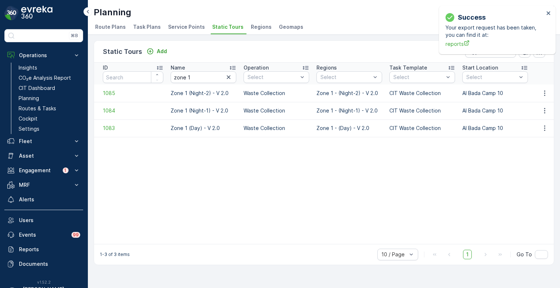
scroll to position [18, 0]
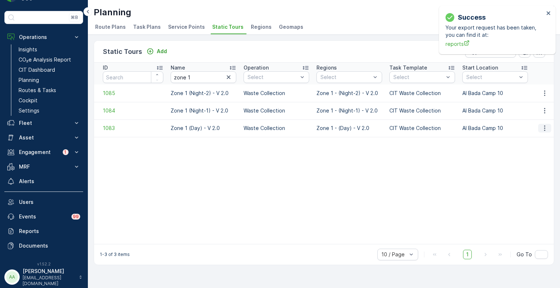
click at [543, 130] on icon "button" at bounding box center [544, 128] width 7 height 7
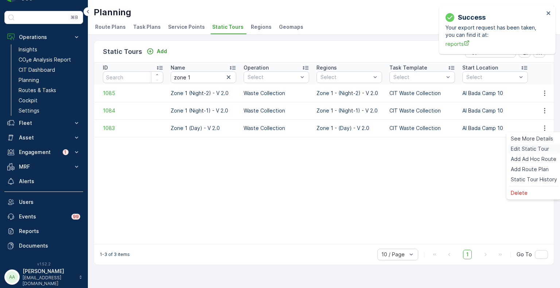
click at [531, 149] on span "Edit Static Tour" at bounding box center [530, 148] width 38 height 7
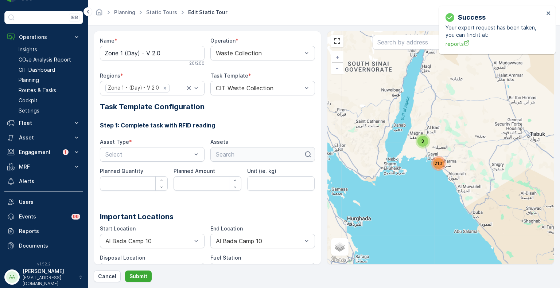
type kg\) "kg"
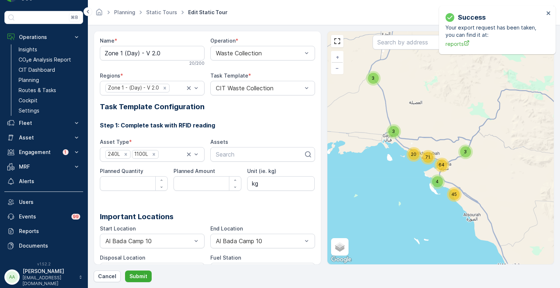
drag, startPoint x: 423, startPoint y: 173, endPoint x: 386, endPoint y: 110, distance: 73.1
click at [386, 110] on div "3 3 3 4 64 20 71 45 + − Satellite Roadmap Terrain Hybrid Leaflet Keyboard short…" at bounding box center [440, 147] width 227 height 233
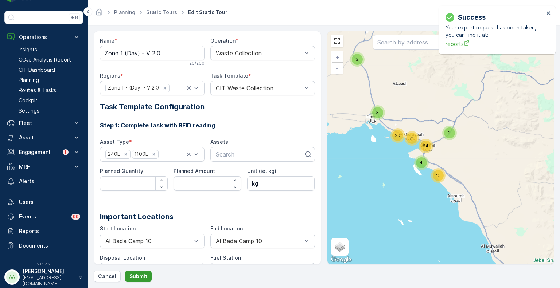
click at [140, 278] on p "Submit" at bounding box center [138, 276] width 18 height 7
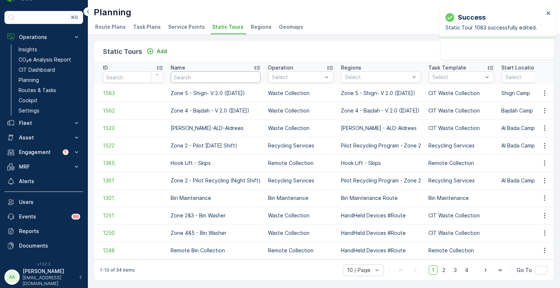
click at [211, 78] on input "text" at bounding box center [216, 77] width 90 height 12
type input "zone 1"
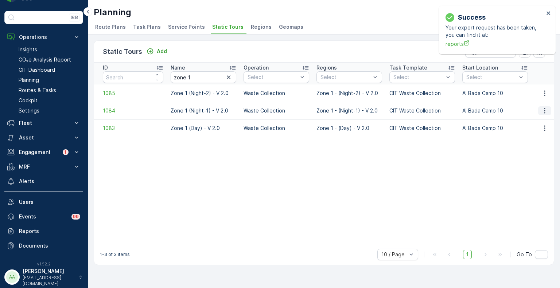
click at [541, 108] on icon "button" at bounding box center [544, 110] width 7 height 7
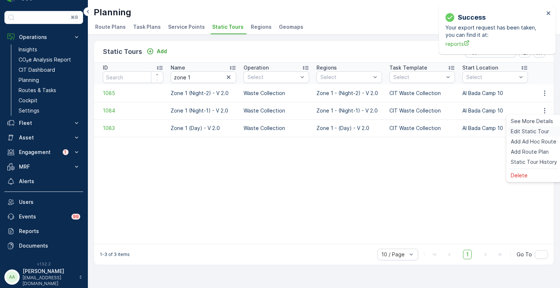
click at [531, 131] on span "Edit Static Tour" at bounding box center [530, 131] width 38 height 7
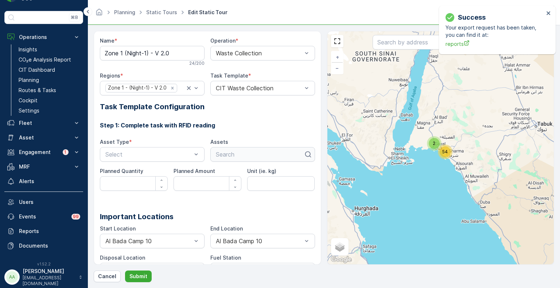
type kg\) "kg"
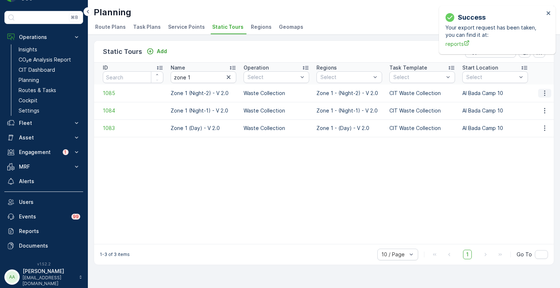
click at [549, 92] on button "button" at bounding box center [544, 93] width 13 height 9
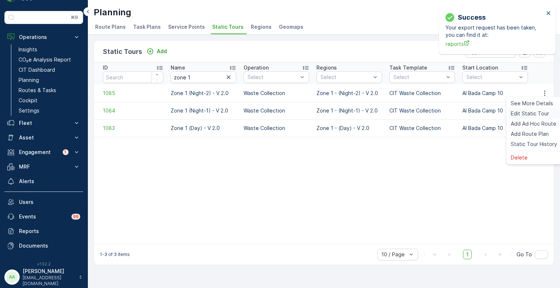
click at [535, 113] on span "Edit Static Tour" at bounding box center [530, 113] width 38 height 7
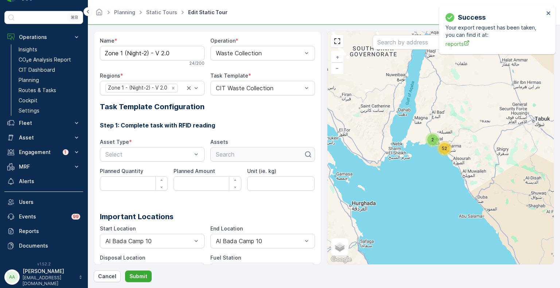
type kg\) "kg"
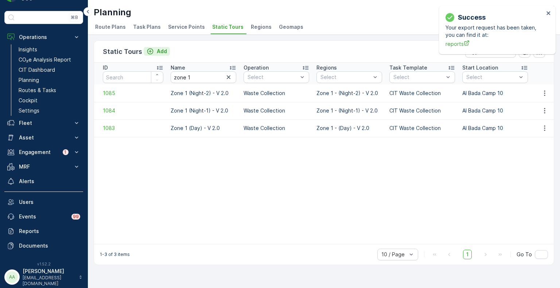
click at [148, 51] on icon "Add" at bounding box center [150, 51] width 7 height 7
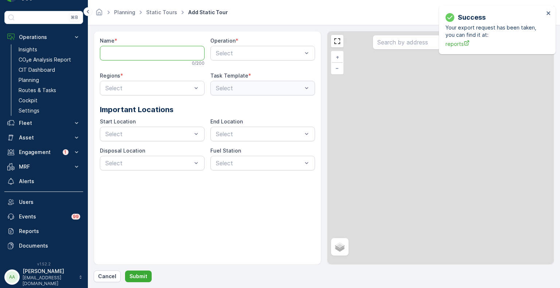
click at [135, 53] on input "Name" at bounding box center [152, 53] width 105 height 15
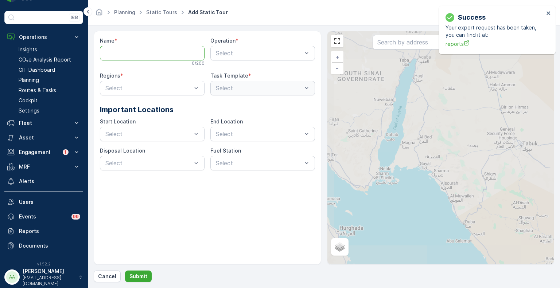
paste input "Zone 1 (Day) - V 2.0 ([DATE])"
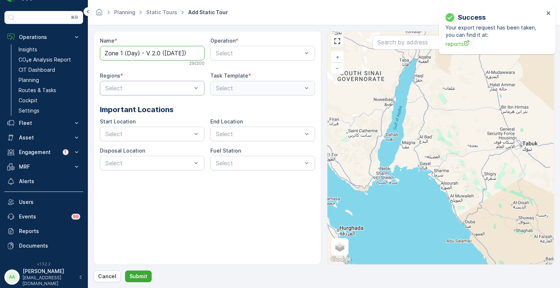
type input "Zone 1 (Day) - V 2.0 ([DATE])"
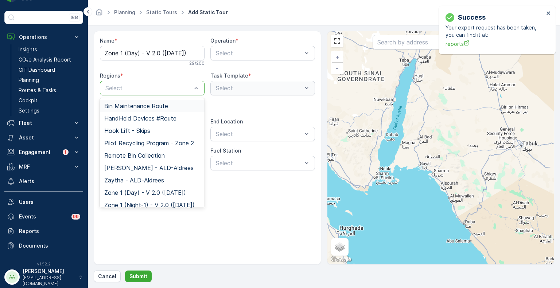
type input "Zone 1 (Day) - V 2.0 ([DATE])"
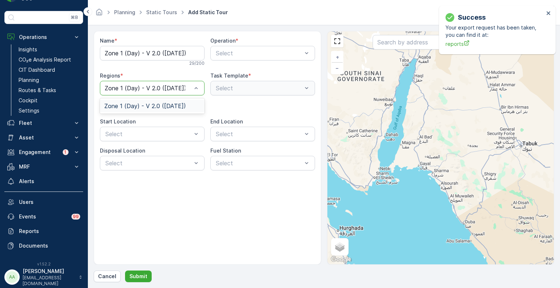
click at [147, 103] on span "Zone 1 (Day) - V 2.0 ([DATE])" at bounding box center [145, 106] width 82 height 7
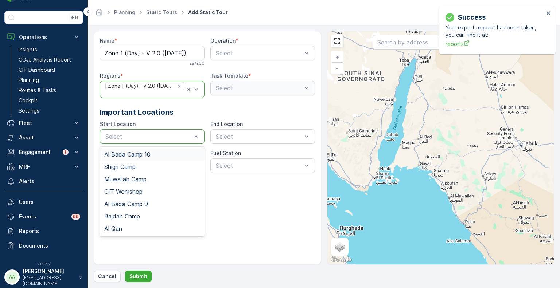
click at [124, 155] on span "Al Bada Camp 10" at bounding box center [127, 154] width 46 height 7
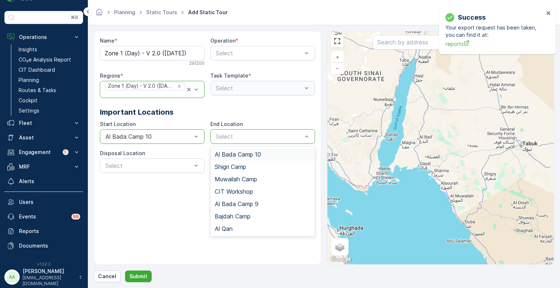
drag, startPoint x: 229, startPoint y: 155, endPoint x: 218, endPoint y: 157, distance: 11.2
click at [229, 155] on span "Al Bada Camp 10" at bounding box center [238, 154] width 46 height 7
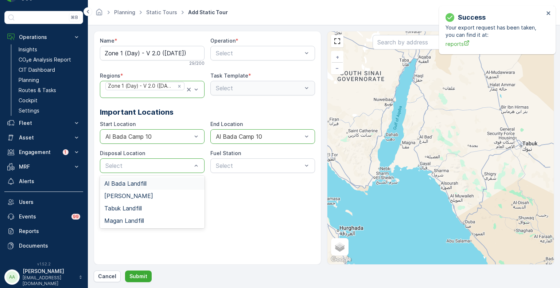
click at [124, 182] on span "Al Bada Landfill" at bounding box center [125, 183] width 42 height 7
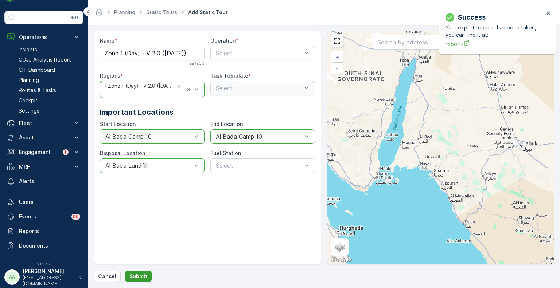
click at [139, 278] on p "Submit" at bounding box center [138, 276] width 18 height 7
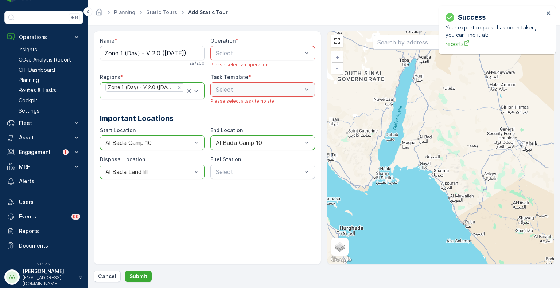
click at [246, 58] on div "Select" at bounding box center [262, 53] width 105 height 15
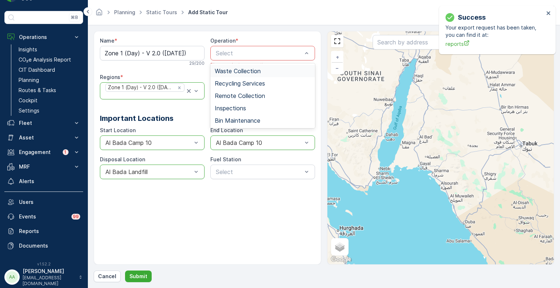
click at [241, 69] on span "Waste Collection" at bounding box center [238, 71] width 46 height 7
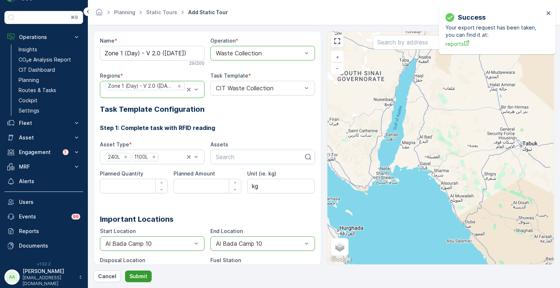
click at [141, 278] on p "Submit" at bounding box center [138, 276] width 18 height 7
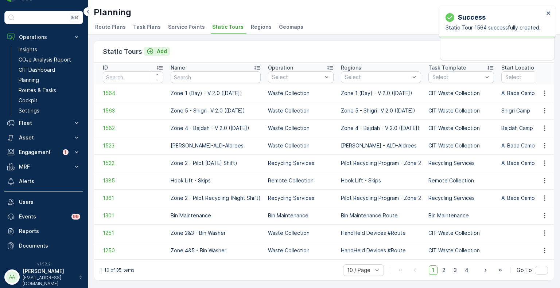
click at [159, 53] on p "Add" at bounding box center [162, 51] width 10 height 7
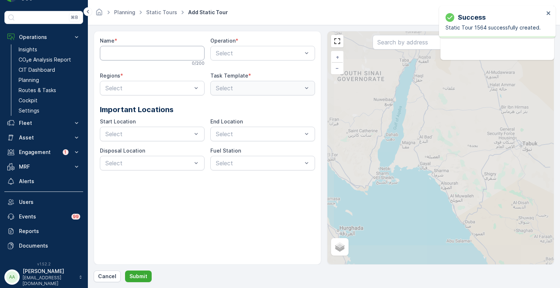
click at [134, 51] on input "Name" at bounding box center [152, 53] width 105 height 15
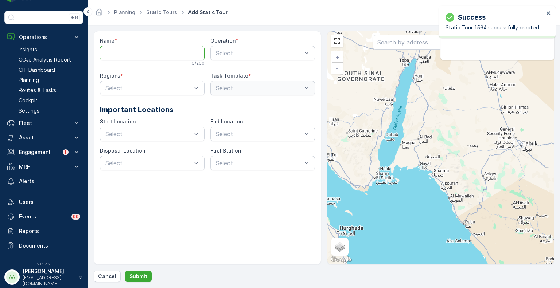
paste input "Zone 1 (Night-1) - V 2.0 ([DATE])"
type input "Zone 1 (Night-1) - V 2.0 ([DATE])"
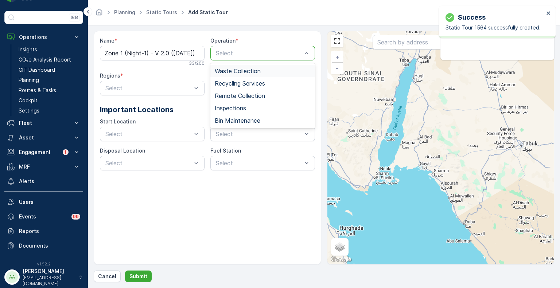
click at [243, 68] on span "Waste Collection" at bounding box center [238, 71] width 46 height 7
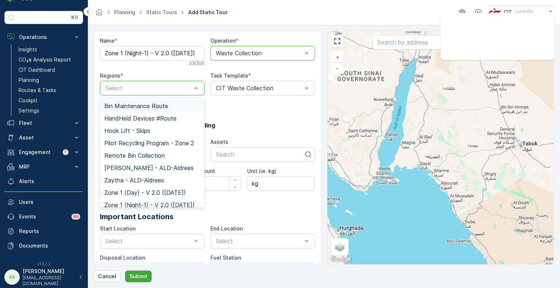
type input "Zone 1 (Night-1) - V 2.0 ([DATE])"
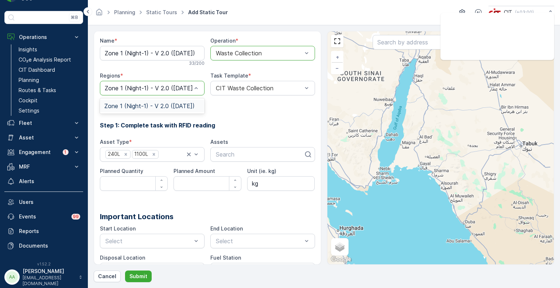
scroll to position [0, 0]
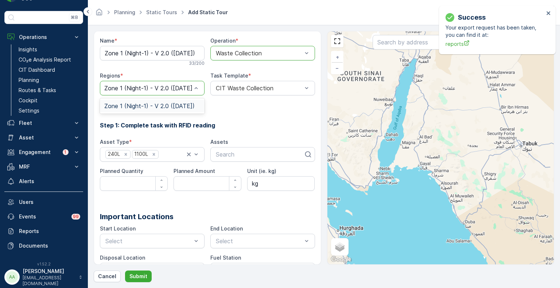
click at [157, 105] on span "Zone 1 (Night-1) - V 2.0 ([DATE])" at bounding box center [149, 106] width 90 height 7
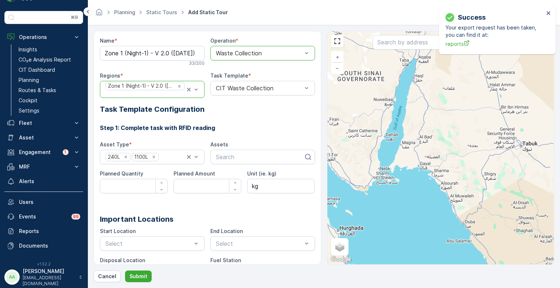
scroll to position [20, 0]
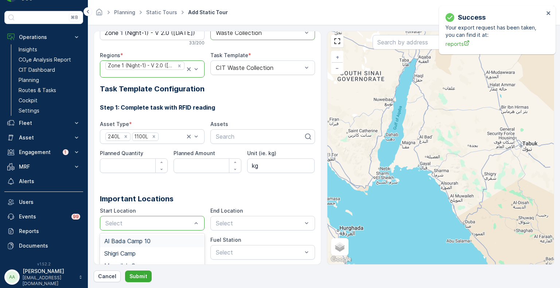
click at [142, 239] on span "Al Bada Camp 10" at bounding box center [127, 241] width 46 height 7
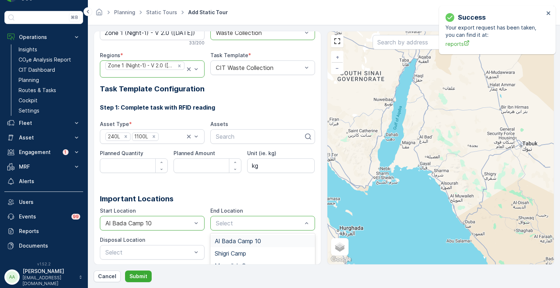
click at [236, 240] on span "Al Bada Camp 10" at bounding box center [238, 241] width 46 height 7
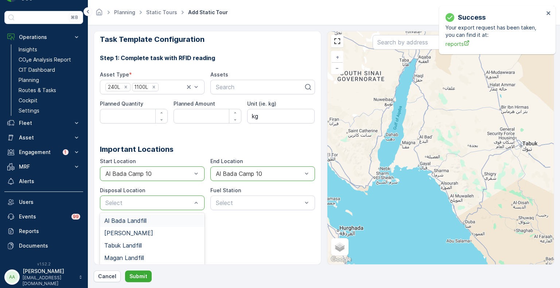
click at [122, 215] on div "Al Bada Landfill" at bounding box center [152, 221] width 105 height 12
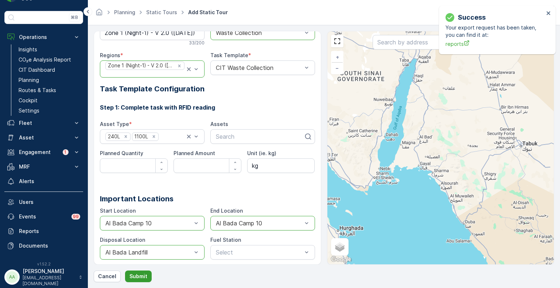
click at [137, 278] on p "Submit" at bounding box center [138, 276] width 18 height 7
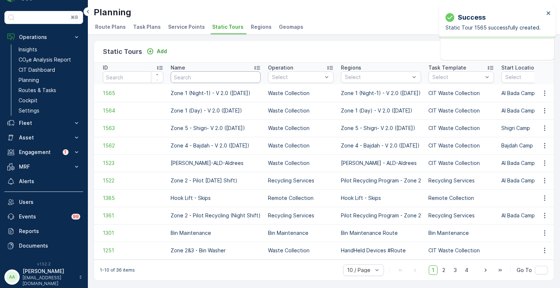
click at [215, 76] on input "text" at bounding box center [216, 77] width 90 height 12
paste input "Zone 2 - A (Residence) - V 2.0"
type input "Zone 2 - A (Residence) - V 2.0"
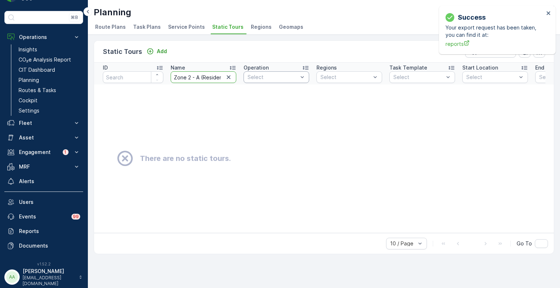
scroll to position [0, 26]
drag, startPoint x: 200, startPoint y: 77, endPoint x: 264, endPoint y: 77, distance: 63.8
click at [264, 77] on tr "ID Name Zone 2 - A (Residence) - V 2.0 Operation Select Regions Select Task Tem…" at bounding box center [463, 74] width 738 height 22
type input "Zone 2 - A"
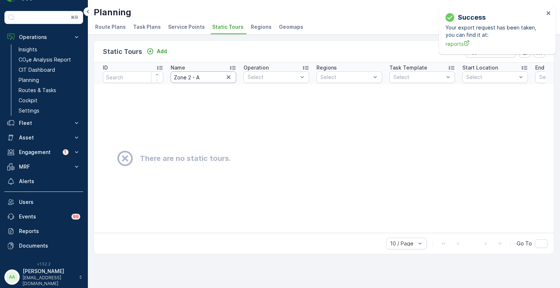
click at [205, 75] on input "Zone 2 - A" at bounding box center [204, 77] width 66 height 12
type input "Zone 2"
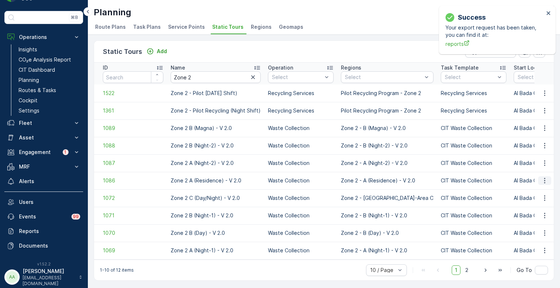
click at [545, 180] on icon "button" at bounding box center [544, 180] width 7 height 7
click at [535, 199] on span "Edit Static Tour" at bounding box center [530, 201] width 38 height 7
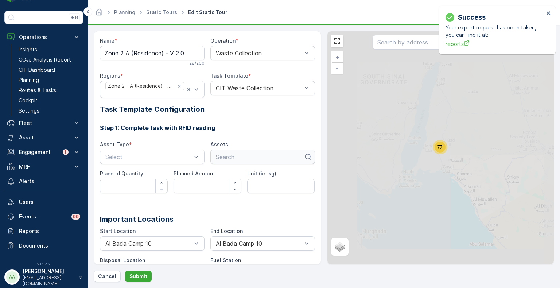
type kg\) "kg"
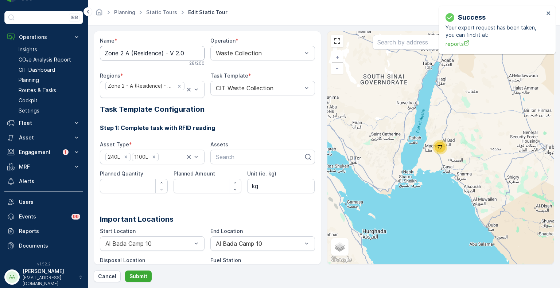
click at [185, 54] on input "Zone 2 A (Residence) - V 2.0" at bounding box center [152, 53] width 105 height 15
drag, startPoint x: 186, startPoint y: 52, endPoint x: 88, endPoint y: 50, distance: 97.7
click at [88, 50] on form "Name * Zone 2 A (Residence) - V 2.0 28 / 200 Operation * Waste Collection Regio…" at bounding box center [324, 156] width 472 height 263
paste input "-"
type input "Zone 2 - A (Residence) - V 2.0"
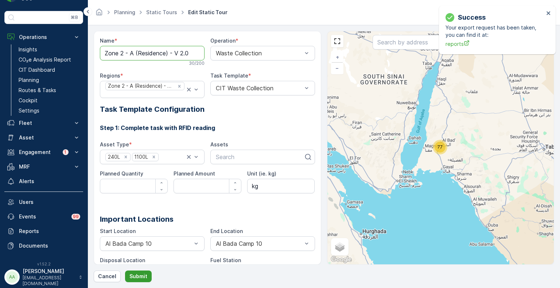
click at [132, 276] on p "Submit" at bounding box center [138, 276] width 18 height 7
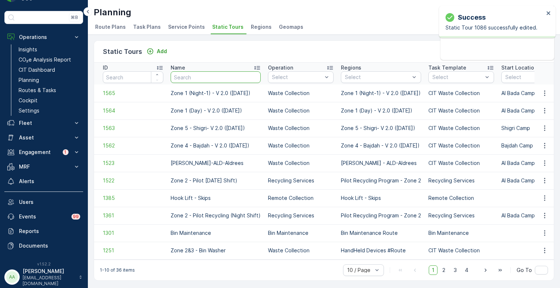
click at [207, 74] on input "text" at bounding box center [216, 77] width 90 height 12
click at [212, 77] on input "text" at bounding box center [216, 77] width 90 height 12
paste input "Zone 2 - A (Residence) - V 2.0"
type input "Zone 2 - A (Residence) - V 2.0"
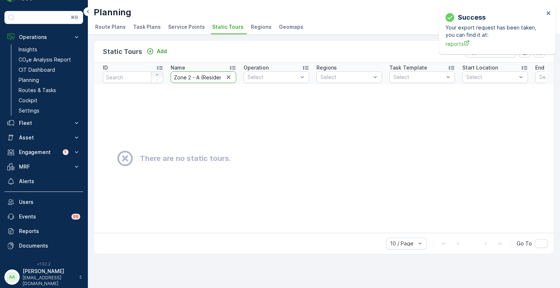
drag, startPoint x: 187, startPoint y: 76, endPoint x: 156, endPoint y: 77, distance: 31.0
click at [156, 77] on tr "ID Name Zone 2 - A (Residence) - V 2.0 Operation Select Regions Select Task Tem…" at bounding box center [463, 74] width 738 height 22
type input "Zone 2 - A (Residence) - V 2.0"
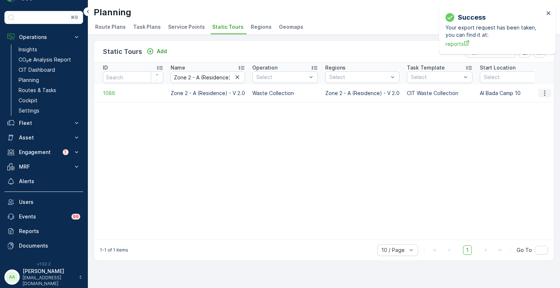
click at [542, 94] on icon "button" at bounding box center [544, 93] width 7 height 7
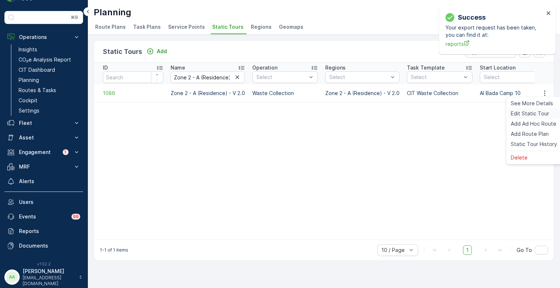
click at [537, 112] on span "Edit Static Tour" at bounding box center [530, 113] width 38 height 7
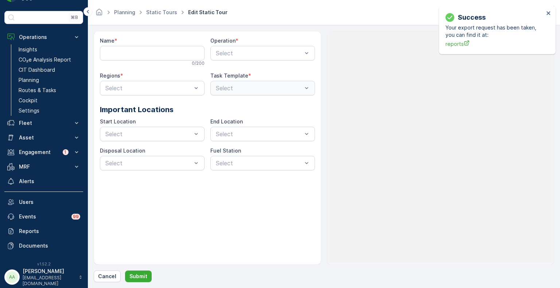
type input "Zone 2 - A (Residence) - V 2.0"
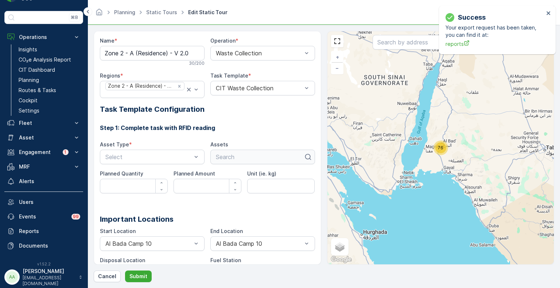
type kg\) "kg"
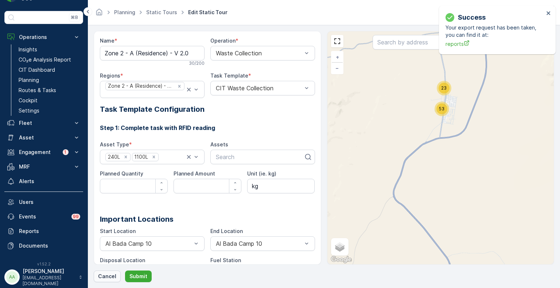
click at [109, 279] on p "Cancel" at bounding box center [107, 276] width 18 height 7
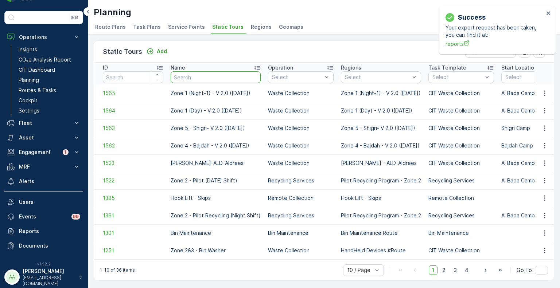
click at [231, 79] on input "text" at bounding box center [216, 77] width 90 height 12
paste input "Zone 1 (Day) - V 2.0 ([DATE])"
type input "Zone 1 (Day) - V 2.0 ([DATE])"
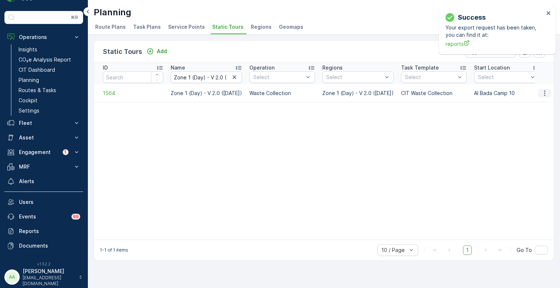
click at [546, 91] on icon "button" at bounding box center [544, 93] width 7 height 7
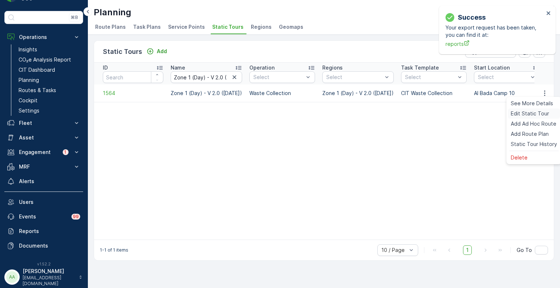
click at [529, 115] on span "Edit Static Tour" at bounding box center [530, 113] width 38 height 7
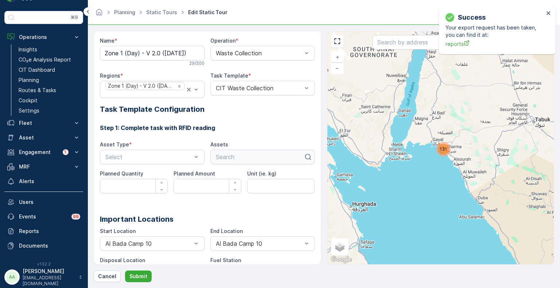
type kg\) "kg"
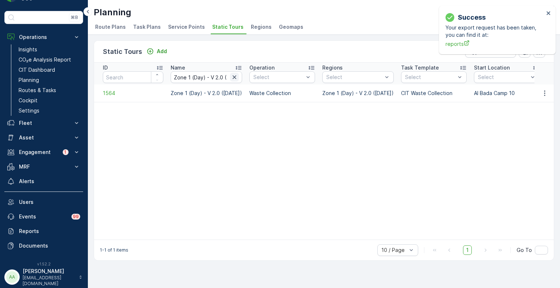
click at [233, 75] on icon "button" at bounding box center [235, 77] width 4 height 4
click at [203, 75] on input "text" at bounding box center [206, 77] width 71 height 12
paste input "Zone 1 (Night-1) - V 2.0 (Friday)"
type input "Zone 1 (Night-1) - V 2.0 (Friday)"
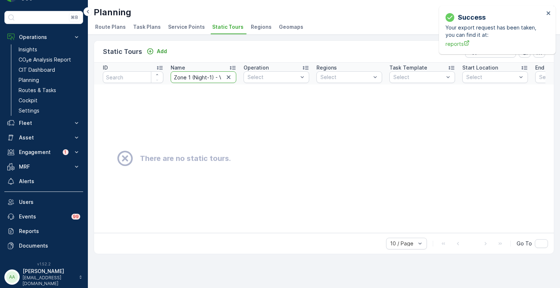
click at [160, 77] on tr "ID Name Zone 1 (Night-1) - V 2.0 (Friday) Operation Select Regions Select Task …" at bounding box center [463, 74] width 738 height 22
type input "Zone 1 (Night-1) - V 2.0 (Friday)"
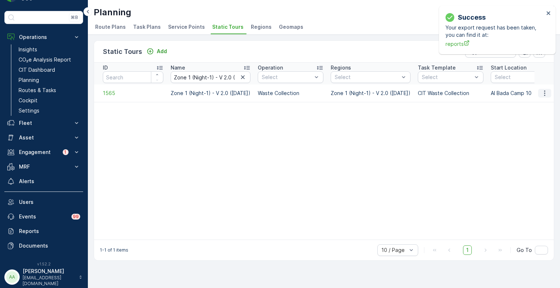
click at [549, 92] on button "button" at bounding box center [544, 93] width 13 height 9
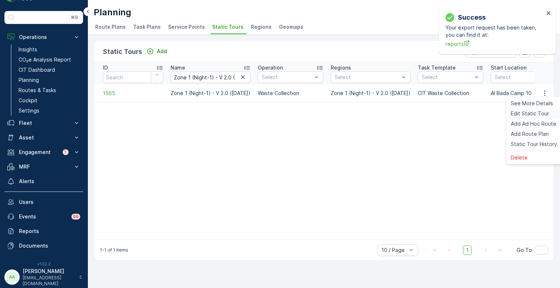
click at [533, 112] on span "Edit Static Tour" at bounding box center [530, 113] width 38 height 7
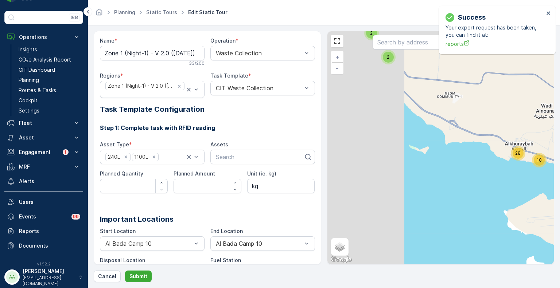
drag, startPoint x: 366, startPoint y: 110, endPoint x: 482, endPoint y: 168, distance: 129.8
click at [482, 168] on div "2 2 5 4 28 5 34 10 + − Satellite Roadmap Terrain Hybrid Leaflet Keyboard shortc…" at bounding box center [440, 147] width 227 height 233
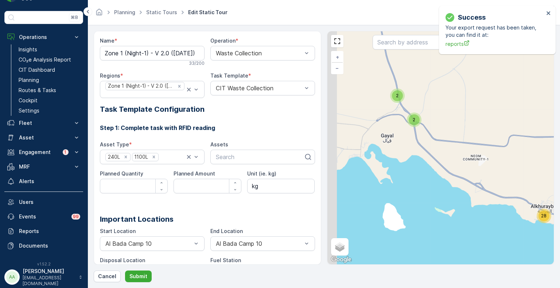
drag, startPoint x: 438, startPoint y: 97, endPoint x: 462, endPoint y: 159, distance: 65.9
click at [462, 159] on div "2 2 5 4 28 5 34 10 + − Satellite Roadmap Terrain Hybrid Leaflet Keyboard shortc…" at bounding box center [440, 147] width 227 height 233
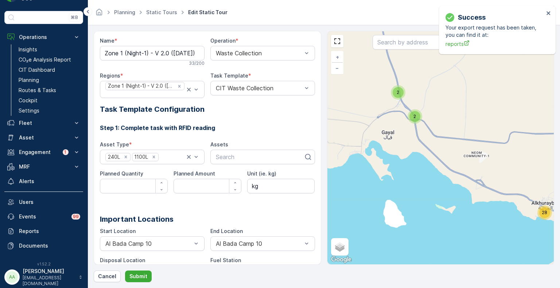
drag, startPoint x: 480, startPoint y: 180, endPoint x: 381, endPoint y: 89, distance: 134.6
click at [382, 89] on div "2 2 5 4 28 5 34 10 + − Satellite Roadmap Terrain Hybrid Leaflet Keyboard shortc…" at bounding box center [440, 147] width 227 height 233
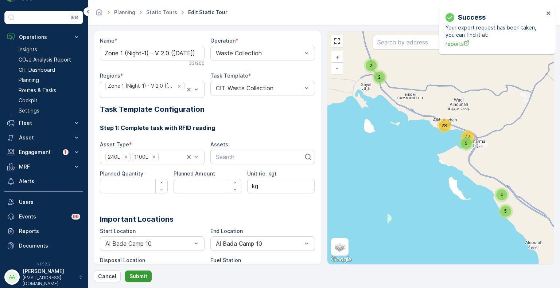
click at [149, 277] on button "Submit" at bounding box center [138, 277] width 27 height 12
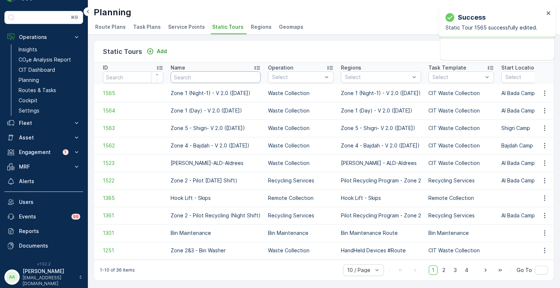
click at [198, 77] on input "text" at bounding box center [216, 77] width 90 height 12
type input "zone 1"
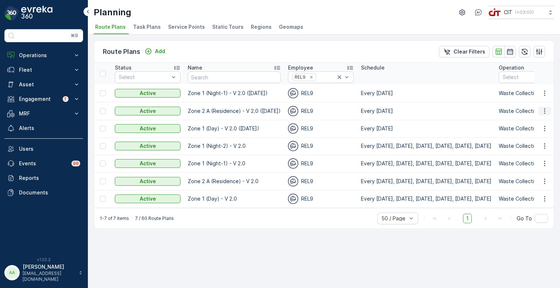
click at [544, 109] on icon "button" at bounding box center [544, 111] width 7 height 7
click at [544, 121] on span "Edit Route Plan" at bounding box center [538, 121] width 38 height 7
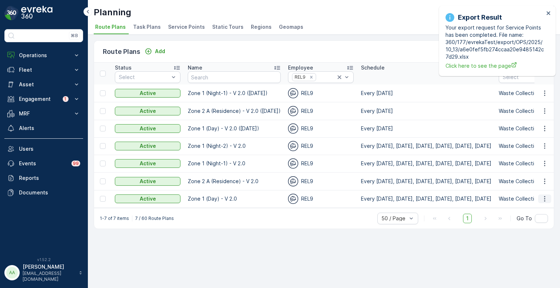
click at [545, 198] on icon "button" at bounding box center [544, 198] width 1 height 5
click at [541, 209] on span "Edit Route Plan" at bounding box center [538, 209] width 38 height 7
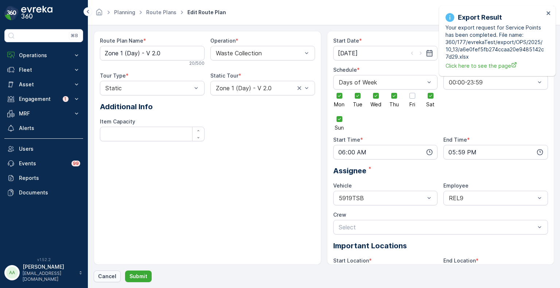
click at [106, 277] on p "Cancel" at bounding box center [107, 276] width 18 height 7
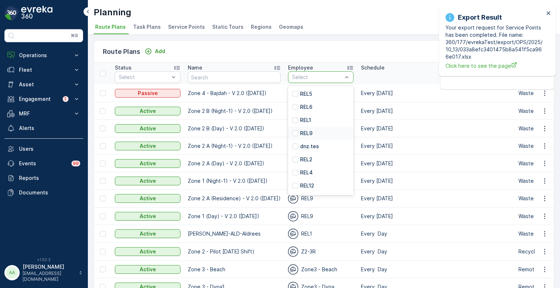
click at [317, 134] on div "REL9" at bounding box center [321, 133] width 66 height 13
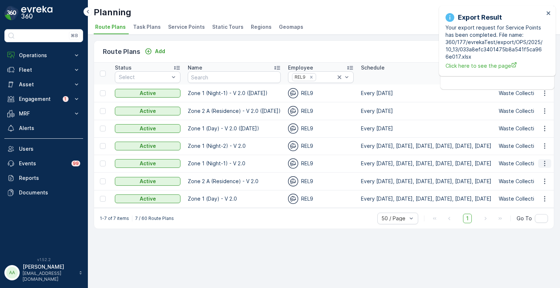
click at [547, 164] on icon "button" at bounding box center [544, 163] width 7 height 7
drag, startPoint x: 267, startPoint y: 93, endPoint x: 187, endPoint y: 93, distance: 79.8
click at [188, 93] on p "Zone 1 (Night-1) - V 2.0 ([DATE])" at bounding box center [234, 93] width 93 height 7
copy p "Zone 1 (Night-1) - V 2.0 ([DATE])"
drag, startPoint x: 262, startPoint y: 130, endPoint x: 188, endPoint y: 132, distance: 74.0
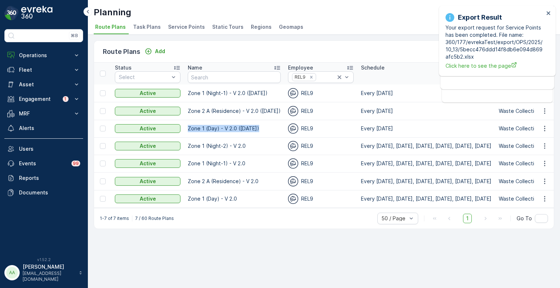
click at [188, 132] on td "Zone 1 (Day) - V 2.0 ([DATE])" at bounding box center [234, 128] width 100 height 17
copy p "Zone 1 (Day) - V 2.0 ([DATE])"
copy p "Zone 1 (Night-1) - V 2.0 ([DATE])"
drag, startPoint x: 266, startPoint y: 94, endPoint x: 187, endPoint y: 98, distance: 78.8
click at [187, 98] on td "Zone 1 (Night-1) - V 2.0 ([DATE])" at bounding box center [234, 93] width 100 height 17
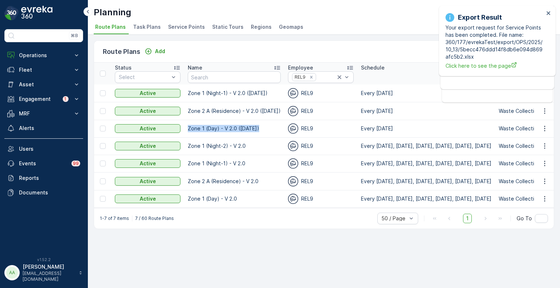
drag, startPoint x: 261, startPoint y: 128, endPoint x: 188, endPoint y: 132, distance: 73.4
click at [188, 132] on td "Zone 1 (Day) - V 2.0 ([DATE])" at bounding box center [234, 128] width 100 height 17
copy p "Zone 1 (Day) - V 2.0 ([DATE])"
drag, startPoint x: 269, startPoint y: 93, endPoint x: 187, endPoint y: 93, distance: 82.8
click at [187, 93] on td "Zone 1 (Night-1) - V 2.0 ([DATE])" at bounding box center [234, 93] width 100 height 17
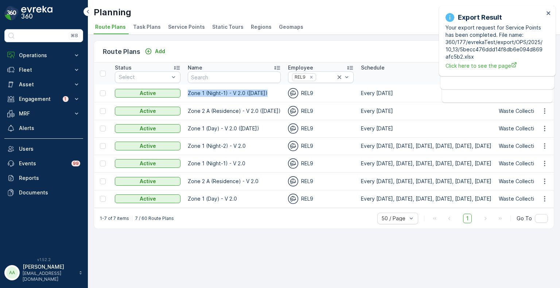
copy p "Zone 1 (Night-1) - V 2.0 ([DATE])"
click at [544, 128] on icon "button" at bounding box center [544, 128] width 1 height 5
click at [528, 140] on span "Edit Route Plan" at bounding box center [538, 138] width 38 height 7
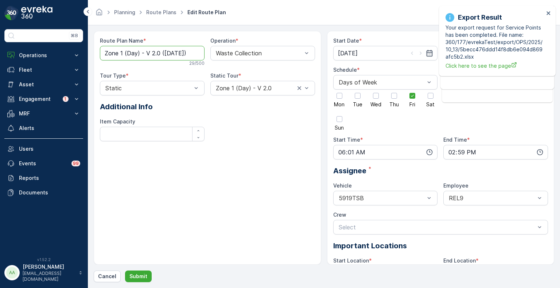
drag, startPoint x: 183, startPoint y: 52, endPoint x: 102, endPoint y: 55, distance: 80.6
click at [102, 55] on Name "Zone 1 (Day) - V 2.0 ([DATE])" at bounding box center [152, 53] width 105 height 15
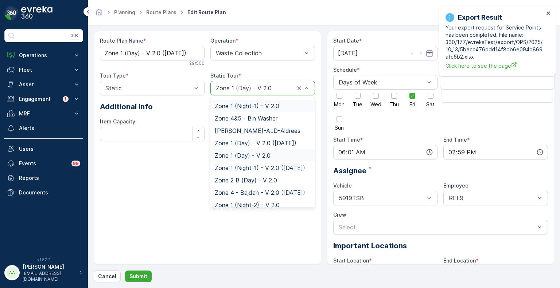
type input "Zone 1 (Day) - V 2.0 ([DATE])"
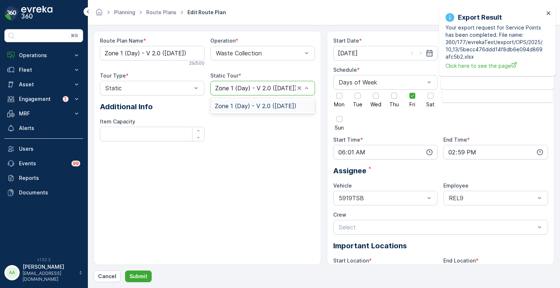
click at [272, 108] on span "Zone 1 (Day) - V 2.0 ([DATE])" at bounding box center [256, 106] width 82 height 7
click at [139, 276] on p "Submit" at bounding box center [138, 276] width 18 height 7
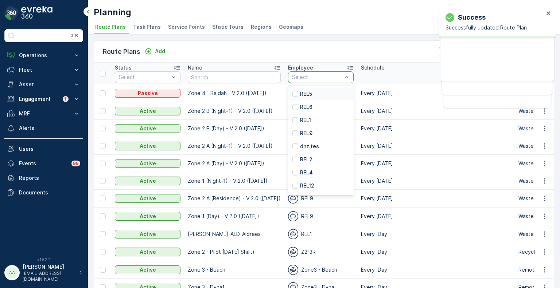
type input "9"
click at [300, 108] on p "REL9" at bounding box center [306, 107] width 12 height 7
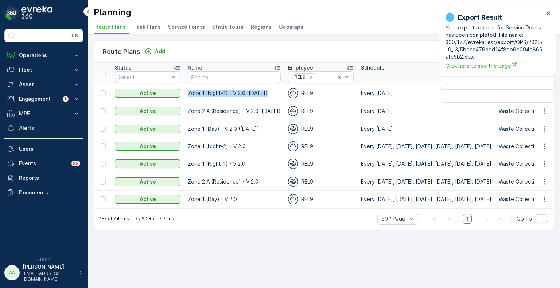
drag, startPoint x: 269, startPoint y: 92, endPoint x: 187, endPoint y: 95, distance: 82.1
click at [188, 95] on p "Zone 1 (Night-1) - V 2.0 ([DATE])" at bounding box center [234, 93] width 93 height 7
copy p "Zone 1 (Night-1) - V 2.0 ([DATE])"
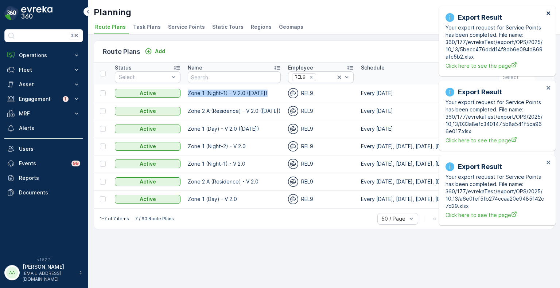
click at [548, 12] on icon "close" at bounding box center [548, 13] width 5 height 6
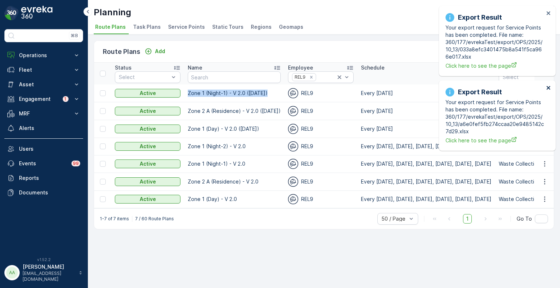
click at [549, 87] on icon "close" at bounding box center [548, 88] width 4 height 4
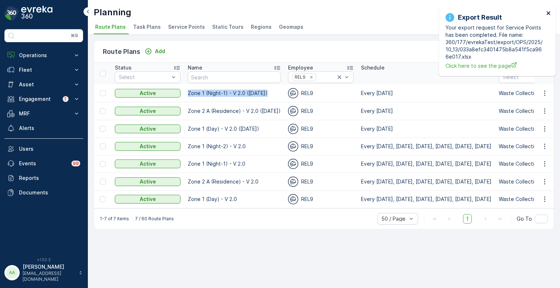
click at [548, 12] on icon "close" at bounding box center [548, 13] width 5 height 6
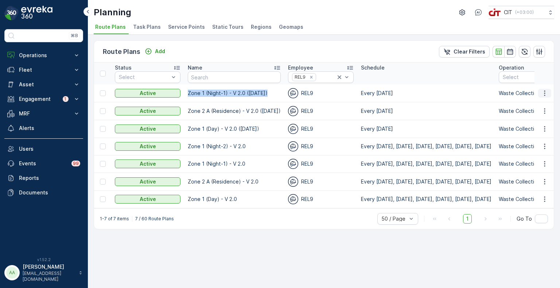
click at [546, 93] on icon "button" at bounding box center [544, 93] width 7 height 7
click at [536, 105] on span "Edit Route Plan" at bounding box center [538, 103] width 38 height 7
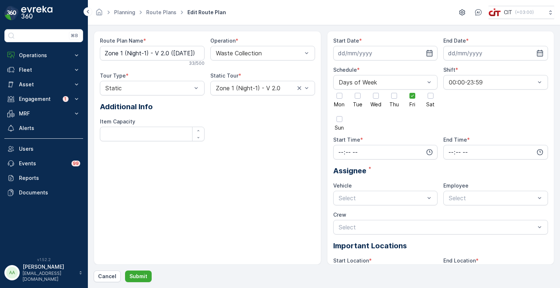
type input "06.10.2025"
type input "31.12.2026"
type input "18:01"
type input "23:00"
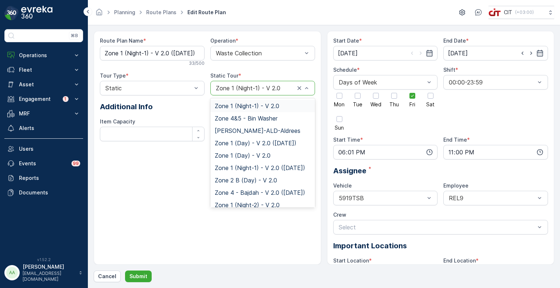
type input "Zone 1 (Night-1) - V 2.0 ([DATE])"
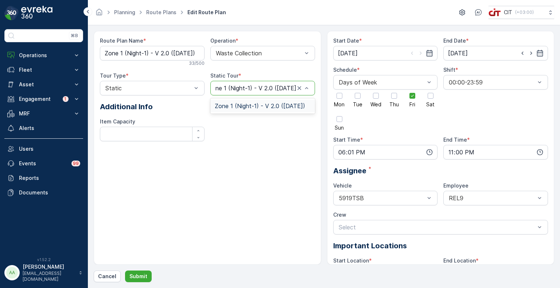
click at [268, 106] on span "Zone 1 (Night-1) - V 2.0 ([DATE])" at bounding box center [260, 106] width 90 height 7
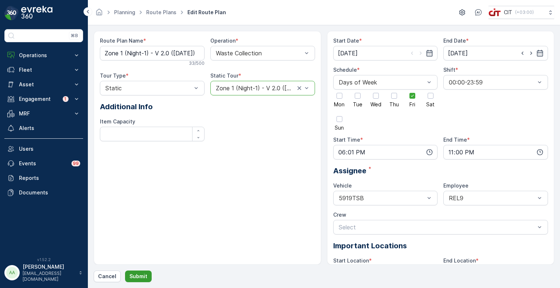
click at [142, 275] on p "Submit" at bounding box center [138, 276] width 18 height 7
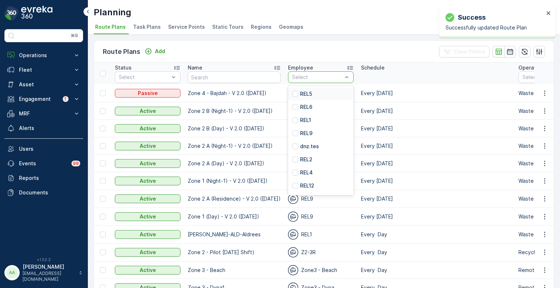
type input "9"
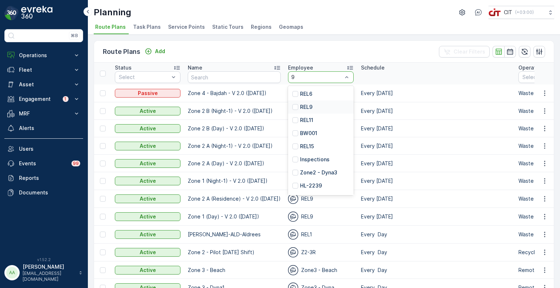
click at [312, 108] on div "REL9" at bounding box center [321, 107] width 66 height 13
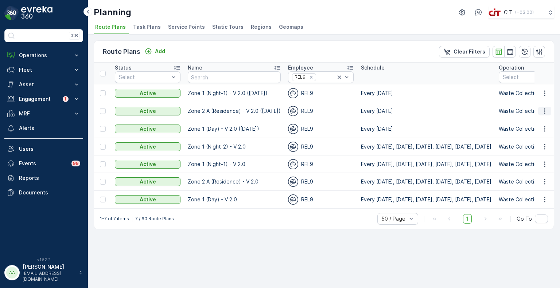
click at [548, 110] on icon "button" at bounding box center [544, 111] width 7 height 7
click at [545, 122] on span "Edit Route Plan" at bounding box center [538, 121] width 38 height 7
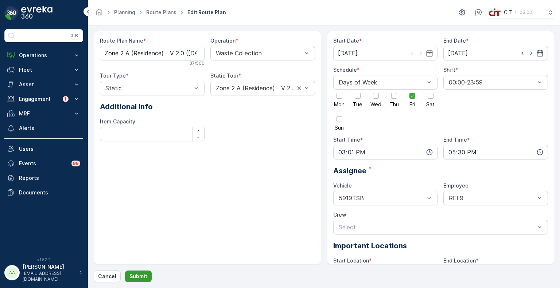
click at [145, 279] on p "Submit" at bounding box center [138, 276] width 18 height 7
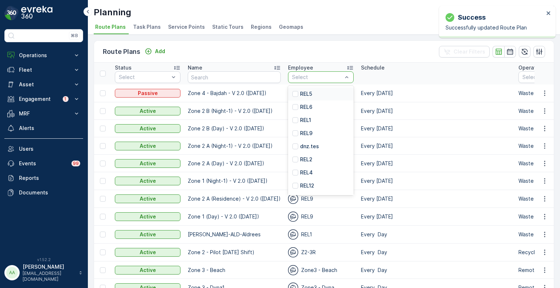
type input "9"
click at [311, 109] on div "REL9" at bounding box center [321, 107] width 66 height 13
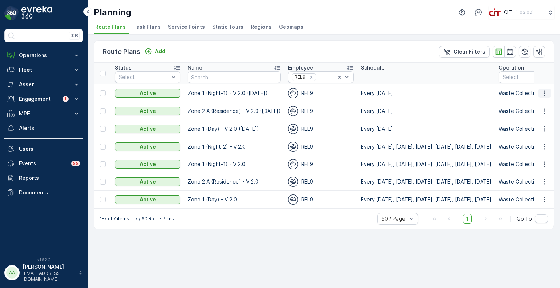
click at [545, 90] on icon "button" at bounding box center [544, 93] width 7 height 7
click at [542, 103] on span "Edit Route Plan" at bounding box center [538, 103] width 38 height 7
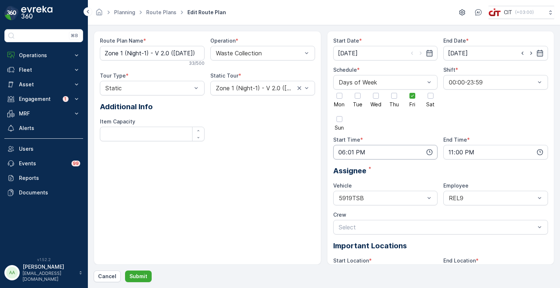
click at [376, 154] on input "18:01" at bounding box center [385, 152] width 105 height 15
click at [341, 193] on span "17" at bounding box center [341, 193] width 6 height 7
click at [358, 192] on span "31" at bounding box center [355, 190] width 5 height 7
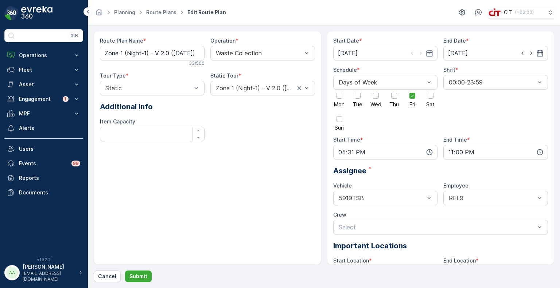
click at [278, 179] on div "Route Plan Name * Zone 1 (Night-1) - V 2.0 (Friday) 33 / 500 Operation * Waste …" at bounding box center [207, 148] width 227 height 234
click at [354, 152] on input "17:31" at bounding box center [385, 152] width 105 height 15
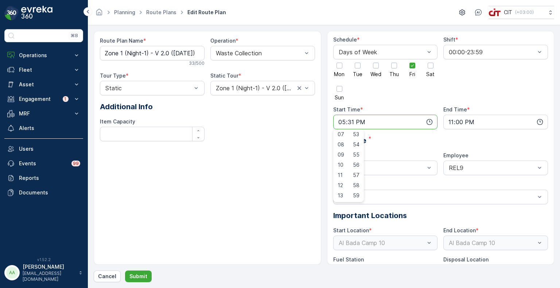
scroll to position [50, 0]
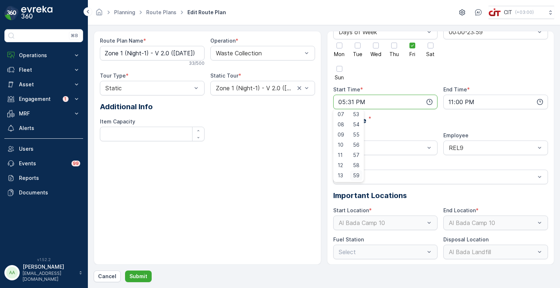
click at [356, 174] on span "59" at bounding box center [356, 175] width 7 height 7
type input "17:59"
click at [137, 276] on p "Submit" at bounding box center [138, 276] width 18 height 7
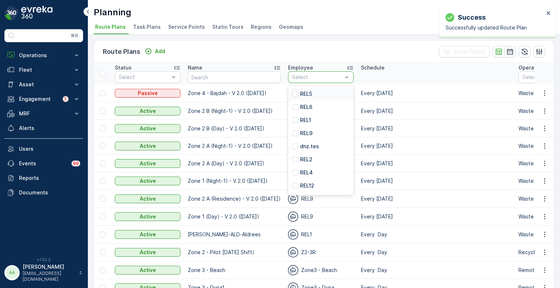
type input "9"
click at [306, 108] on p "REL9" at bounding box center [306, 107] width 12 height 7
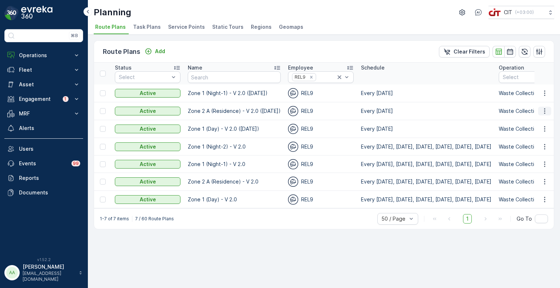
click at [548, 111] on button "button" at bounding box center [544, 111] width 13 height 9
click at [537, 121] on span "Edit Route Plan" at bounding box center [538, 121] width 38 height 7
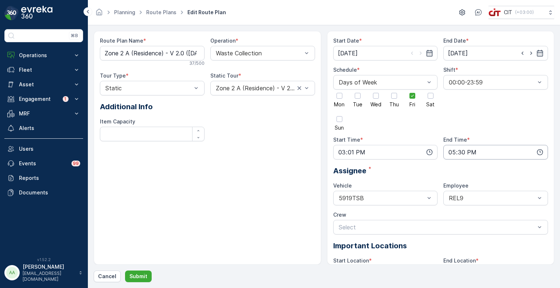
click at [473, 152] on input "17:30" at bounding box center [495, 152] width 105 height 15
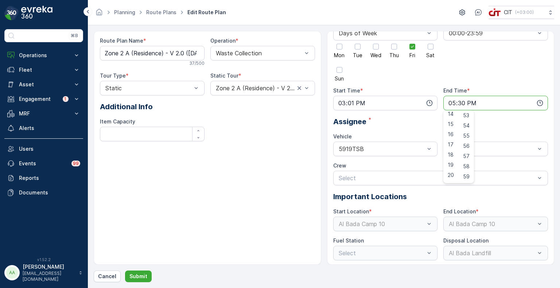
scroll to position [50, 0]
click at [468, 173] on span "59" at bounding box center [466, 175] width 7 height 7
type input "17:59"
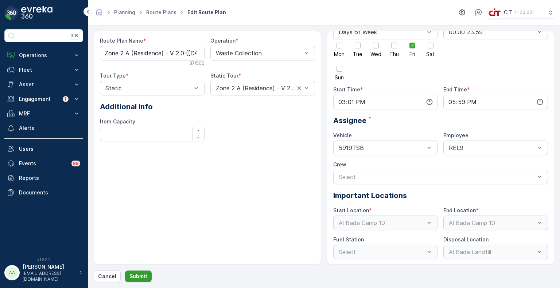
click at [143, 275] on p "Submit" at bounding box center [138, 276] width 18 height 7
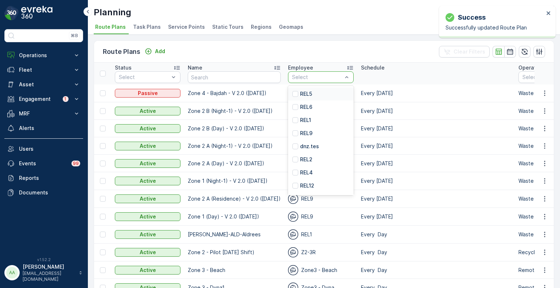
type input "9"
click at [300, 108] on p "REL9" at bounding box center [306, 107] width 12 height 7
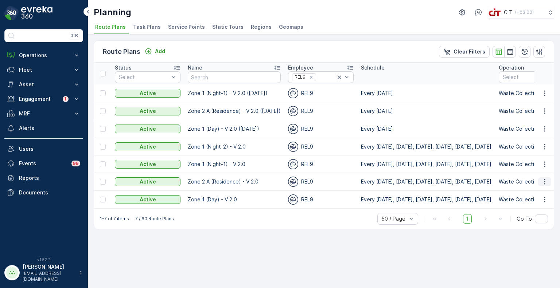
click at [547, 179] on icon "button" at bounding box center [544, 181] width 7 height 7
click at [540, 194] on span "Edit Route Plan" at bounding box center [538, 191] width 38 height 7
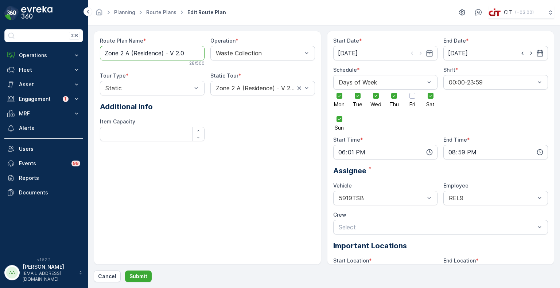
drag, startPoint x: 191, startPoint y: 54, endPoint x: 86, endPoint y: 46, distance: 105.6
click at [86, 46] on div "⌘B Operations Insights CO₂e Analysis Report CIT Dashboard Planning Routes & Tas…" at bounding box center [280, 144] width 560 height 288
paste Name "-"
type Name "Zone 2 - A (Residence) - V 2.0"
click at [144, 277] on p "Submit" at bounding box center [138, 276] width 18 height 7
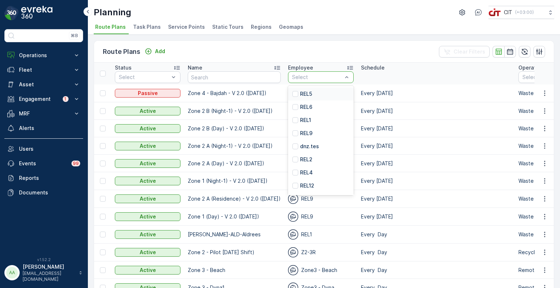
type input "9"
click at [303, 108] on p "REL9" at bounding box center [306, 107] width 12 height 7
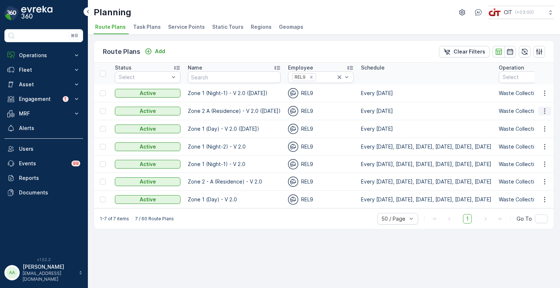
click at [547, 108] on icon "button" at bounding box center [544, 111] width 7 height 7
click at [539, 124] on span "Edit Route Plan" at bounding box center [538, 121] width 38 height 7
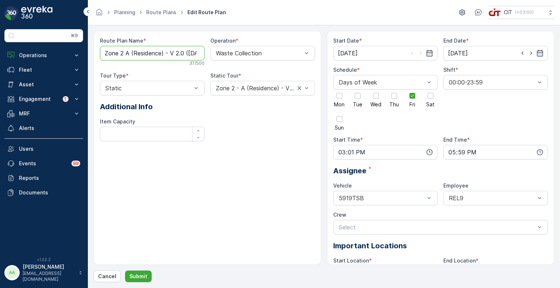
drag, startPoint x: 183, startPoint y: 54, endPoint x: 97, endPoint y: 52, distance: 86.8
click at [97, 52] on div "Route Plan Name * Zone 2 A (Residence) - V 2.0 (Friday) 37 / 500 Operation * Wa…" at bounding box center [207, 148] width 227 height 234
paste Name "-"
type Name "Zone 2 - A (Residence) - V 2.0 (Friday)"
click at [136, 277] on p "Submit" at bounding box center [138, 276] width 18 height 7
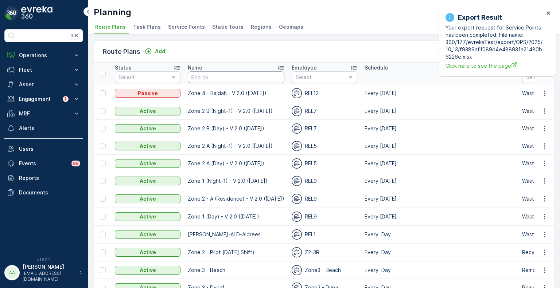
click at [241, 80] on input "text" at bounding box center [236, 77] width 97 height 12
paste input "Zone 2 - A (Residence) - V 2.0"
type input "Zone 2 - A (Residence) - V 2.0"
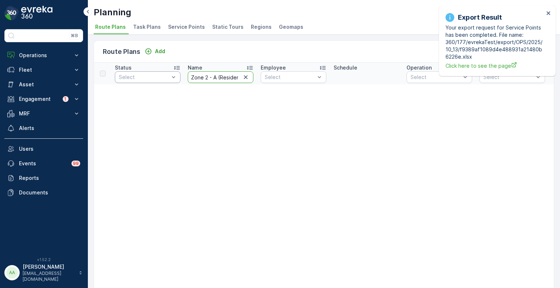
drag, startPoint x: 205, startPoint y: 80, endPoint x: 170, endPoint y: 80, distance: 35.4
type input "Zone 2 - A (Residence) - V 2.0"
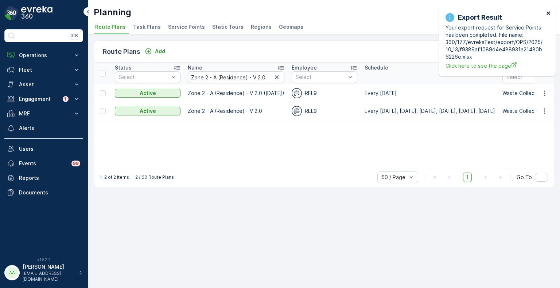
click at [549, 13] on icon "close" at bounding box center [548, 13] width 4 height 4
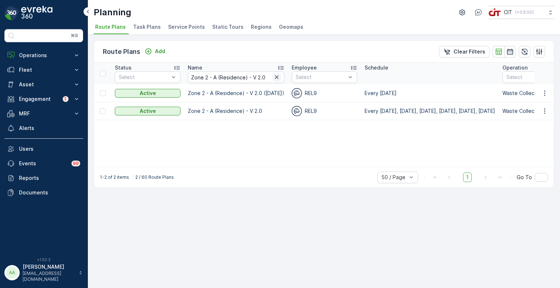
click at [275, 77] on icon "button" at bounding box center [277, 77] width 4 height 4
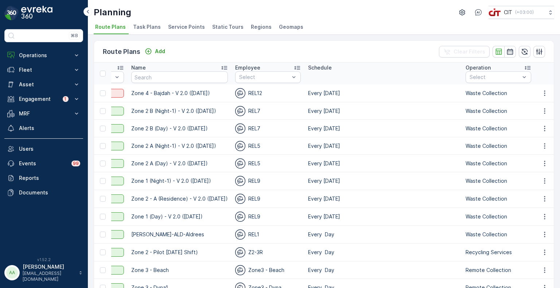
scroll to position [0, 56]
click at [255, 133] on p "REL9" at bounding box center [254, 133] width 12 height 7
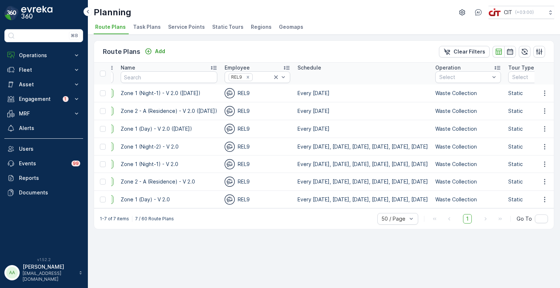
scroll to position [0, 51]
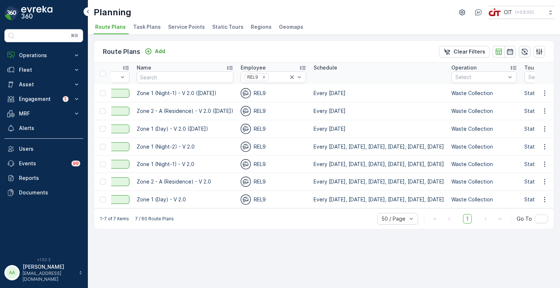
click at [523, 49] on icon "button" at bounding box center [524, 51] width 7 height 7
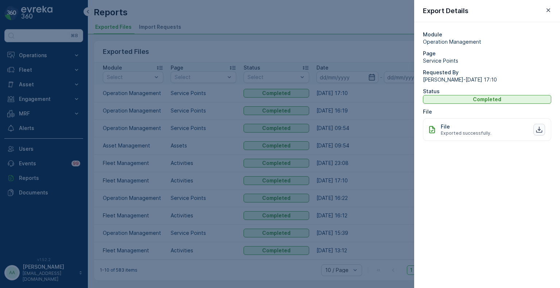
click at [536, 129] on icon "button" at bounding box center [539, 129] width 7 height 7
click at [541, 128] on icon "button" at bounding box center [539, 129] width 7 height 7
click at [538, 129] on icon "button" at bounding box center [539, 129] width 7 height 7
click at [540, 132] on icon "button" at bounding box center [539, 129] width 7 height 7
click at [541, 129] on icon "button" at bounding box center [539, 129] width 7 height 7
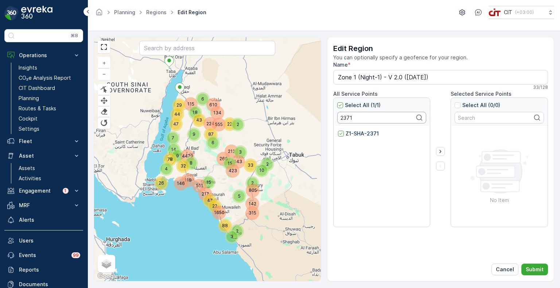
click at [350, 116] on input "2371" at bounding box center [381, 118] width 89 height 12
paste input "479"
click at [358, 133] on p "Z1-SHA-4791" at bounding box center [363, 133] width 34 height 7
click at [338, 130] on input "Z1-SHA-4791" at bounding box center [338, 130] width 0 height 0
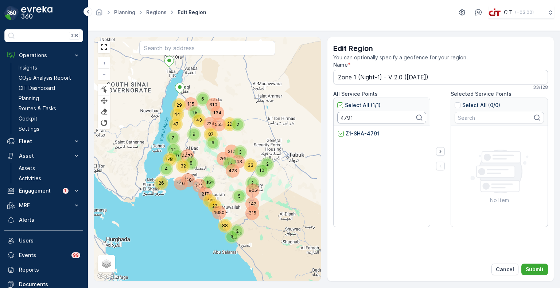
click at [346, 115] on input "4791" at bounding box center [381, 118] width 89 height 12
paste input "2370"
click at [356, 131] on p "Z1-BCH-2370" at bounding box center [363, 133] width 34 height 7
click at [338, 130] on input "Z1-BCH-2370" at bounding box center [338, 130] width 0 height 0
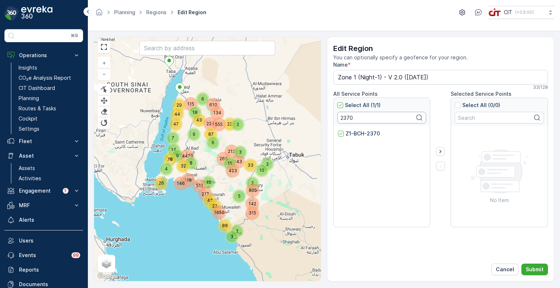
click at [346, 118] on input "2370" at bounding box center [381, 118] width 89 height 12
paste input "4797"
click at [359, 134] on p "Z1-BCH-4797" at bounding box center [363, 133] width 35 height 7
click at [338, 130] on input "Z1-BCH-4797" at bounding box center [338, 130] width 0 height 0
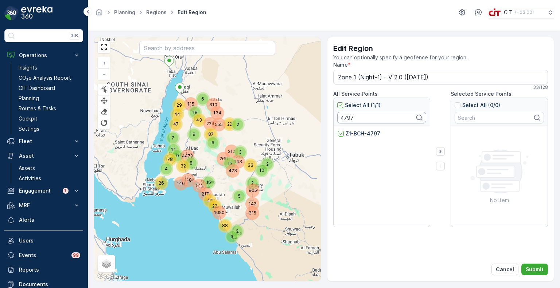
click at [346, 117] on input "4797" at bounding box center [381, 118] width 89 height 12
paste input "8"
click at [361, 133] on p "Z1-SHA-4787" at bounding box center [363, 133] width 35 height 7
click at [338, 130] on input "Z1-SHA-4787" at bounding box center [338, 130] width 0 height 0
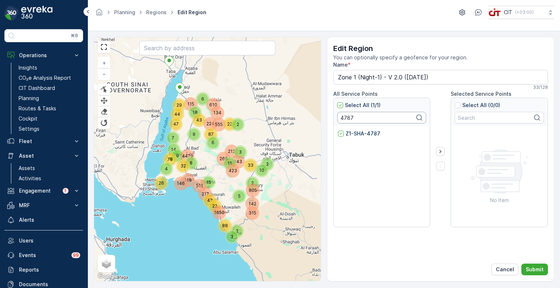
click at [347, 116] on input "4787" at bounding box center [381, 118] width 89 height 12
paste input "02"
click at [363, 135] on p "Z1-BCH-4702" at bounding box center [363, 133] width 35 height 7
click at [338, 130] on input "Z1-BCH-4702" at bounding box center [338, 130] width 0 height 0
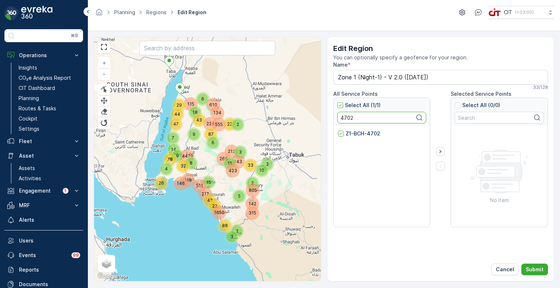
click at [346, 118] on input "4702" at bounding box center [381, 118] width 89 height 12
paste input "5821"
click at [360, 132] on p "Z1-SHA-5821" at bounding box center [362, 133] width 33 height 7
click at [338, 130] on input "Z1-SHA-5821" at bounding box center [338, 130] width 0 height 0
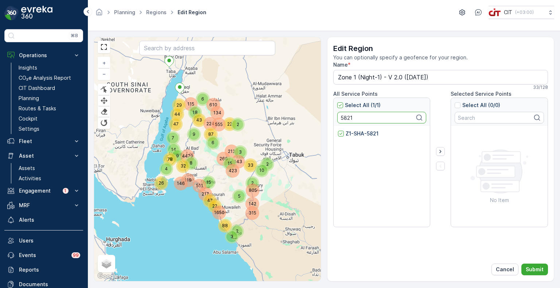
click at [347, 120] on input "5821" at bounding box center [381, 118] width 89 height 12
paste input "7"
click at [363, 133] on p "Z1-SHA-5721" at bounding box center [362, 133] width 33 height 7
click at [338, 130] on input "Z1-SHA-5721" at bounding box center [338, 130] width 0 height 0
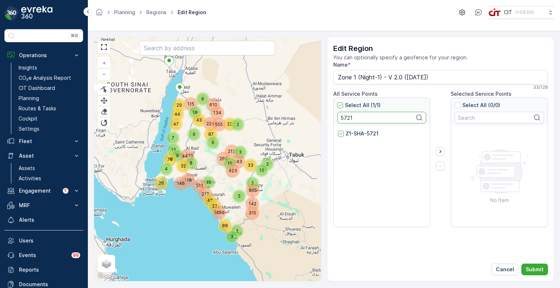
click at [348, 118] on input "5721" at bounding box center [381, 118] width 89 height 12
paste input "1960"
click at [358, 131] on p "Z1-SHA-1960" at bounding box center [362, 133] width 33 height 7
click at [338, 130] on input "Z1-SHA-1960" at bounding box center [338, 130] width 0 height 0
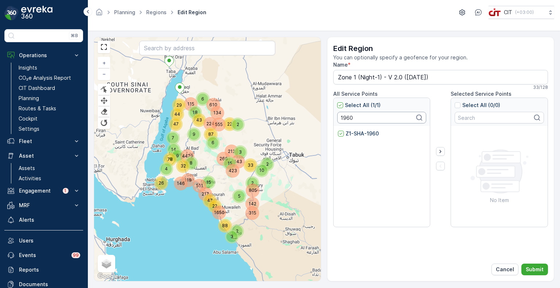
click at [343, 118] on input "1960" at bounding box center [381, 118] width 89 height 12
paste input "366"
click at [355, 132] on p "Z1-SHA-1366" at bounding box center [362, 133] width 33 height 7
click at [338, 130] on input "Z1-SHA-1366" at bounding box center [338, 130] width 0 height 0
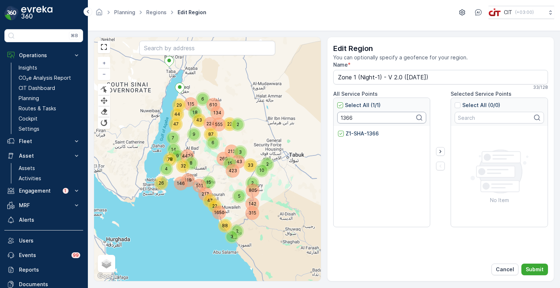
click at [348, 118] on input "1366" at bounding box center [381, 118] width 89 height 12
paste input "5825"
click at [361, 133] on p "Z1-SHA-5825" at bounding box center [363, 133] width 34 height 7
click at [338, 130] on input "Z1-SHA-5825" at bounding box center [338, 130] width 0 height 0
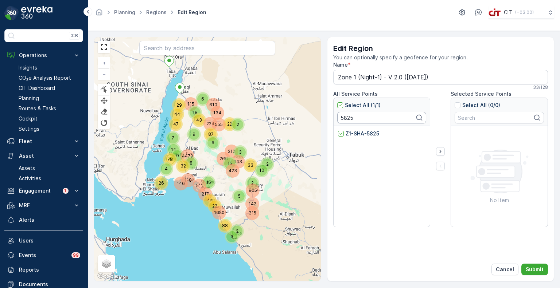
click at [345, 118] on input "5825" at bounding box center [381, 118] width 89 height 12
paste input "6"
click at [357, 134] on p "Z1-SHA-5826" at bounding box center [363, 133] width 34 height 7
click at [338, 130] on input "Z1-SHA-5826" at bounding box center [338, 130] width 0 height 0
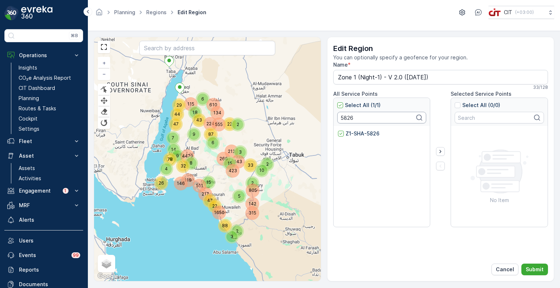
click at [342, 115] on input "5826" at bounding box center [381, 118] width 89 height 12
paste input "2319"
type input "2319"
click at [355, 134] on p "Z1-KHU-2319" at bounding box center [362, 133] width 33 height 7
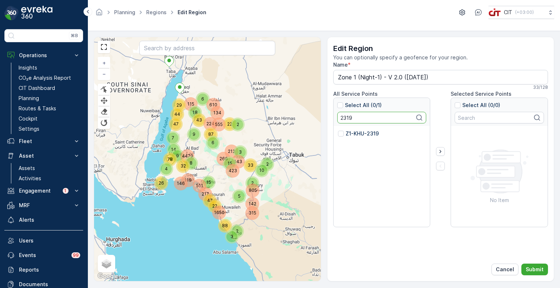
click at [338, 130] on input "Z1-KHU-2319" at bounding box center [338, 130] width 0 height 0
click at [349, 116] on input "2319" at bounding box center [381, 118] width 89 height 12
paste input "21"
click at [363, 133] on p "Z1-KHU-2321" at bounding box center [362, 133] width 33 height 7
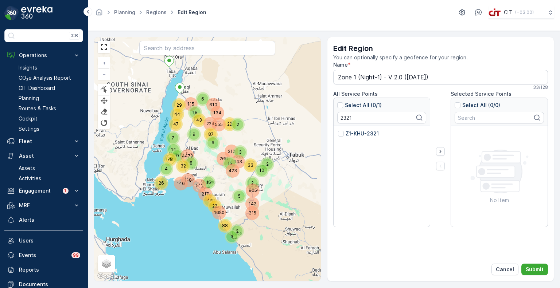
click at [338, 130] on input "Z1-KHU-2321" at bounding box center [338, 130] width 0 height 0
click at [344, 116] on input "2321" at bounding box center [381, 118] width 89 height 12
paste input "2"
click at [356, 132] on p "Z1-KHU-2322" at bounding box center [363, 133] width 34 height 7
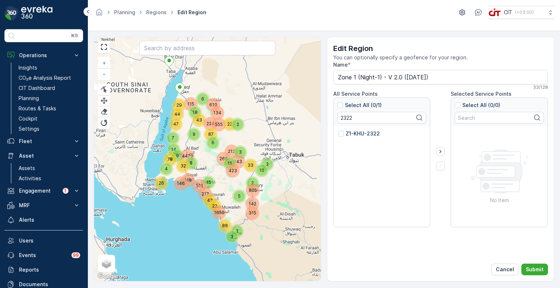
click at [338, 130] on input "Z1-KHU-2322" at bounding box center [338, 130] width 0 height 0
click at [347, 115] on input "2322" at bounding box center [381, 118] width 89 height 12
paste input "0"
click at [360, 133] on p "Z1-KHU-2320" at bounding box center [363, 133] width 34 height 7
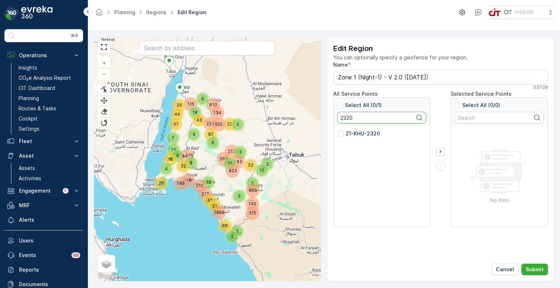
click at [338, 130] on input "Z1-KHU-2320" at bounding box center [338, 130] width 0 height 0
click at [343, 118] on input "2320" at bounding box center [381, 118] width 89 height 12
paste input "4654"
click at [352, 131] on p "Z1-GYL-4654" at bounding box center [363, 133] width 34 height 7
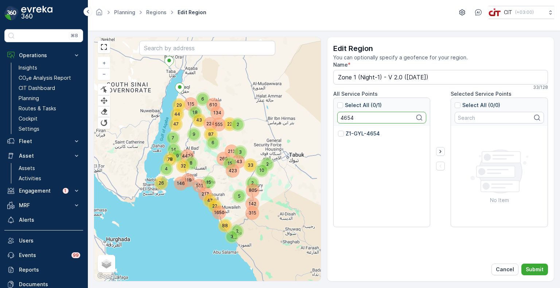
click at [338, 130] on input "Z1-GYL-4654" at bounding box center [338, 130] width 0 height 0
click at [346, 118] on input "4654" at bounding box center [381, 118] width 89 height 12
paste input "2396"
click at [357, 134] on p "Z1-GYL-2396" at bounding box center [363, 133] width 34 height 7
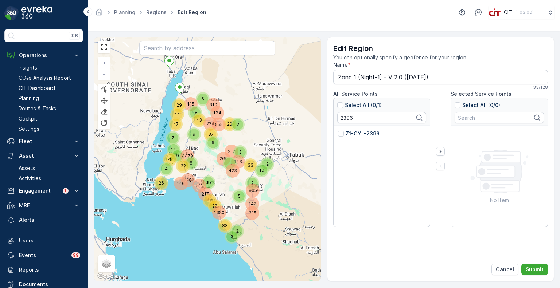
click at [338, 130] on input "Z1-GYL-2396" at bounding box center [338, 130] width 0 height 0
click at [345, 115] on input "2396" at bounding box center [381, 118] width 89 height 12
paste input "7"
type input "2397"
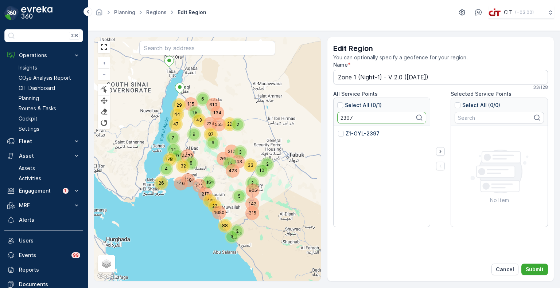
click at [355, 135] on p "Z1-GYL-2397" at bounding box center [363, 133] width 34 height 7
click at [338, 130] on input "Z1-GYL-2397" at bounding box center [338, 130] width 0 height 0
click at [440, 152] on icon "button" at bounding box center [440, 151] width 7 height 7
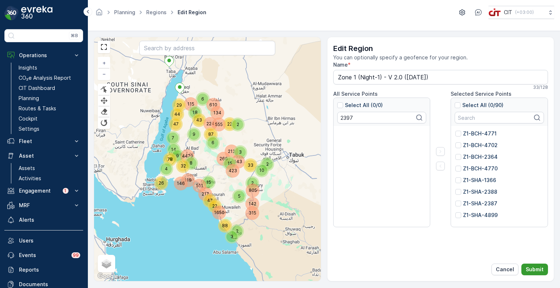
click at [537, 271] on p "Submit" at bounding box center [535, 269] width 18 height 7
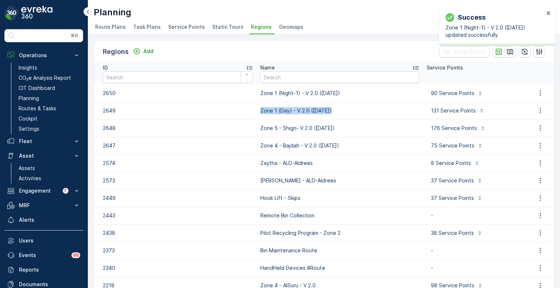
drag, startPoint x: 333, startPoint y: 112, endPoint x: 260, endPoint y: 115, distance: 73.3
click at [260, 115] on td "Zone 1 (Day) - V 2.0 ([DATE])" at bounding box center [340, 110] width 166 height 17
copy p "Zone 1 (Day) - V 2.0 ([DATE])"
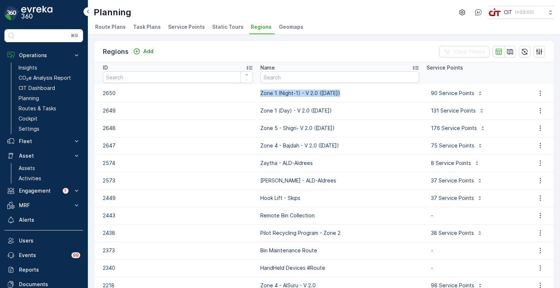
drag, startPoint x: 339, startPoint y: 91, endPoint x: 249, endPoint y: 96, distance: 90.9
click at [249, 96] on tr "2650 Zone 1 (Night-1) - V 2.0 ([DATE]) 90 Service Points" at bounding box center [324, 93] width 460 height 17
copy tr "Zone 1 (Night-1) - V 2.0 ([DATE])"
click at [347, 120] on td "Zone 5 - Shigri- V 2.0 ([DATE])" at bounding box center [340, 128] width 166 height 17
drag, startPoint x: 266, startPoint y: 111, endPoint x: 289, endPoint y: 113, distance: 22.6
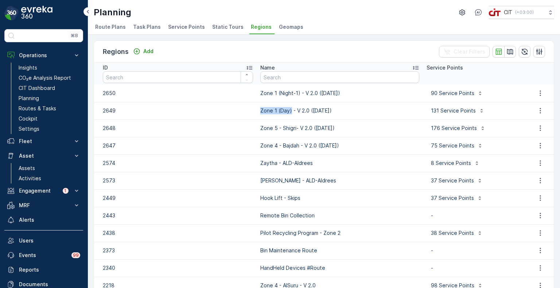
click at [289, 113] on td "Zone 1 (Day) - V 2.0 ([DATE])" at bounding box center [340, 110] width 166 height 17
copy p "Zone 1 (Day)"
click at [279, 75] on input "text" at bounding box center [339, 77] width 159 height 12
paste input "Zone 1 (Day)"
type input "Zone 1 (Day)"
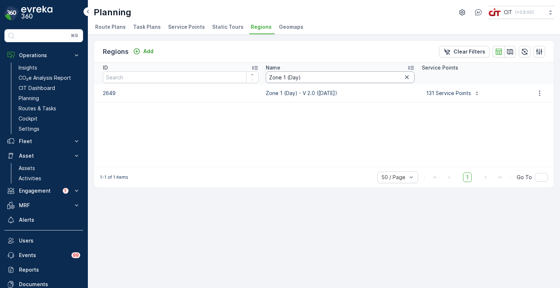
click at [308, 77] on input "Zone 1 (Day)" at bounding box center [340, 77] width 149 height 12
type input "Zone 1"
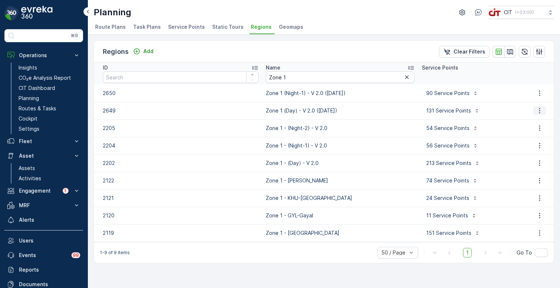
click at [540, 111] on icon "button" at bounding box center [539, 110] width 7 height 7
click at [534, 122] on span "Edit Region" at bounding box center [536, 121] width 28 height 7
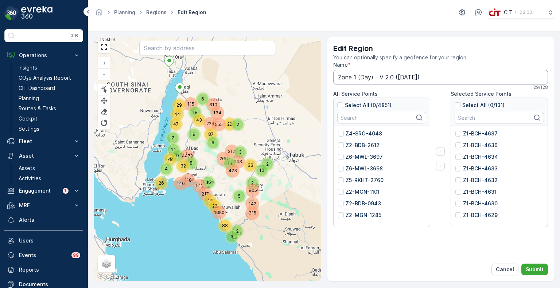
click at [358, 76] on input "Zone 1 (Day) - V 2.0 ([DATE])" at bounding box center [440, 77] width 215 height 15
type input "Zone 1 - (Day) - V 2.0 ([DATE])"
click at [538, 270] on p "Submit" at bounding box center [535, 269] width 18 height 7
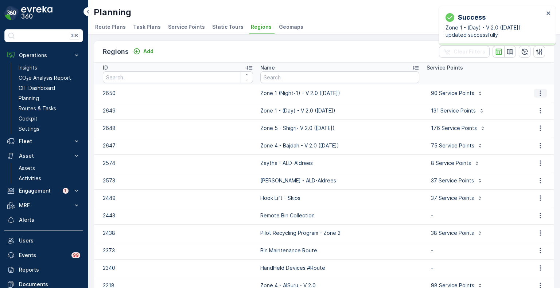
click at [541, 92] on button "button" at bounding box center [540, 93] width 13 height 9
click at [530, 104] on span "Edit Region" at bounding box center [536, 103] width 28 height 7
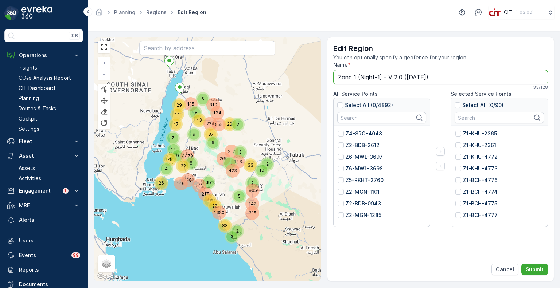
click at [358, 76] on input "Zone 1 (Night-1) - V 2.0 ([DATE])" at bounding box center [440, 77] width 215 height 15
type input "Zone 1 - (Night-1) - V 2.0 ([DATE])"
click at [542, 268] on p "Submit" at bounding box center [535, 269] width 18 height 7
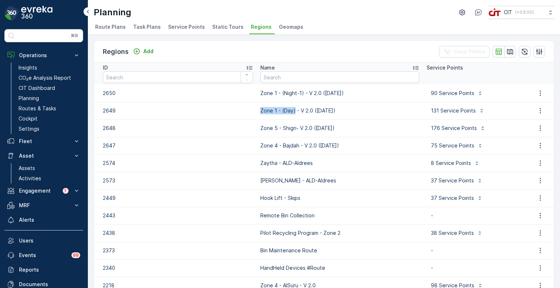
drag, startPoint x: 257, startPoint y: 110, endPoint x: 293, endPoint y: 113, distance: 35.5
click at [293, 113] on td "Zone 1 - (Day) - V 2.0 ([DATE])" at bounding box center [340, 110] width 166 height 17
copy p "Zone 1 - (Day)"
click at [280, 77] on input "text" at bounding box center [339, 77] width 159 height 12
paste input "Zone 1 - (Day)"
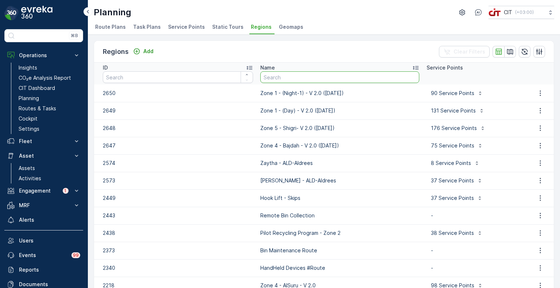
type input "Zone 1 - (Day)"
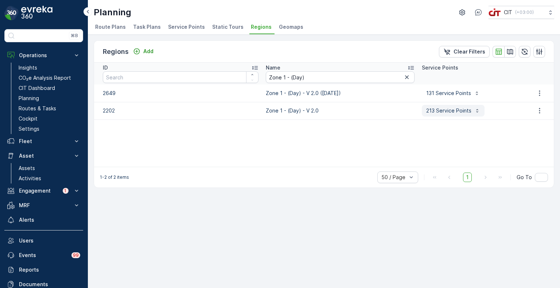
click at [455, 108] on p "213 Service Points" at bounding box center [448, 110] width 45 height 7
click at [357, 131] on div "ID Name Zone 1 - (Day) Service Points 2649 Zone 1 - (Day) - V 2.0 ([DATE]) 131 …" at bounding box center [324, 115] width 460 height 104
click at [428, 110] on p "213 Service Points" at bounding box center [448, 110] width 45 height 7
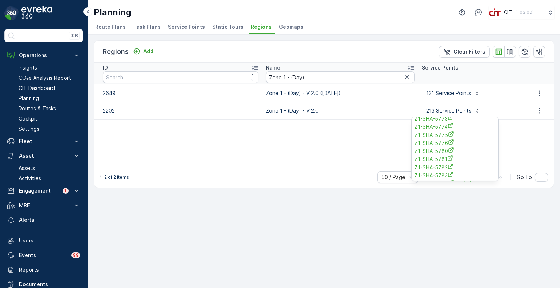
scroll to position [1654, 0]
click at [359, 153] on div "ID Name Zone 1 - (Day) Service Points 2649 Zone 1 - (Day) - V 2.0 ([DATE]) 131 …" at bounding box center [324, 115] width 460 height 104
